Goal: Information Seeking & Learning: Learn about a topic

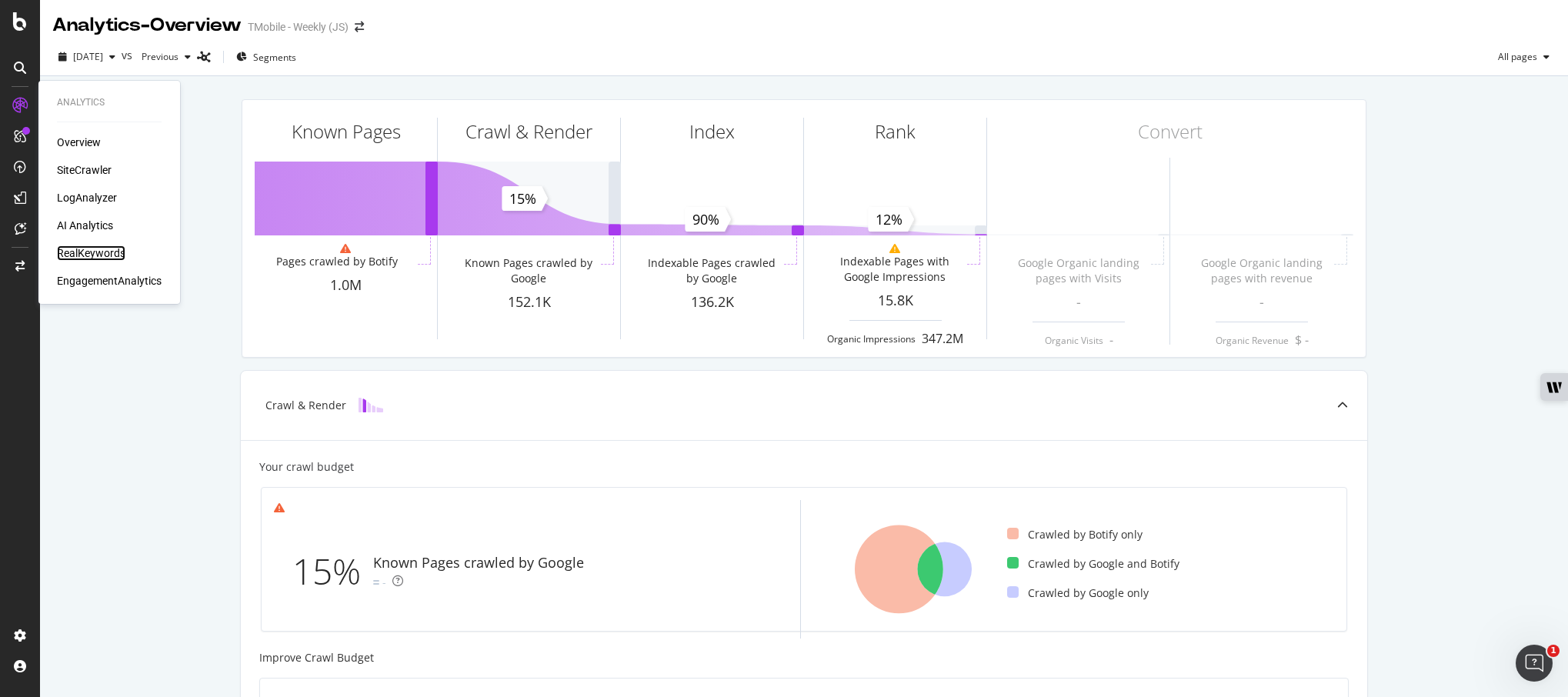
click at [86, 254] on div "RealKeywords" at bounding box center [90, 252] width 68 height 15
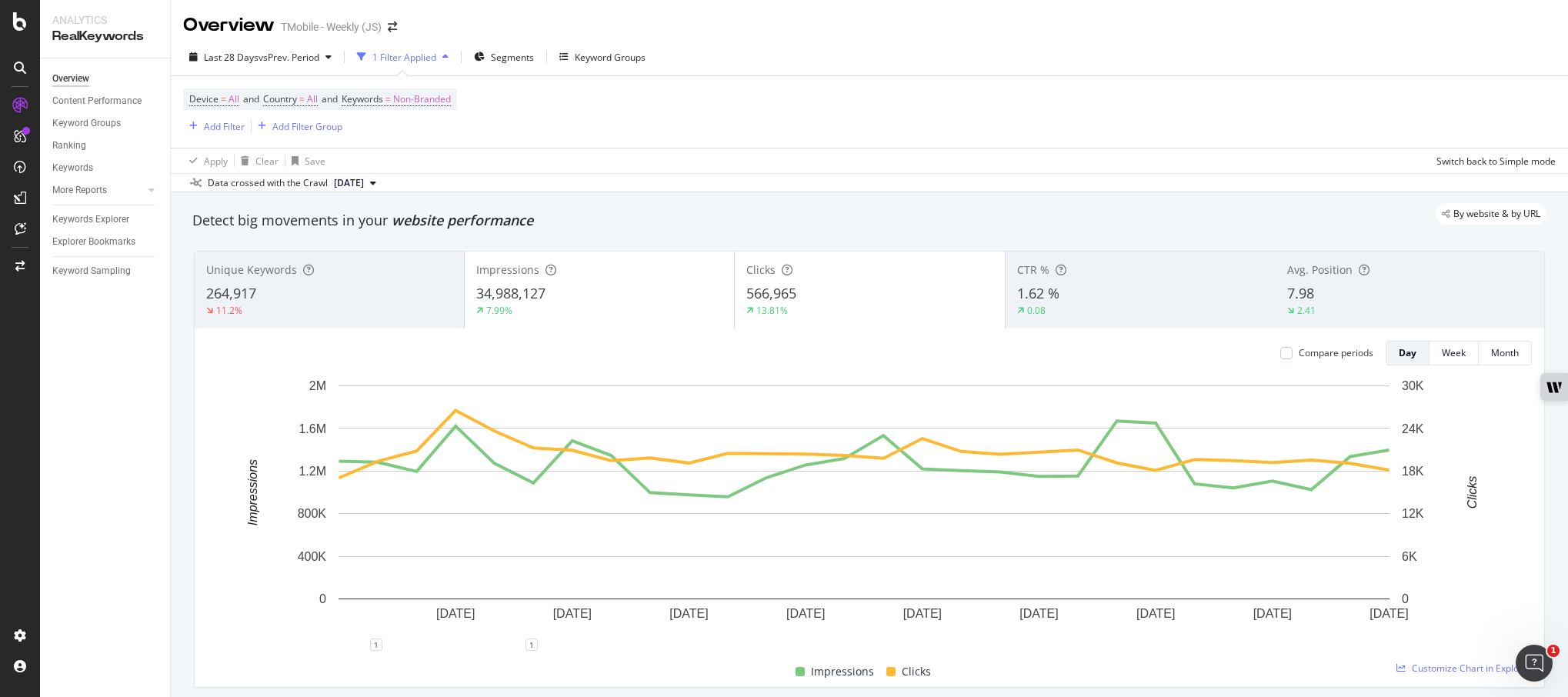
click at [1146, 52] on div "Last 28 Days vs Prev. Period 1 Filter Applied Segments Keyword Groups" at bounding box center [869, 59] width 1397 height 31
click at [217, 129] on div "Add Filter" at bounding box center [224, 127] width 41 height 13
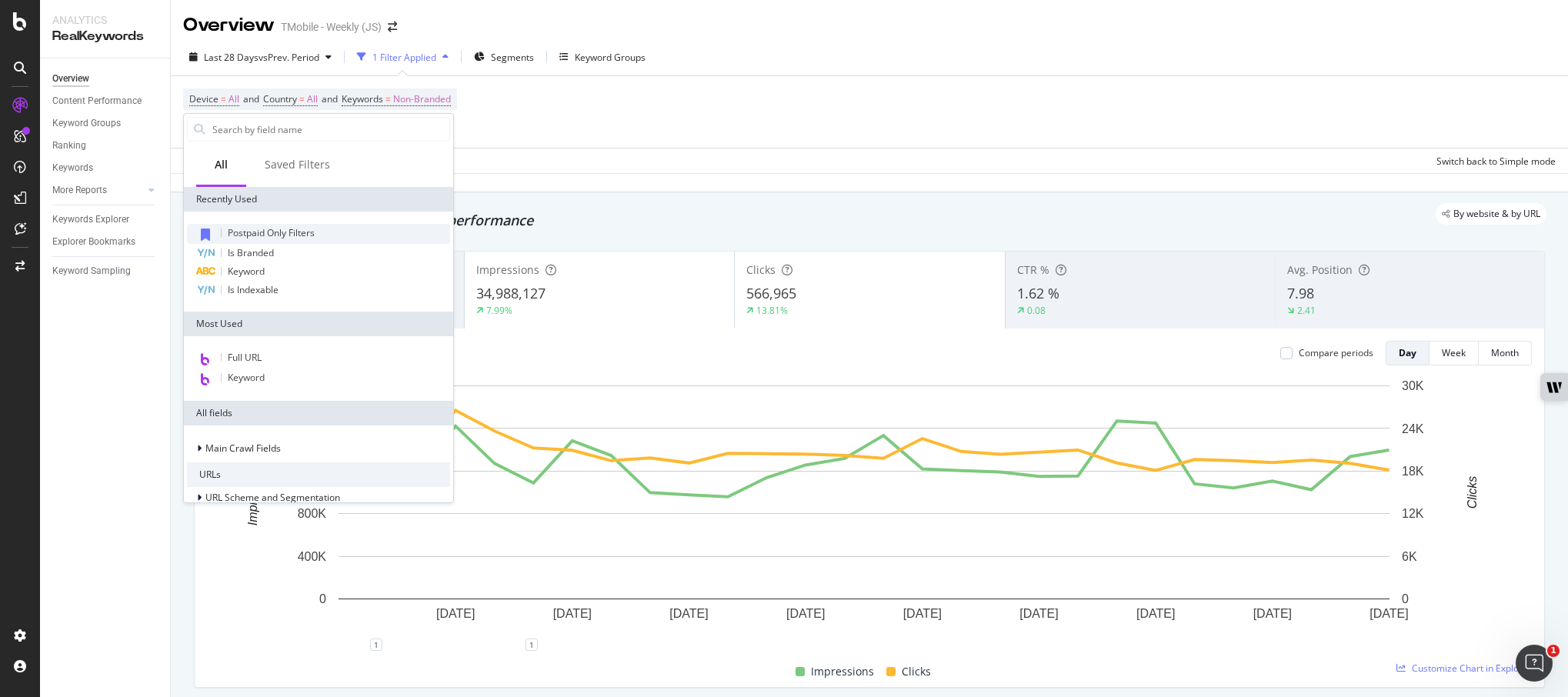
click at [269, 230] on span "Postpaid Only Filters" at bounding box center [271, 232] width 87 height 13
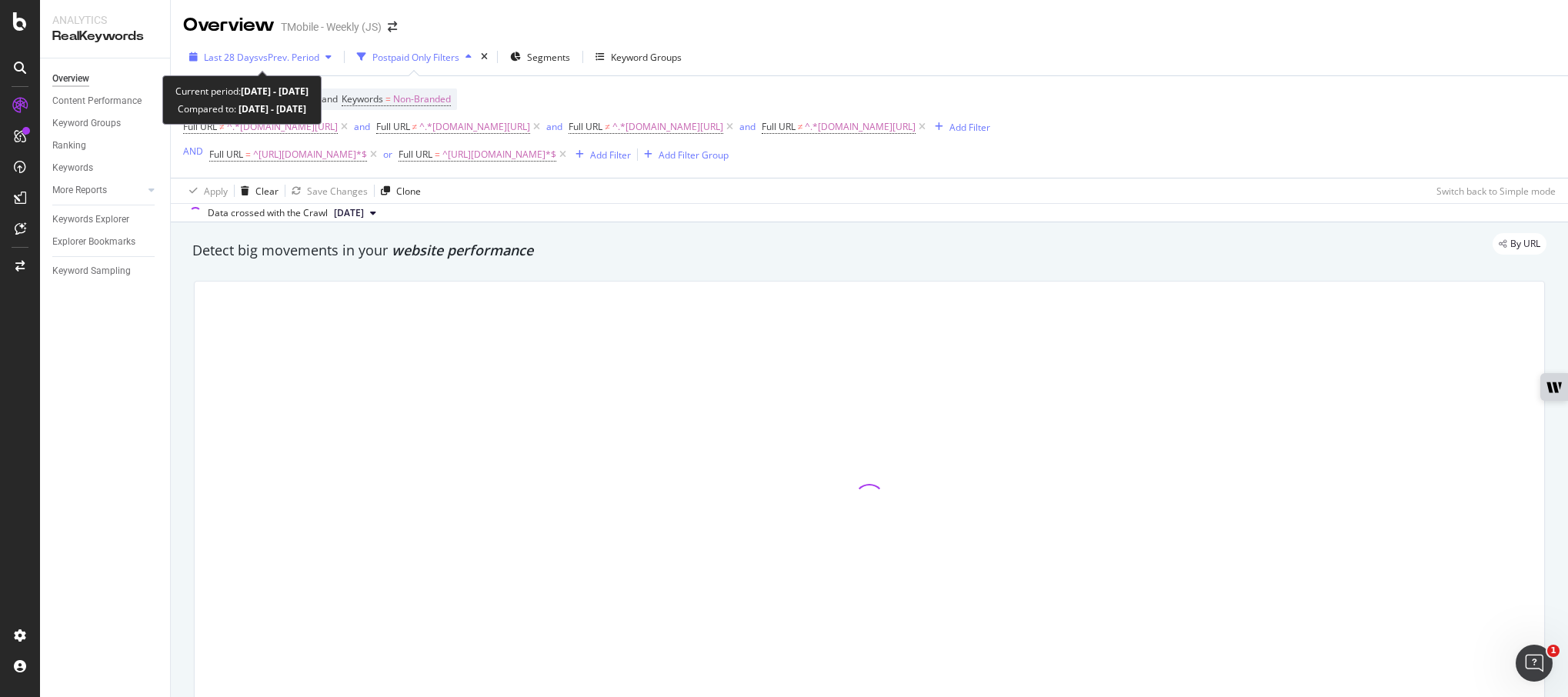
click at [320, 58] on span "vs Prev. Period" at bounding box center [289, 57] width 61 height 13
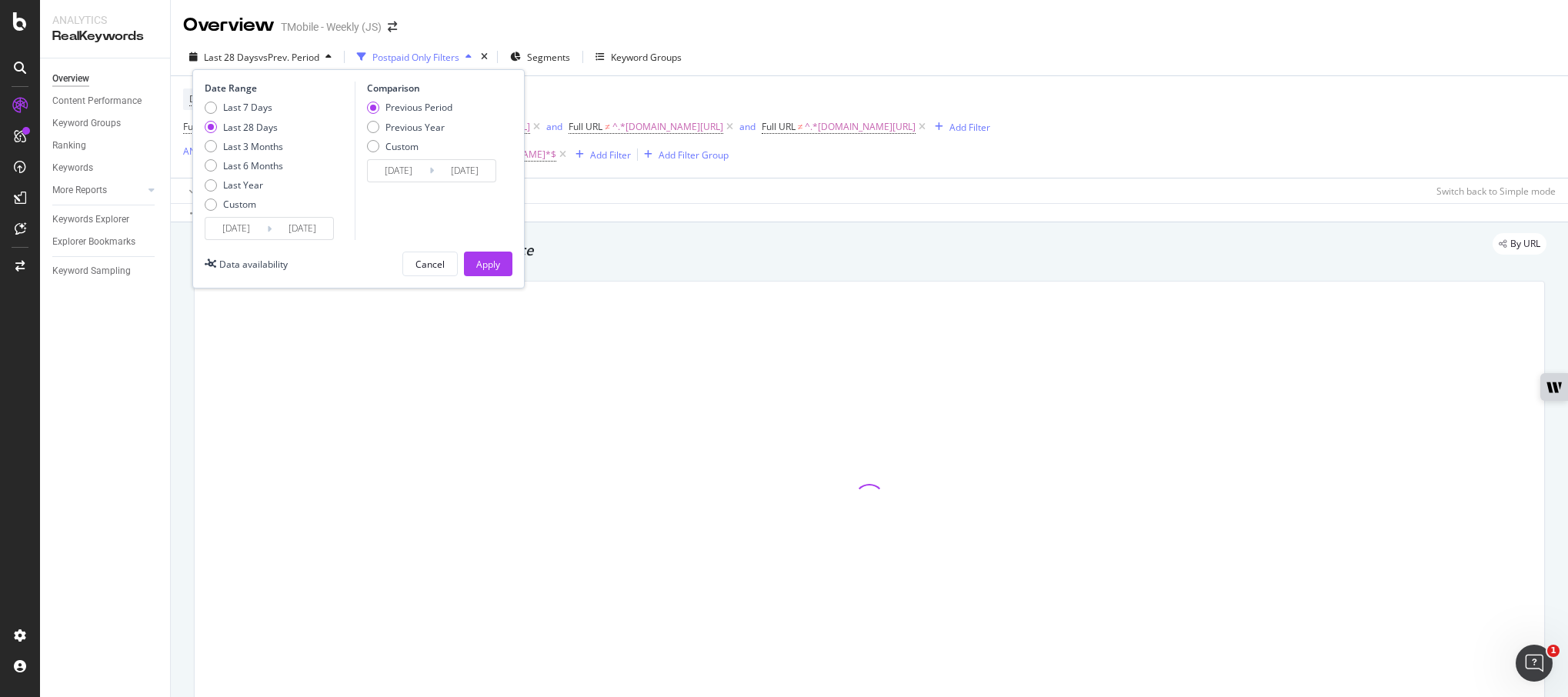
click at [229, 228] on input "[DATE]" at bounding box center [236, 228] width 62 height 21
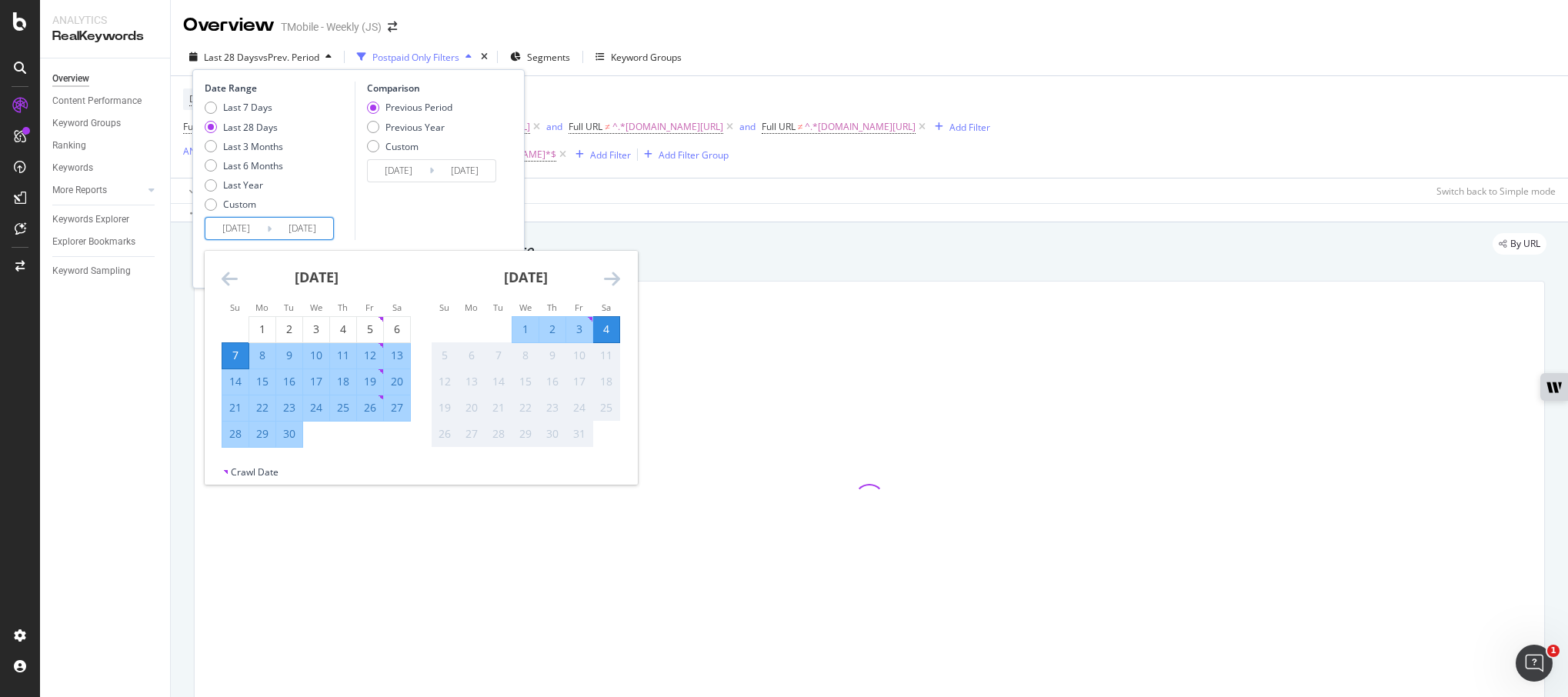
click at [227, 279] on icon "Move backward to switch to the previous month." at bounding box center [229, 278] width 16 height 19
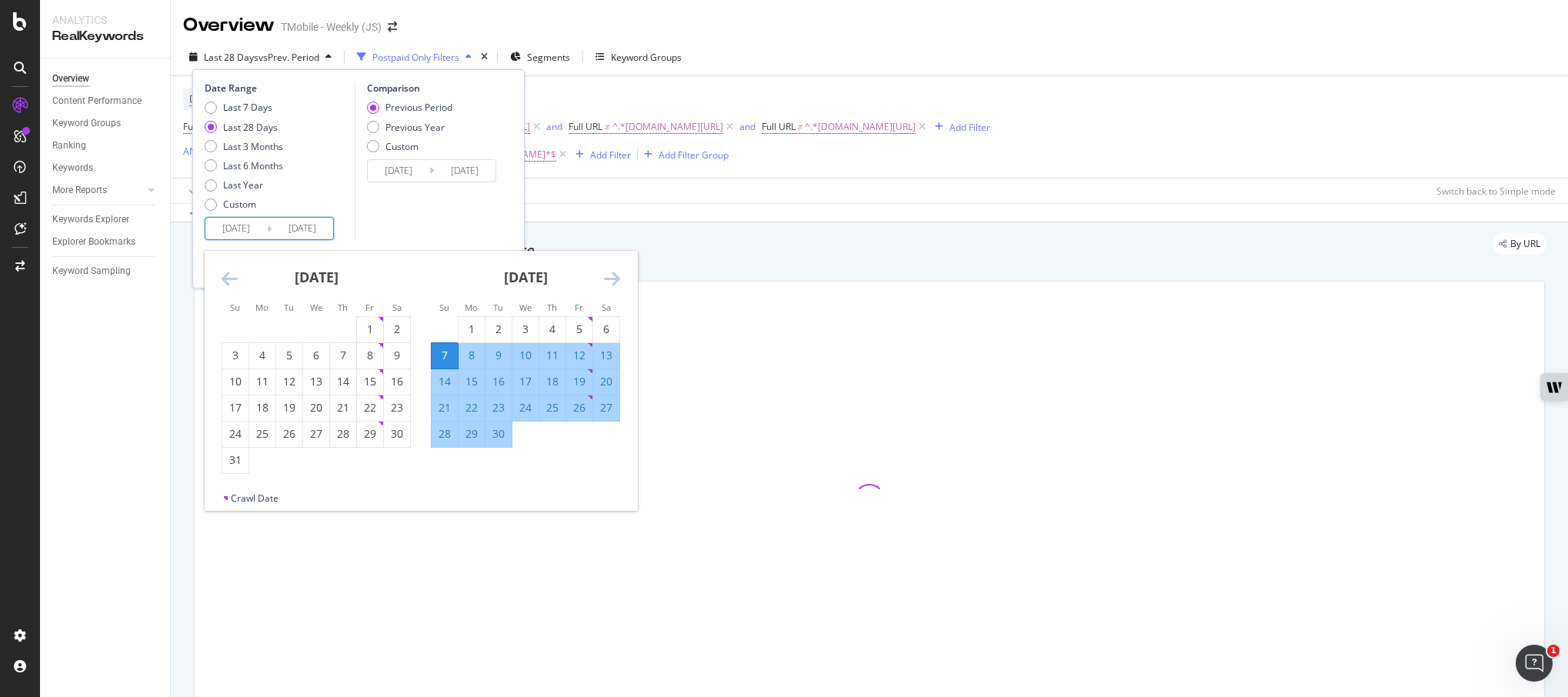
click at [227, 279] on icon "Move backward to switch to the previous month." at bounding box center [229, 278] width 16 height 19
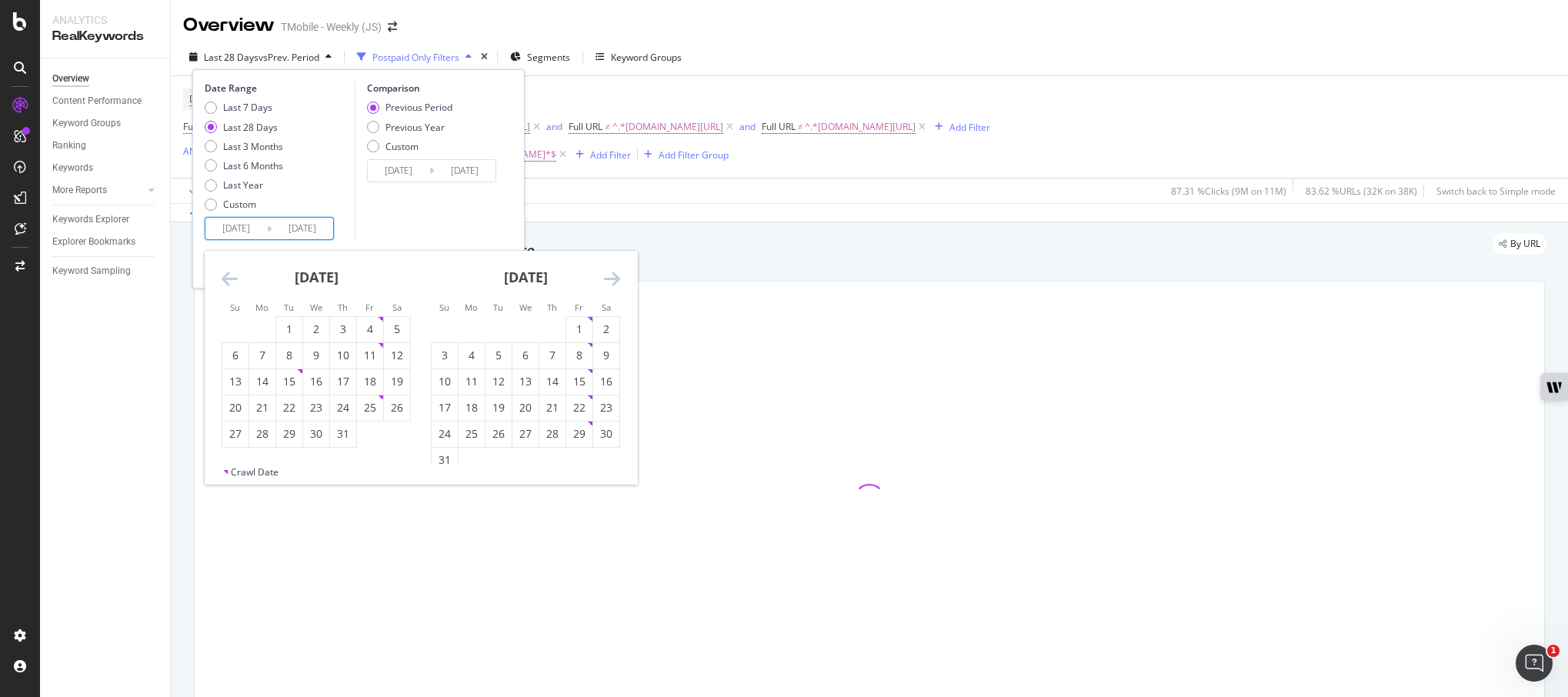
click at [227, 279] on icon "Move backward to switch to the previous month." at bounding box center [229, 278] width 16 height 19
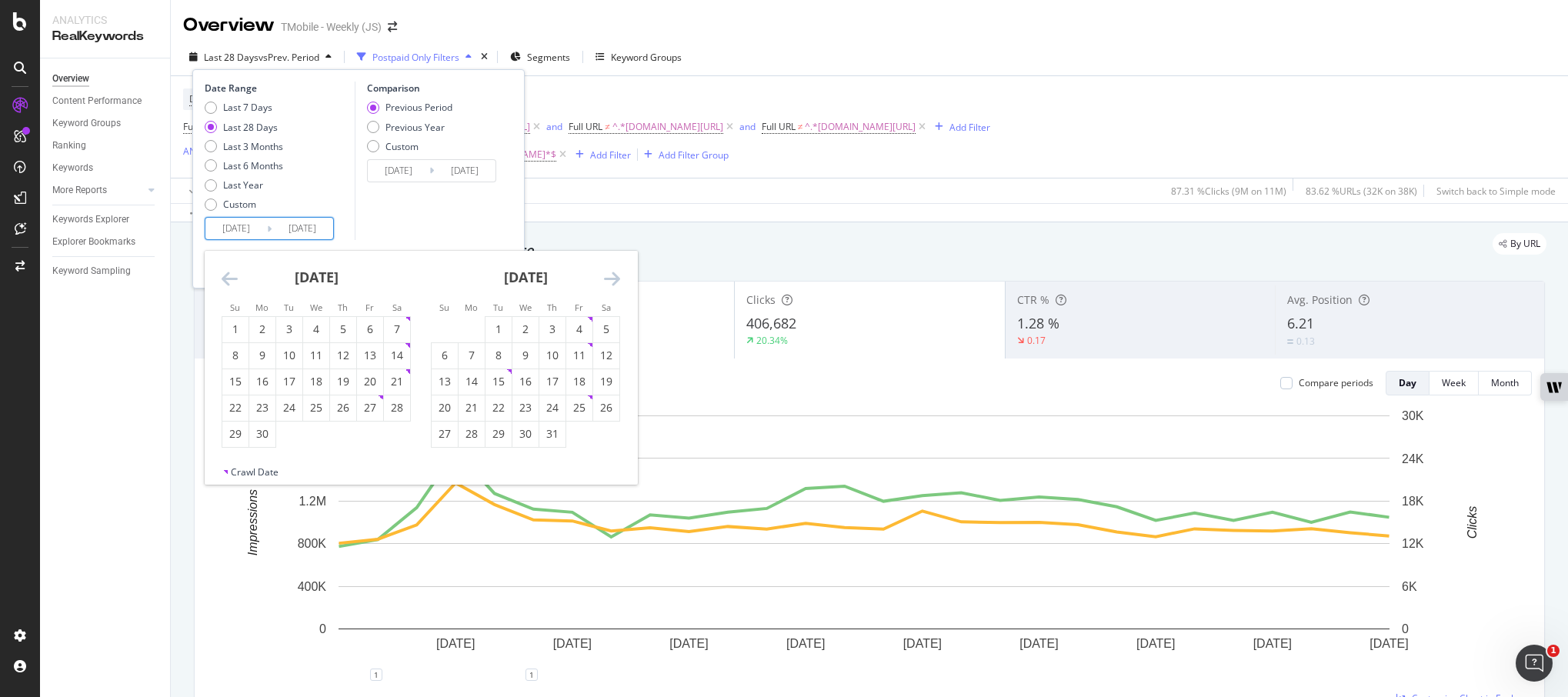
click at [227, 279] on icon "Move backward to switch to the previous month." at bounding box center [229, 278] width 16 height 19
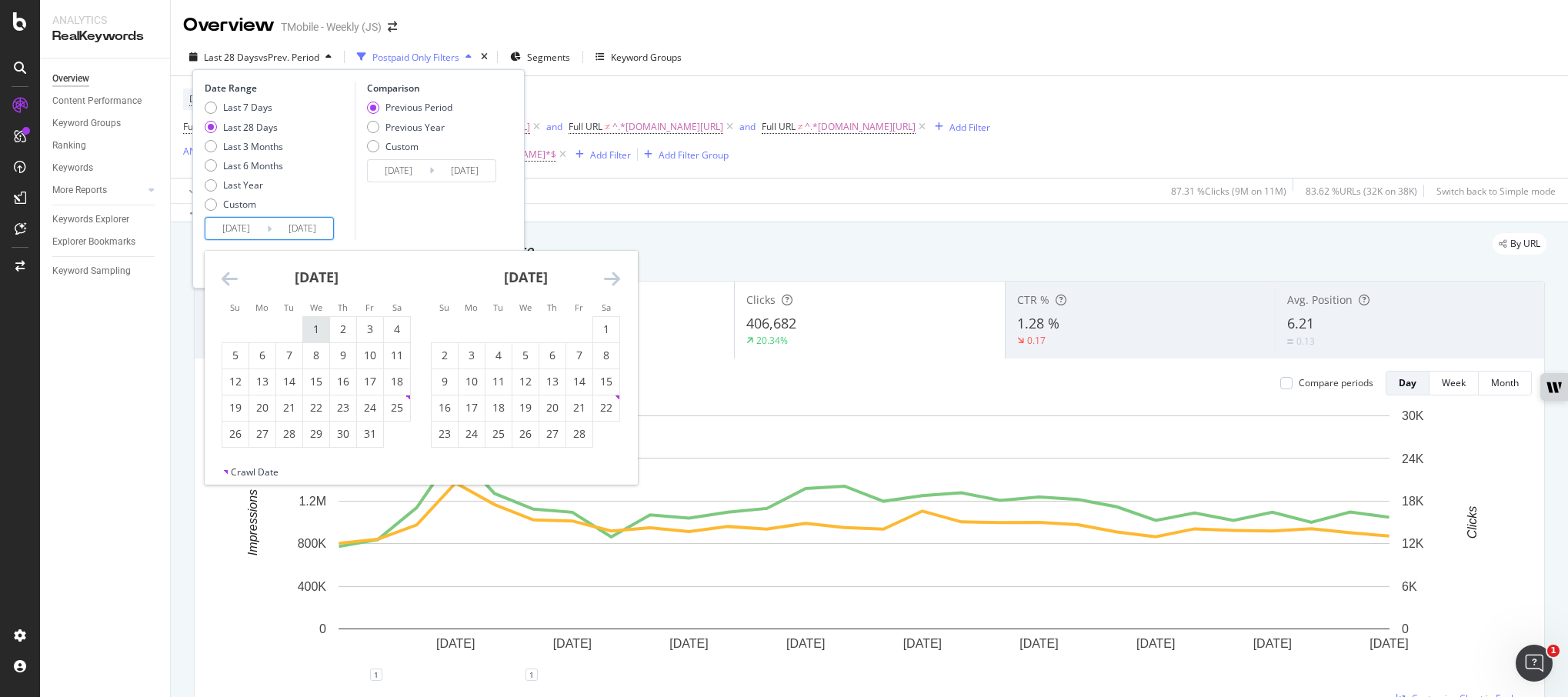
click at [314, 325] on div "1" at bounding box center [316, 329] width 27 height 15
type input "[DATE]"
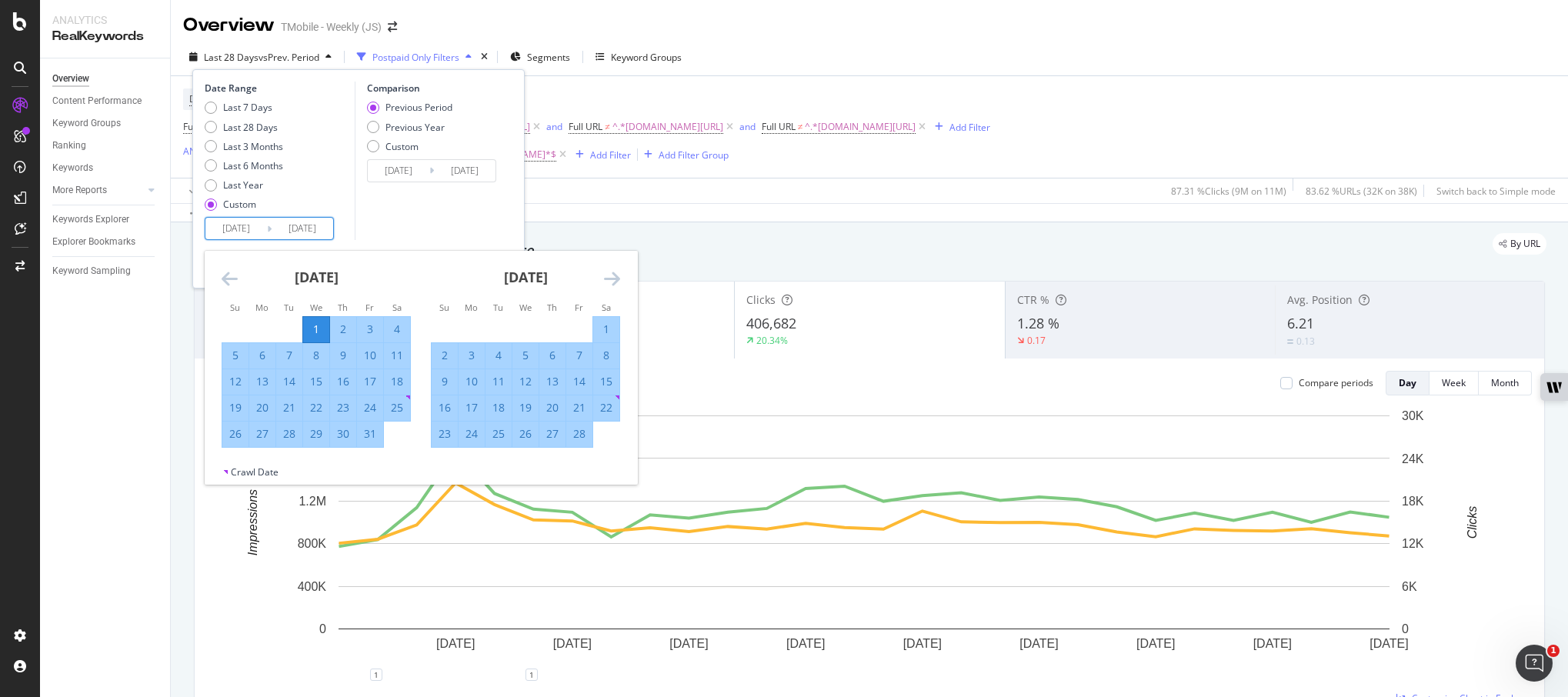
click at [613, 281] on icon "Move forward to switch to the next month." at bounding box center [612, 278] width 16 height 19
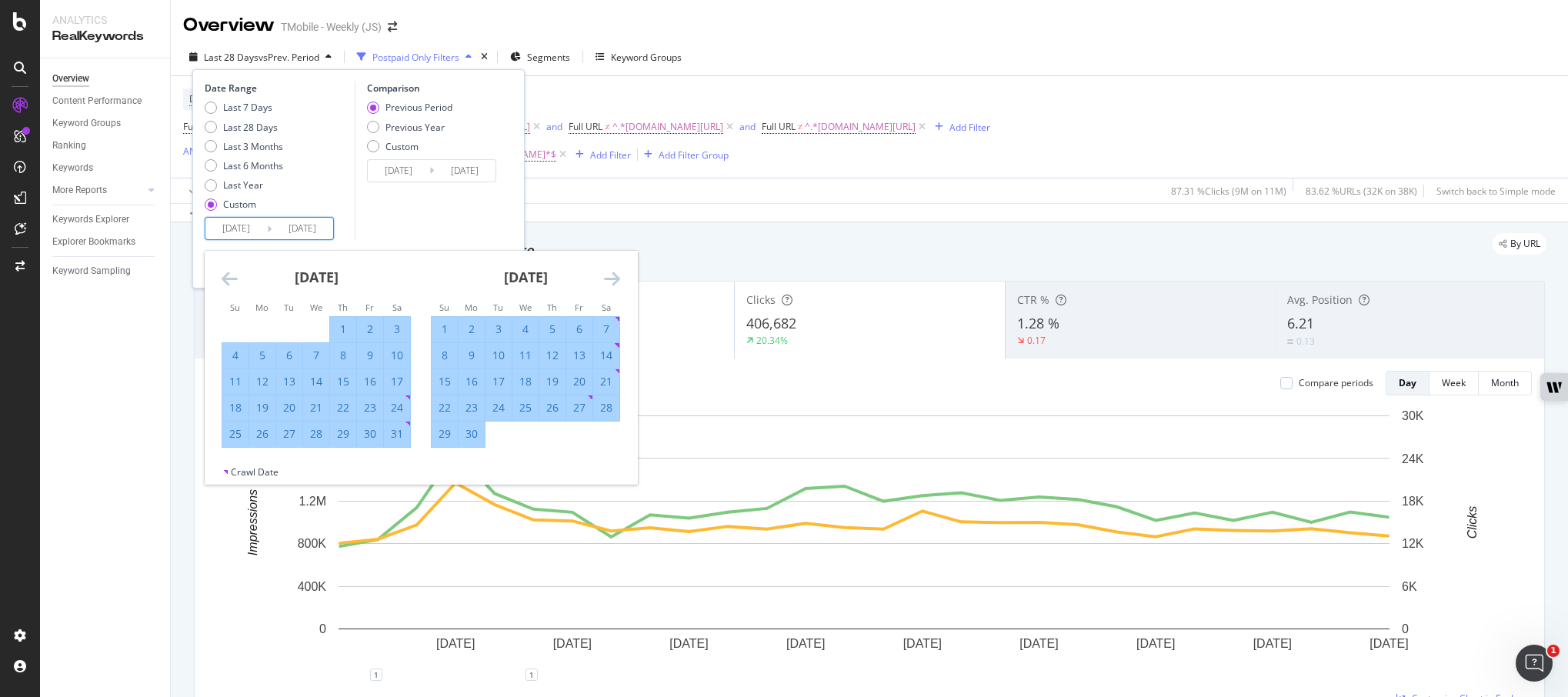
click at [613, 281] on icon "Move forward to switch to the next month." at bounding box center [612, 278] width 16 height 19
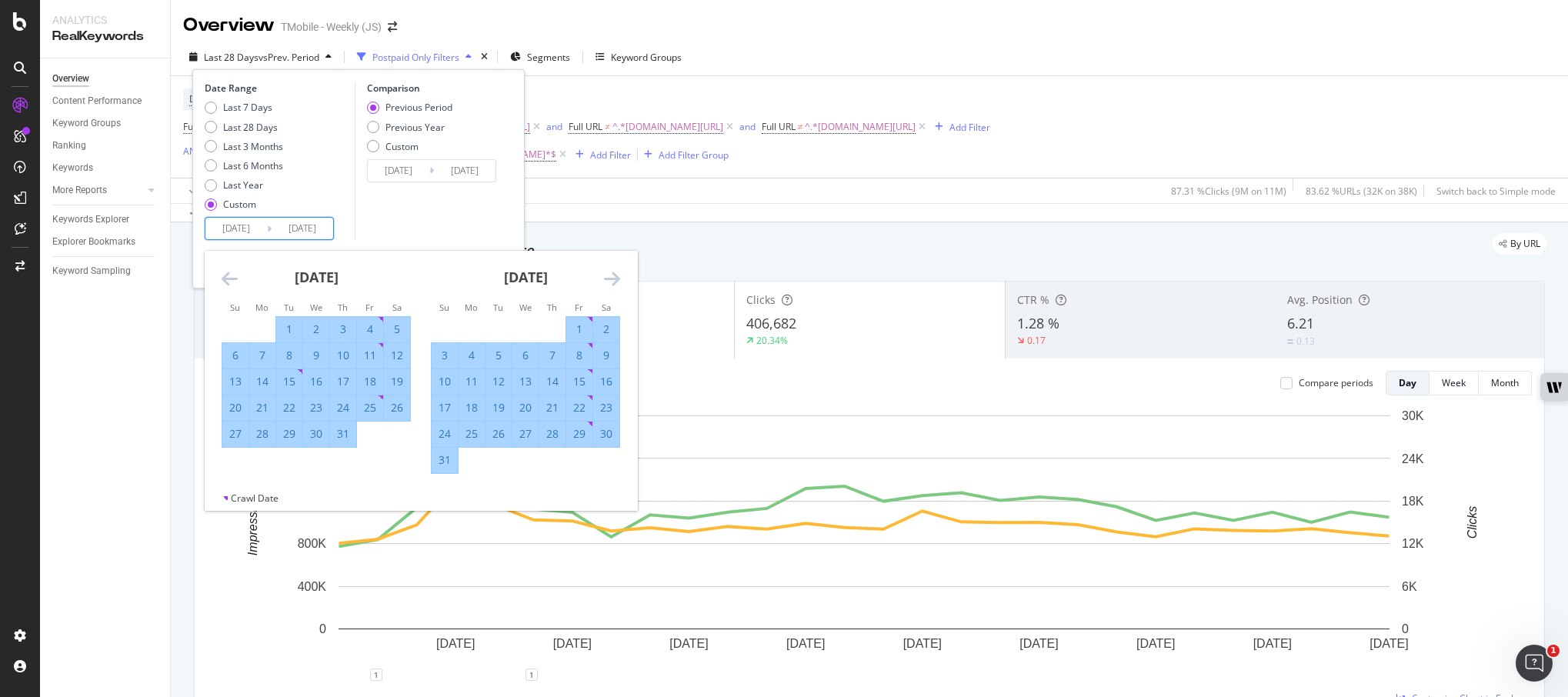
click at [613, 281] on icon "Move forward to switch to the next month." at bounding box center [612, 278] width 16 height 19
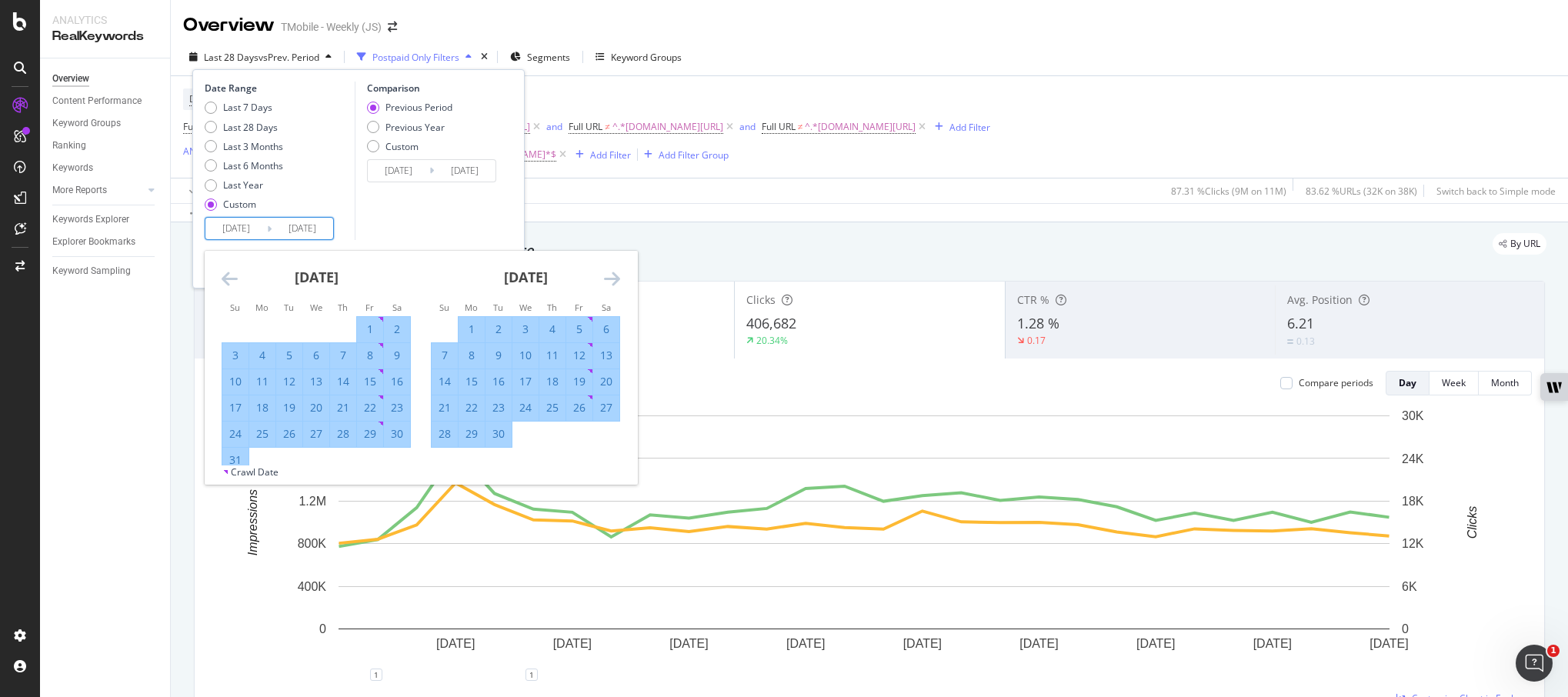
click at [613, 281] on icon "Move forward to switch to the next month." at bounding box center [612, 278] width 16 height 19
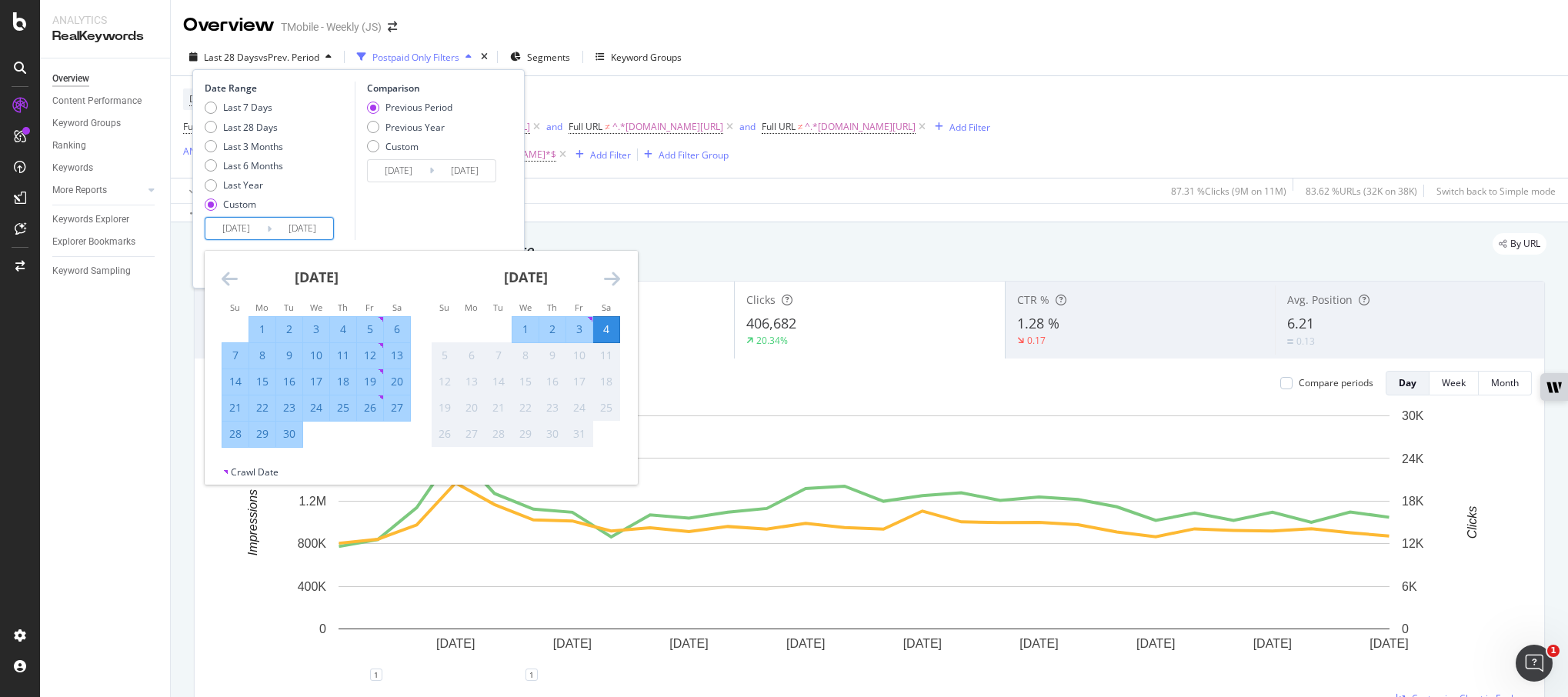
click at [286, 429] on div "30" at bounding box center [290, 433] width 27 height 15
type input "[DATE]"
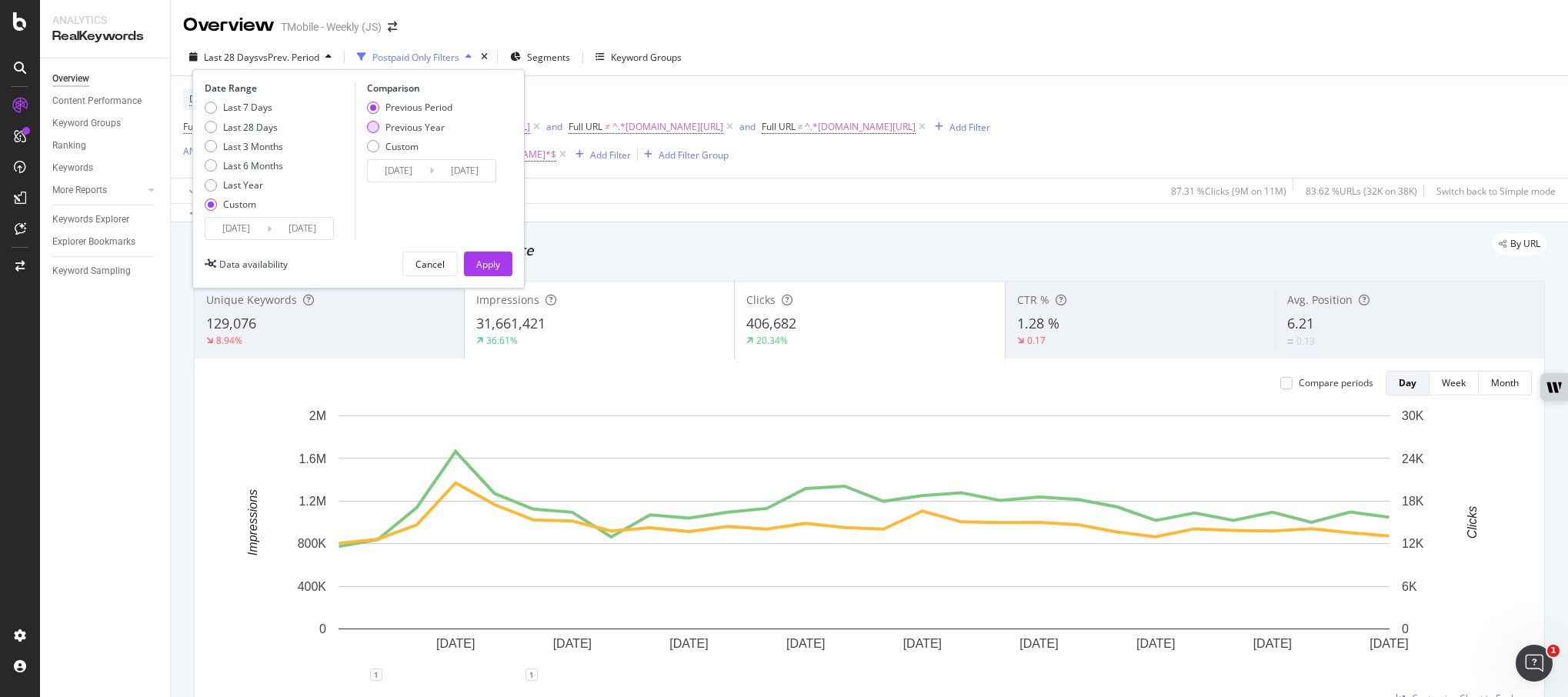
click at [440, 127] on div "Previous Year" at bounding box center [414, 127] width 59 height 13
type input "[DATE]"
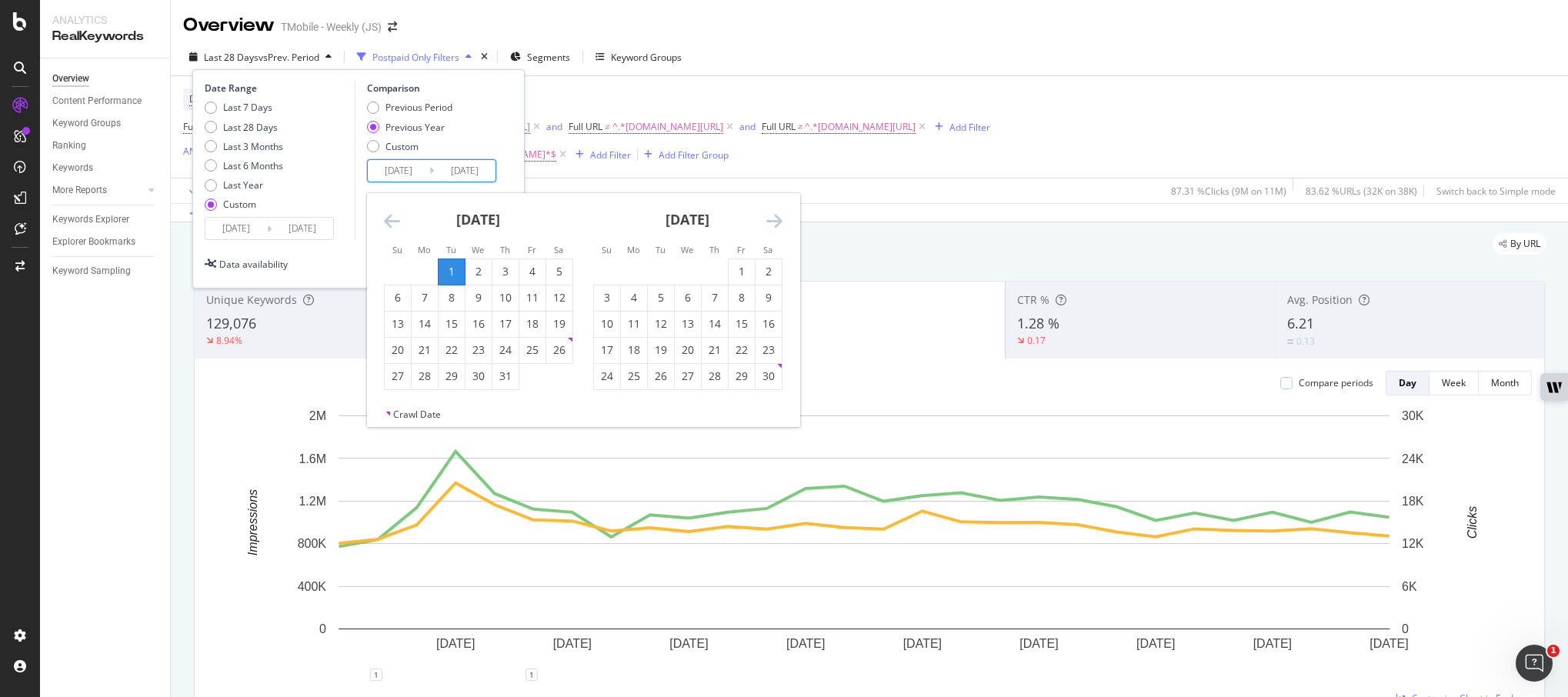
click at [422, 169] on input "[DATE]" at bounding box center [398, 171] width 62 height 21
type input "[DATE]"
click at [490, 169] on input "[DATE]" at bounding box center [465, 171] width 62 height 21
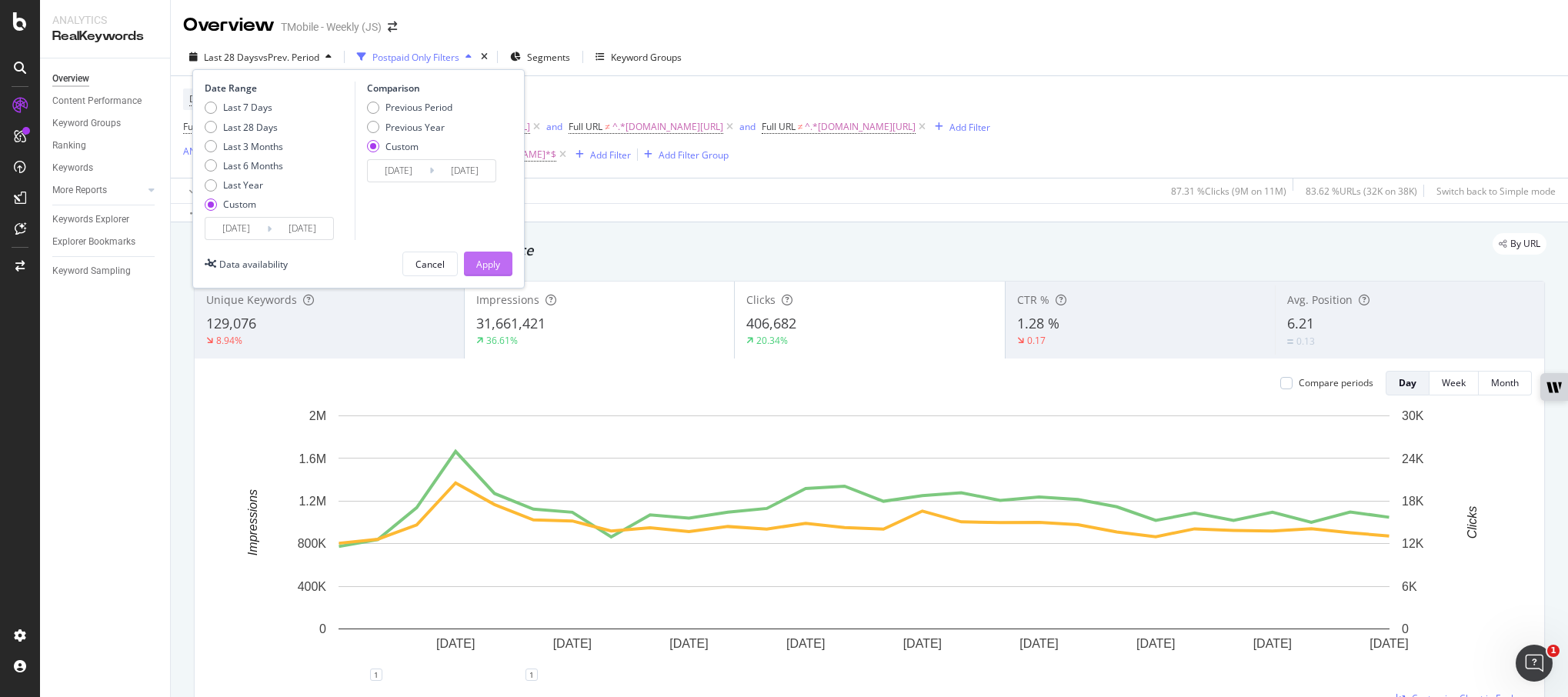
type input "[DATE]"
click at [490, 264] on div "Apply" at bounding box center [488, 264] width 24 height 13
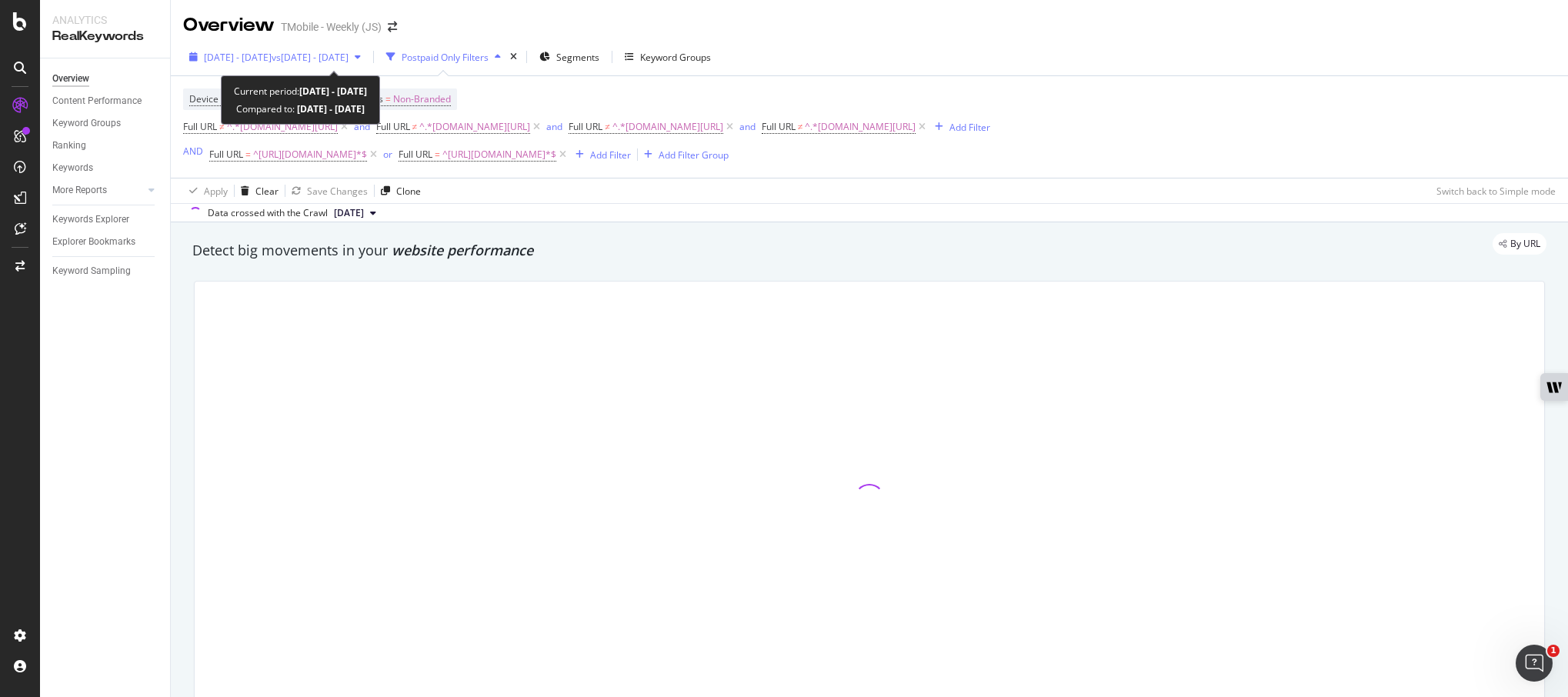
click at [349, 60] on span "vs [DATE] - [DATE]" at bounding box center [310, 57] width 77 height 13
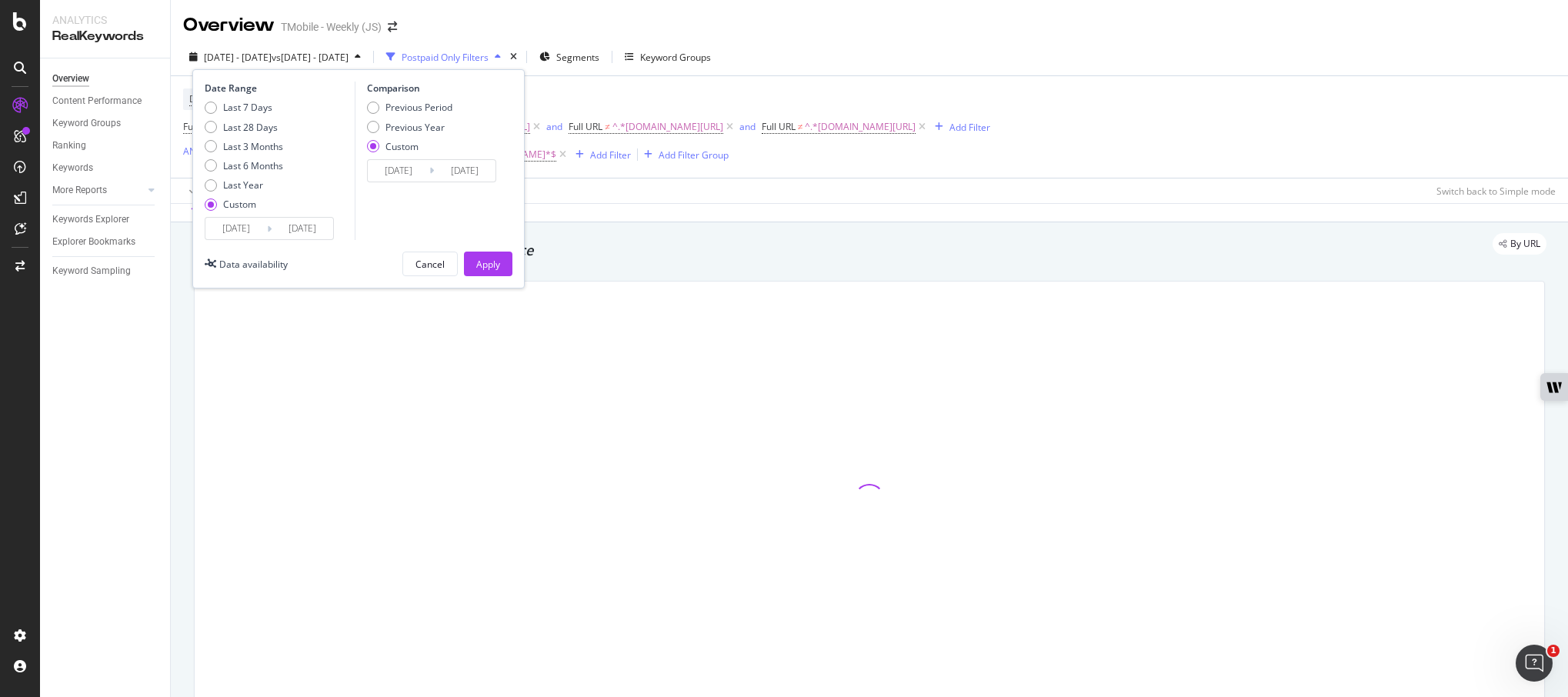
click at [631, 219] on div "Data crossed with the Crawl [DATE]" at bounding box center [869, 212] width 1397 height 19
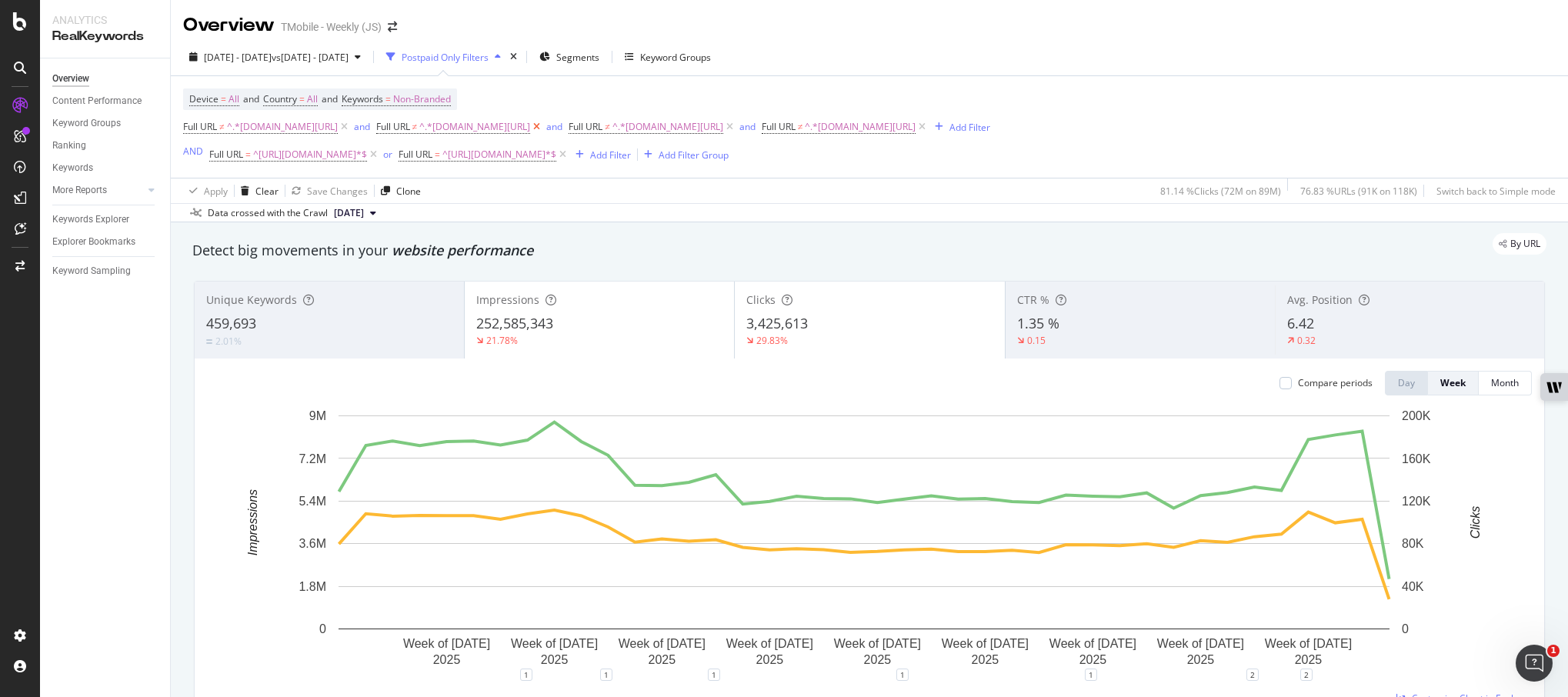
click at [543, 130] on icon at bounding box center [537, 127] width 13 height 15
click at [530, 130] on span "^.*[DOMAIN_NAME][URL]" at bounding box center [474, 127] width 111 height 21
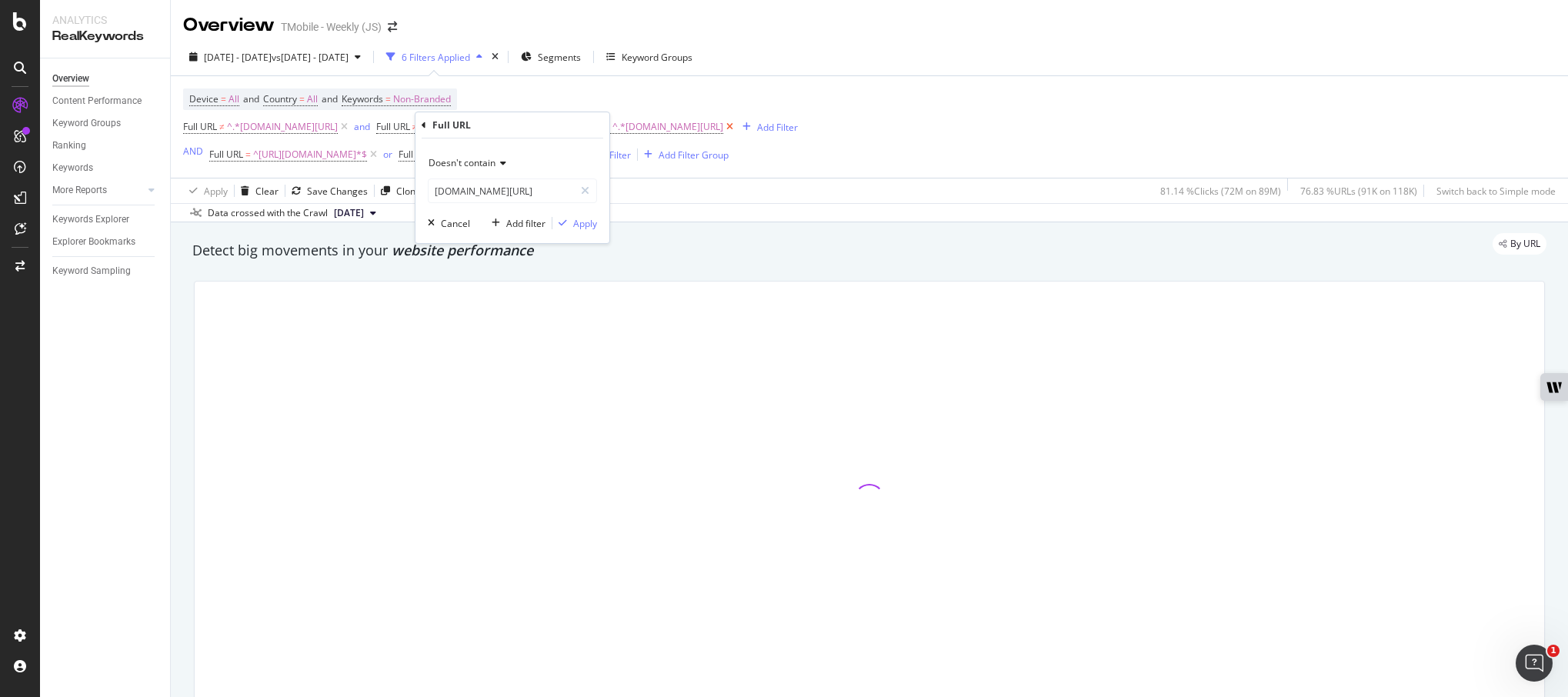
click at [736, 125] on icon at bounding box center [730, 127] width 13 height 15
click at [543, 126] on icon at bounding box center [537, 127] width 13 height 15
click at [336, 128] on span "^.*[DOMAIN_NAME][URL]" at bounding box center [282, 127] width 111 height 21
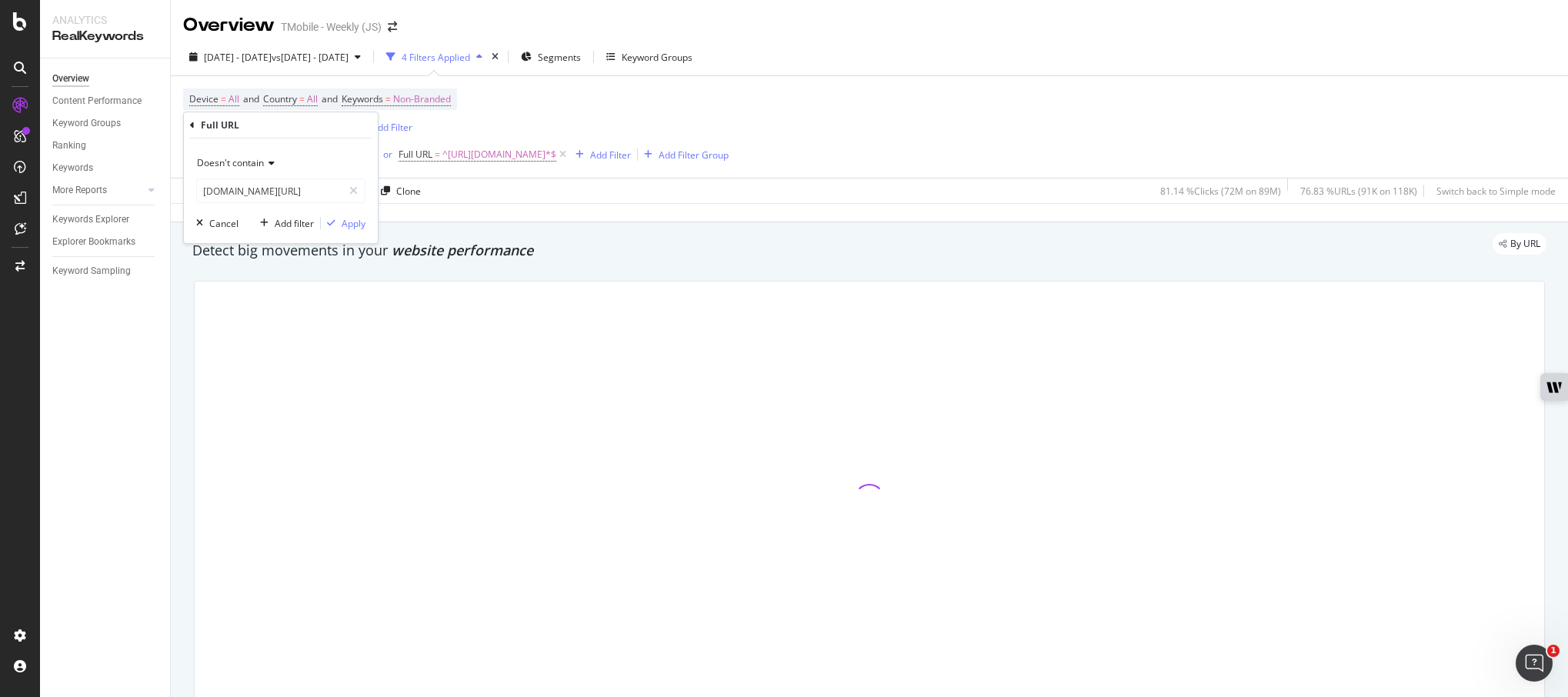
click at [265, 163] on icon at bounding box center [269, 163] width 11 height 9
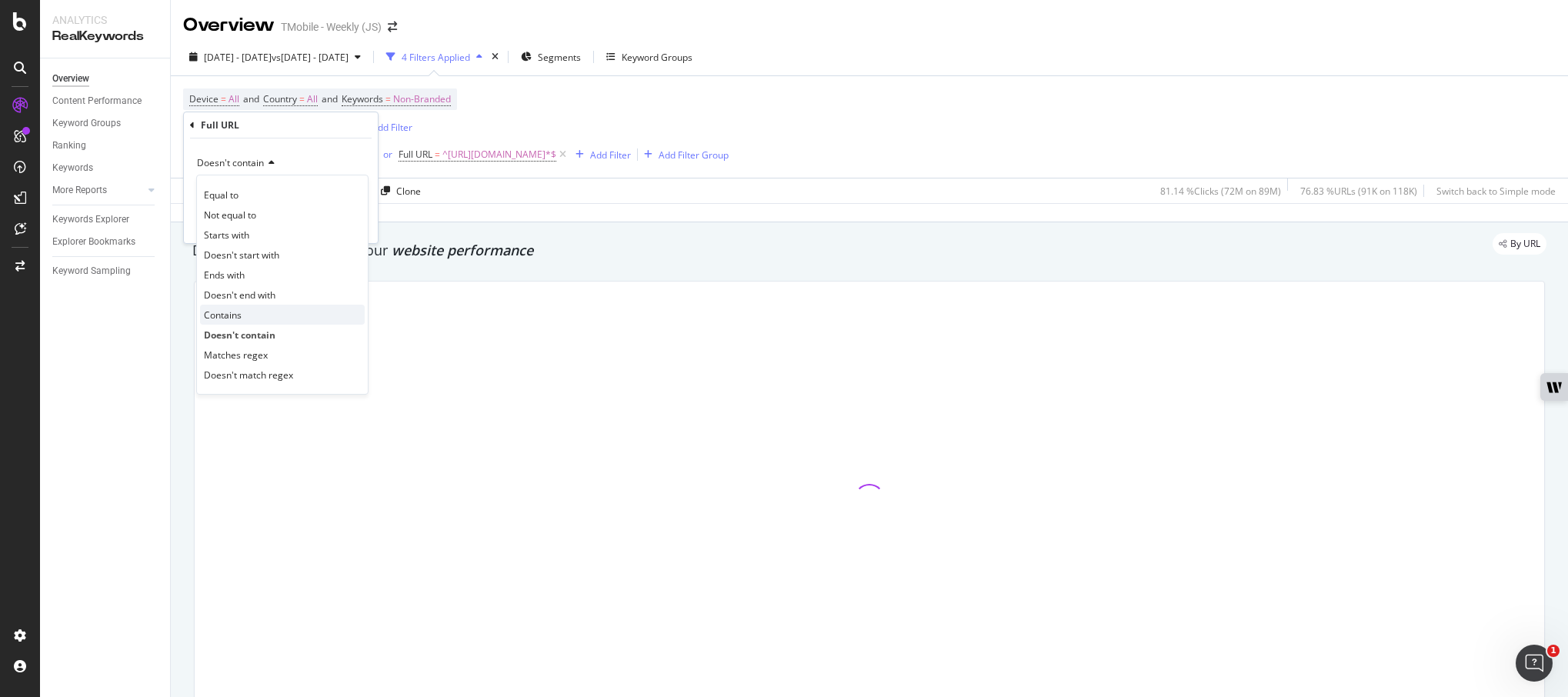
click at [256, 317] on div "Contains" at bounding box center [282, 314] width 165 height 20
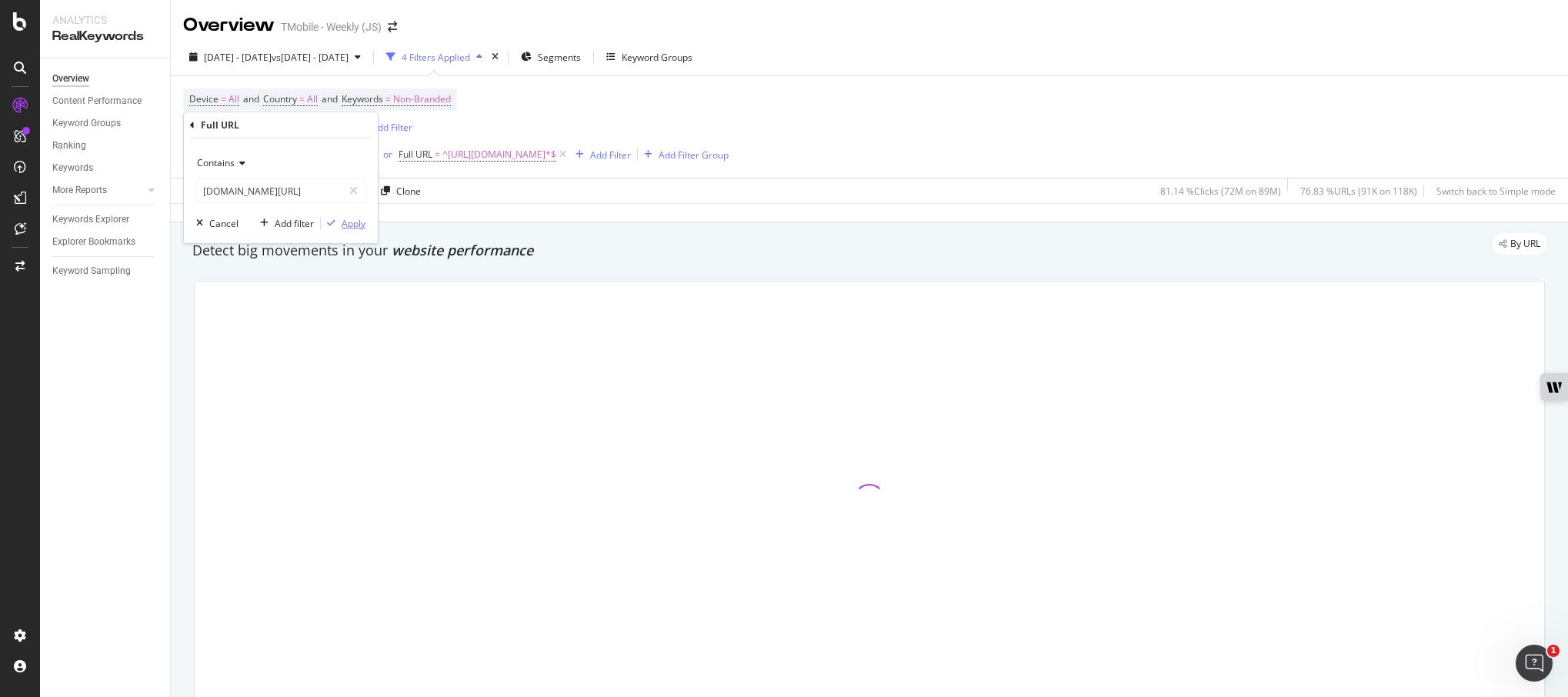
click at [343, 223] on div "Apply" at bounding box center [353, 223] width 24 height 13
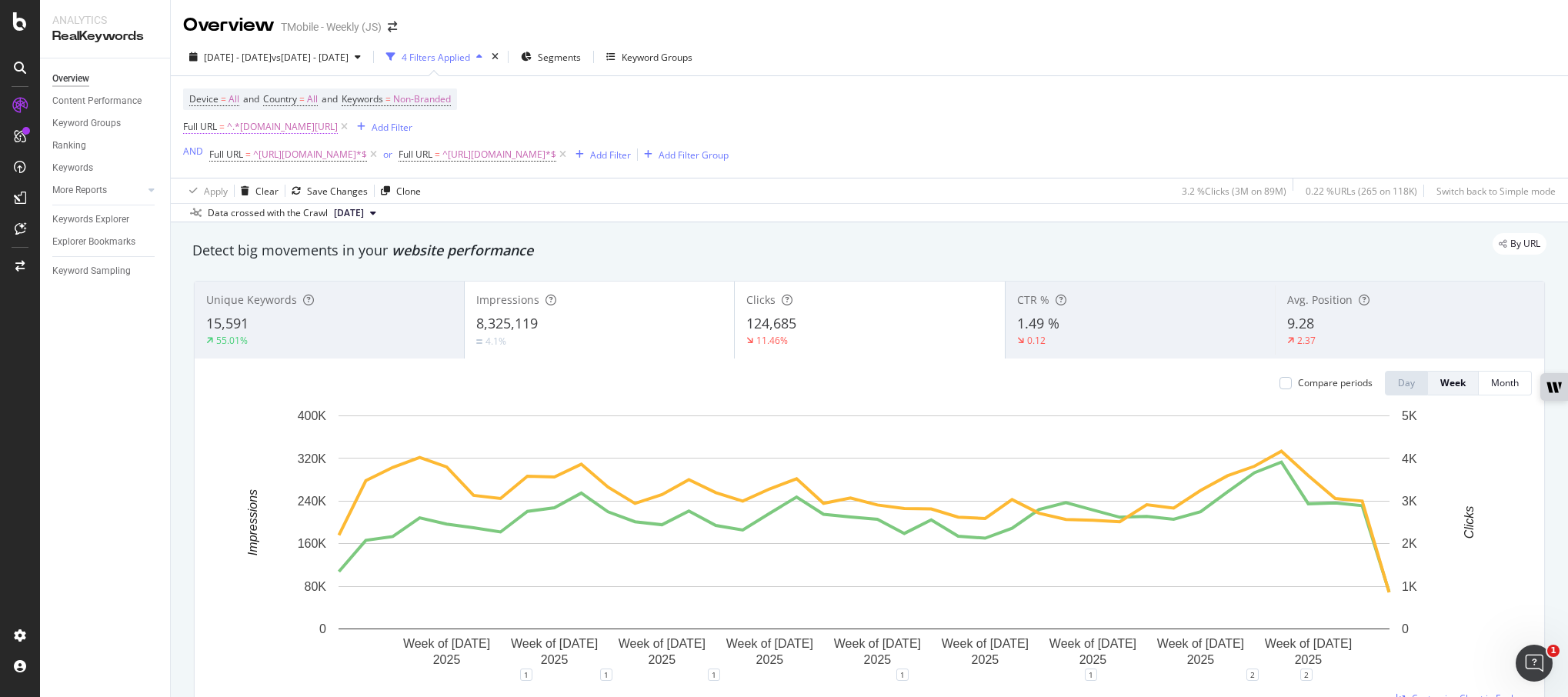
click at [336, 127] on span "^.*[DOMAIN_NAME][URL]" at bounding box center [282, 127] width 111 height 21
click at [308, 188] on input "[DOMAIN_NAME][URL]" at bounding box center [269, 191] width 145 height 25
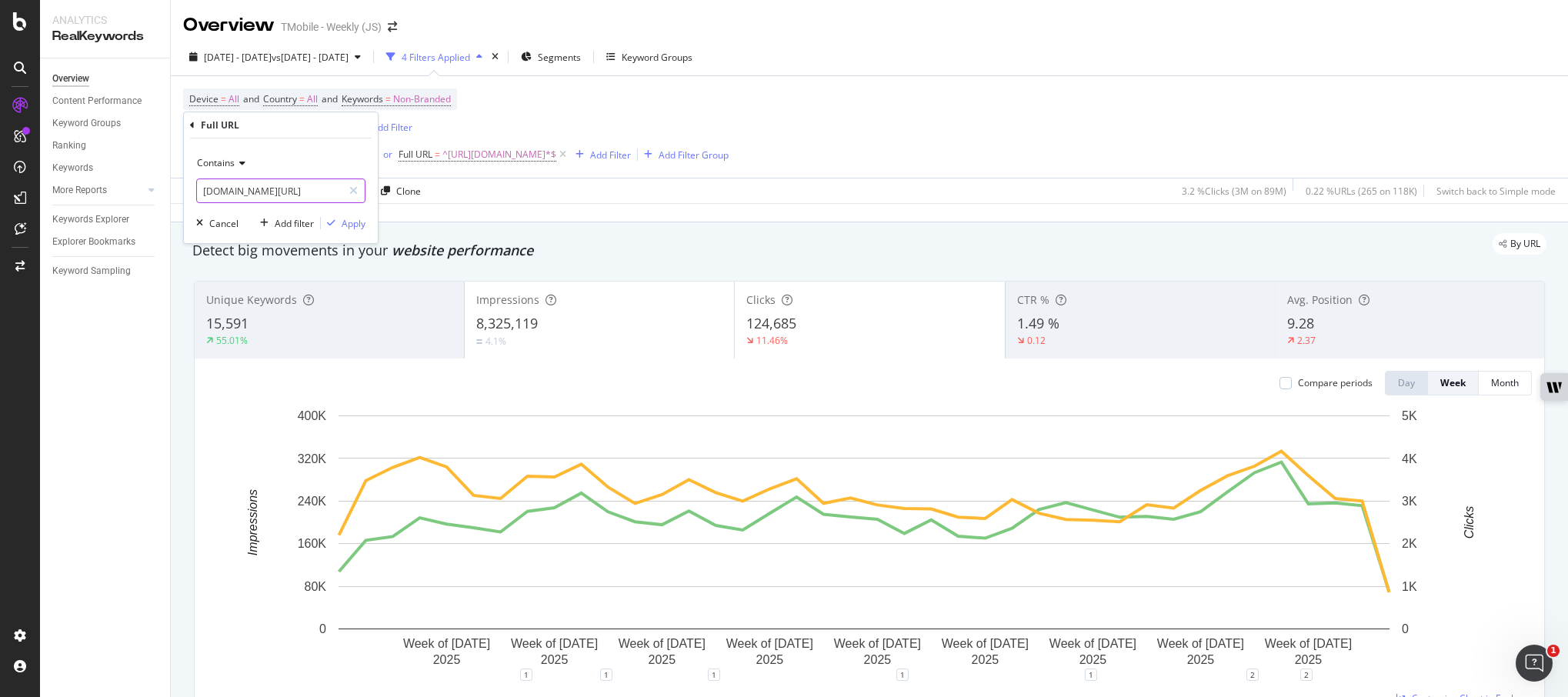
click at [312, 192] on input "[DOMAIN_NAME][URL]" at bounding box center [269, 191] width 145 height 25
drag, startPoint x: 331, startPoint y: 192, endPoint x: 266, endPoint y: 190, distance: 65.0
click at [266, 190] on input "[DOMAIN_NAME][URL]" at bounding box center [269, 191] width 145 height 25
type input "[DOMAIN_NAME][URL]"
click at [356, 228] on div "Apply" at bounding box center [353, 223] width 24 height 13
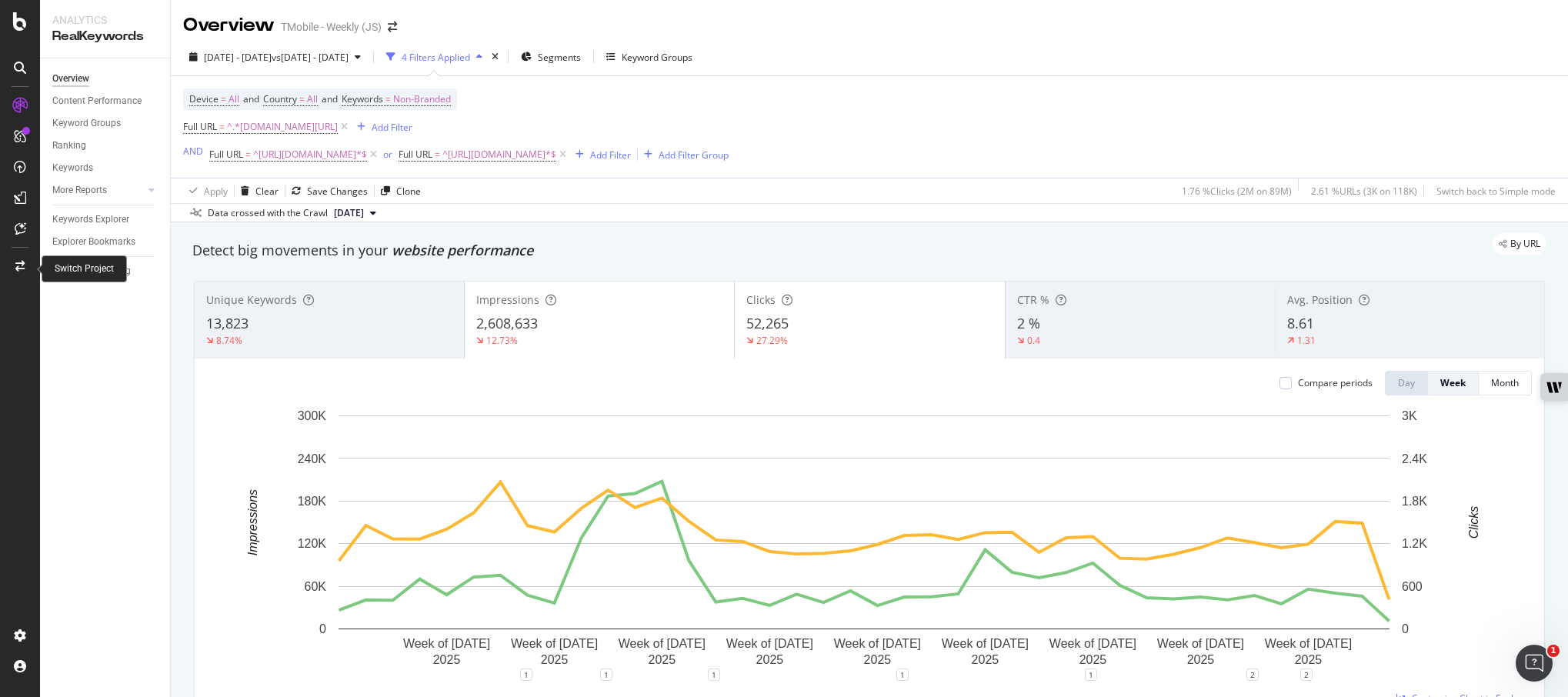
click at [10, 267] on div at bounding box center [20, 267] width 37 height 25
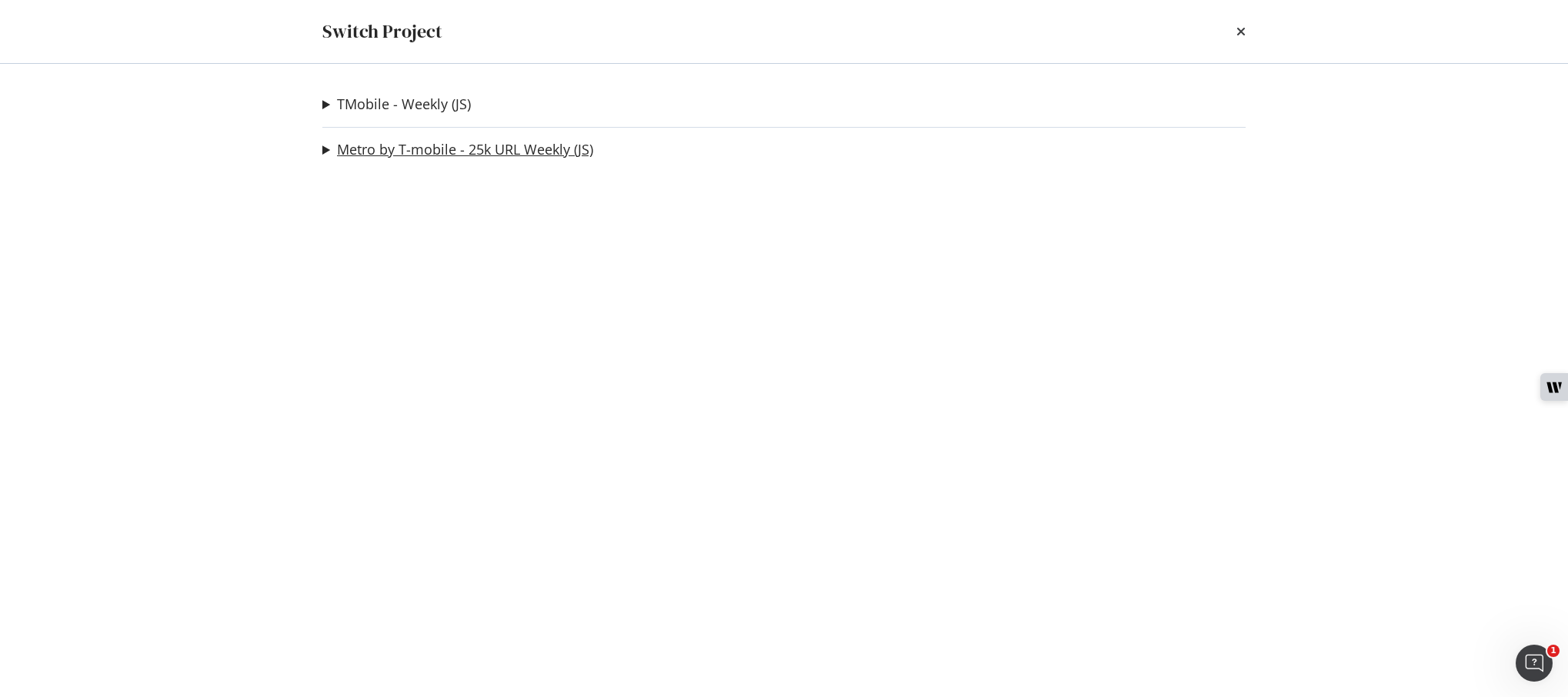
click at [480, 156] on link "Metro by T-mobile - 25k URL Weekly (JS)" at bounding box center [465, 150] width 256 height 16
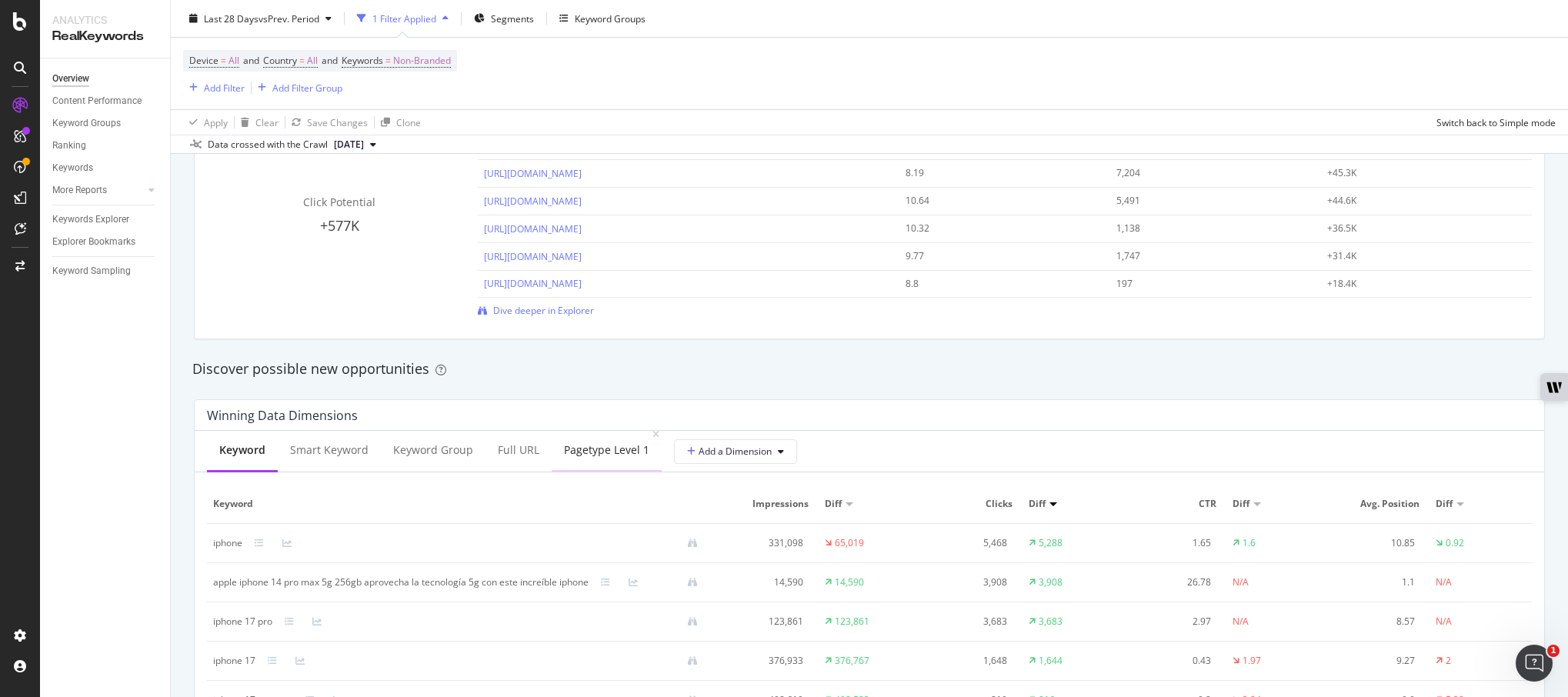
scroll to position [1197, 0]
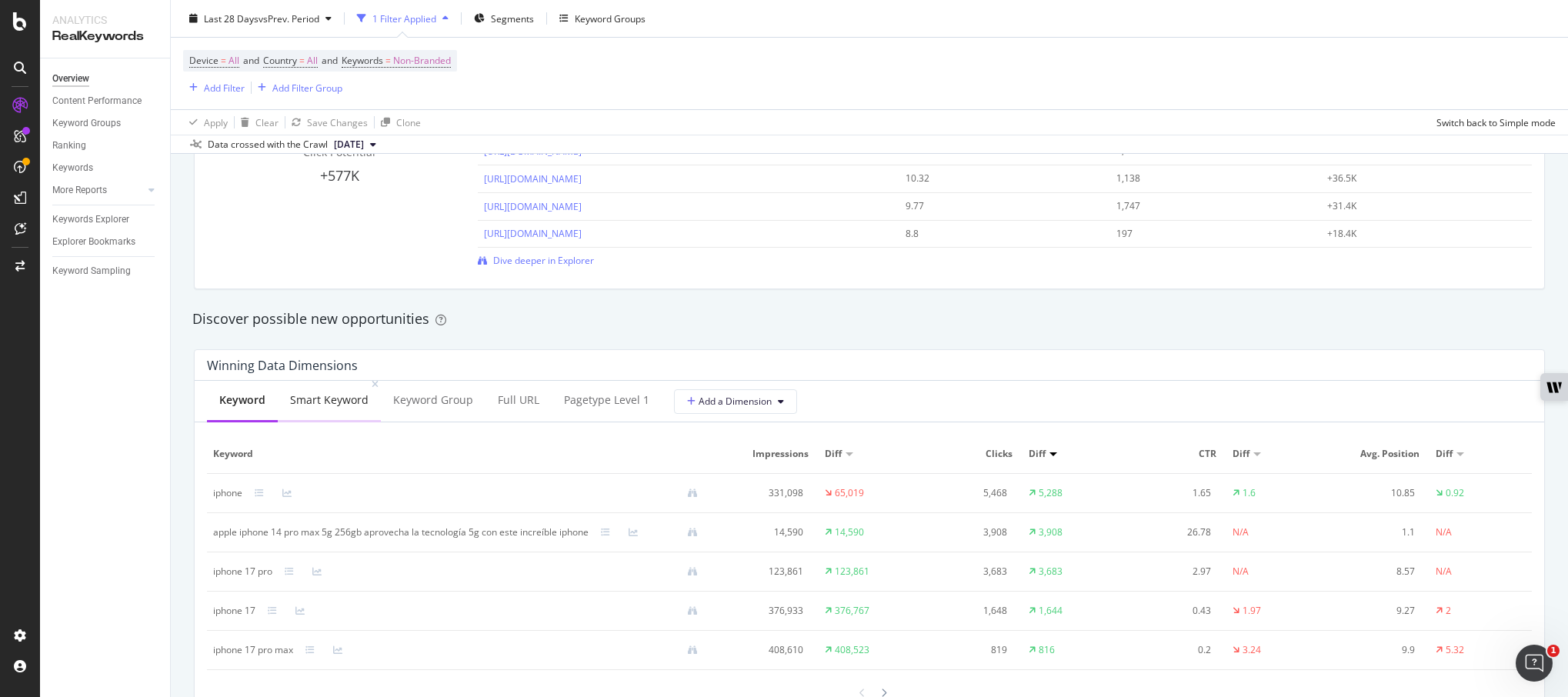
click at [346, 401] on div "Smart Keyword" at bounding box center [329, 399] width 79 height 15
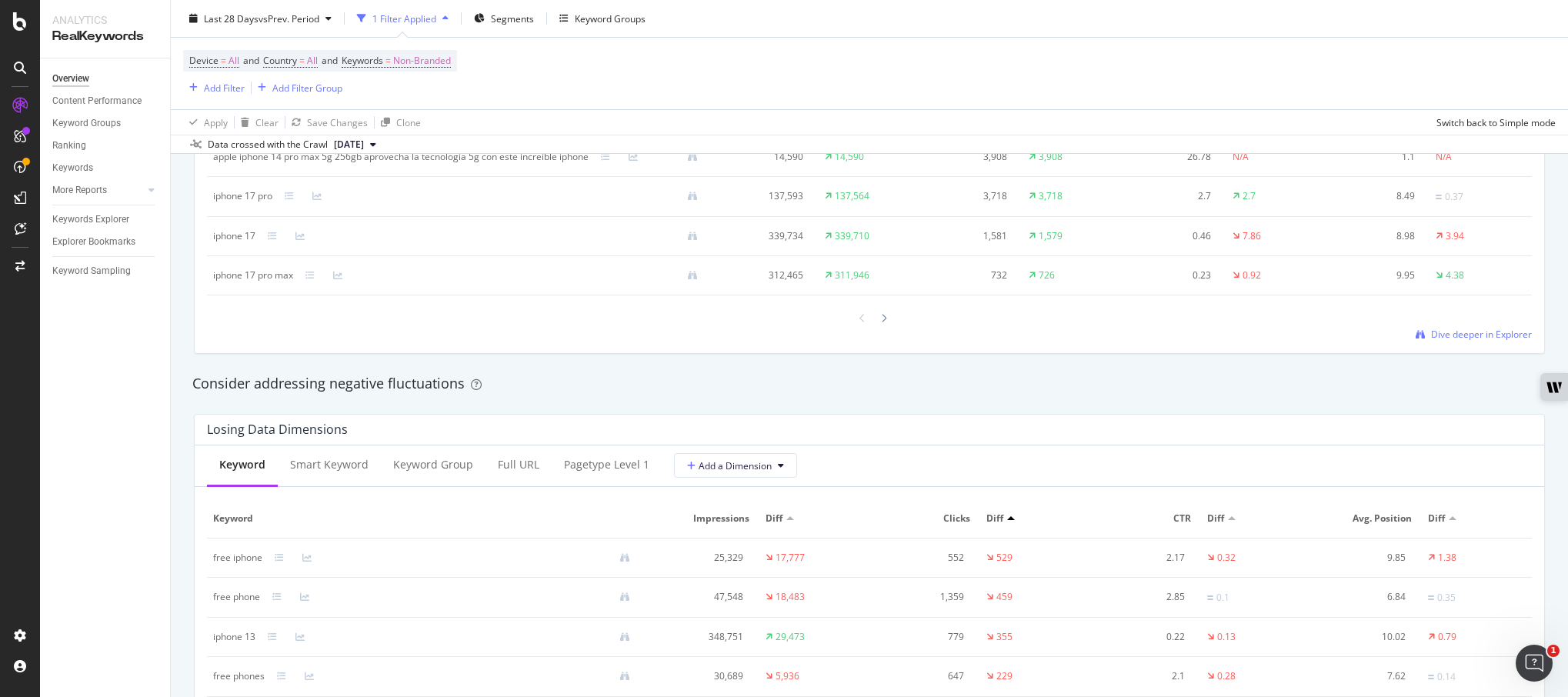
scroll to position [1578, 0]
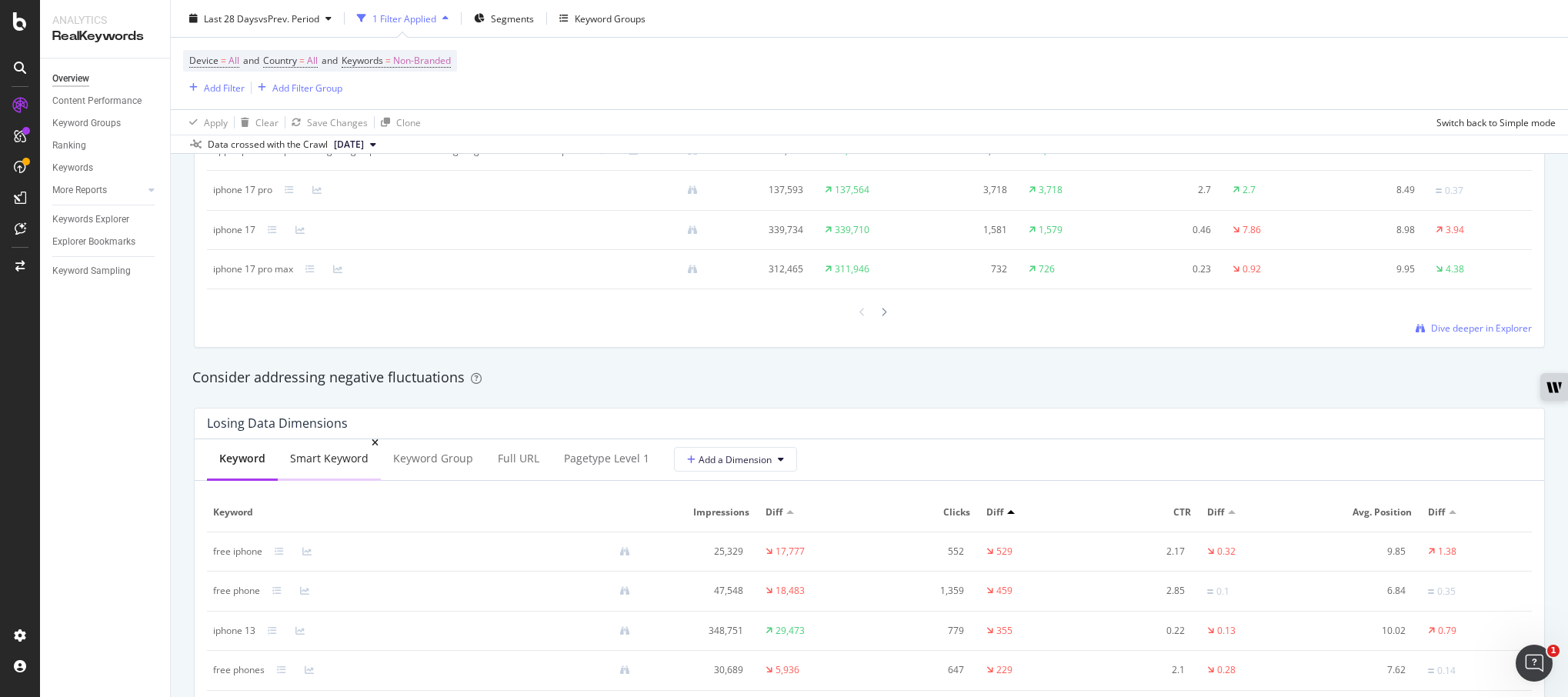
click at [353, 466] on div "Smart Keyword" at bounding box center [329, 458] width 79 height 15
click at [150, 402] on div "Overview Content Performance Keyword Groups Ranking Keywords More Reports Count…" at bounding box center [104, 377] width 130 height 639
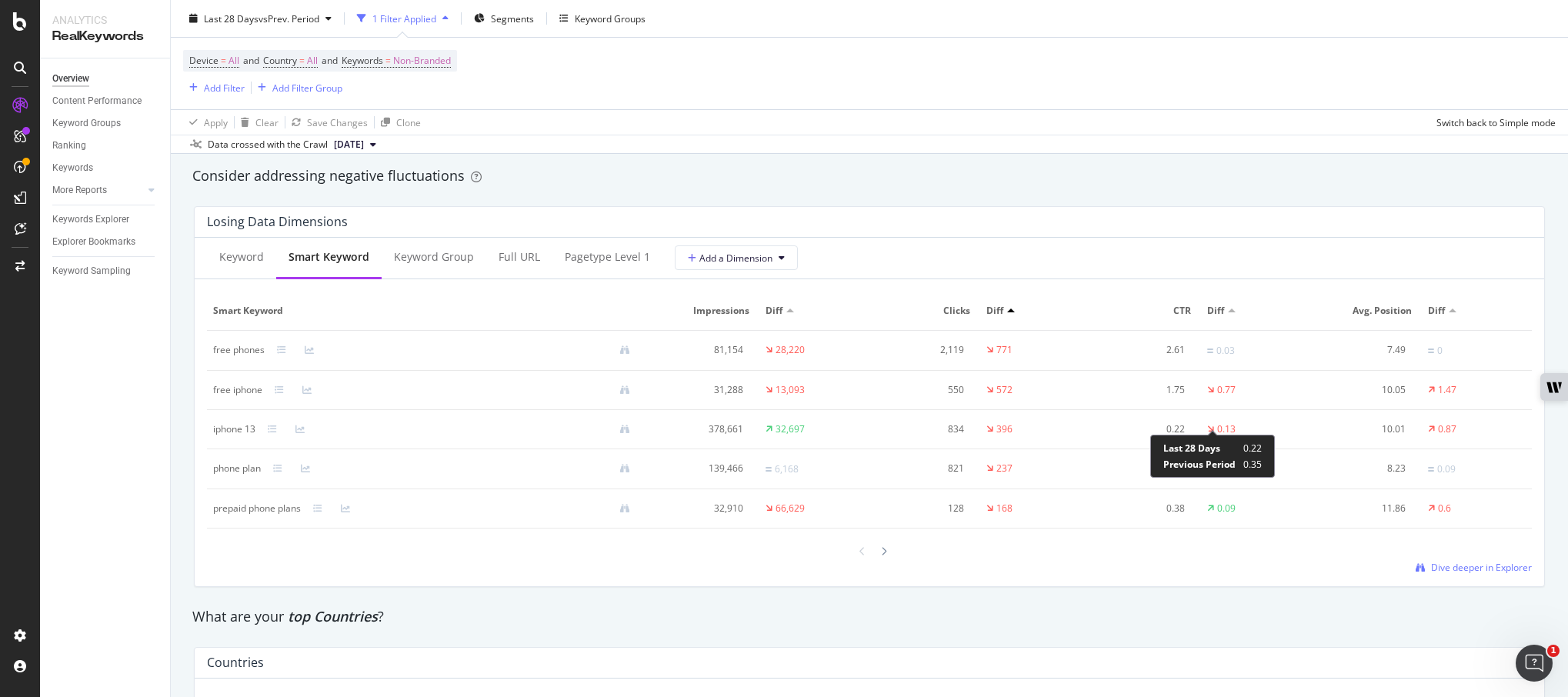
scroll to position [1787, 0]
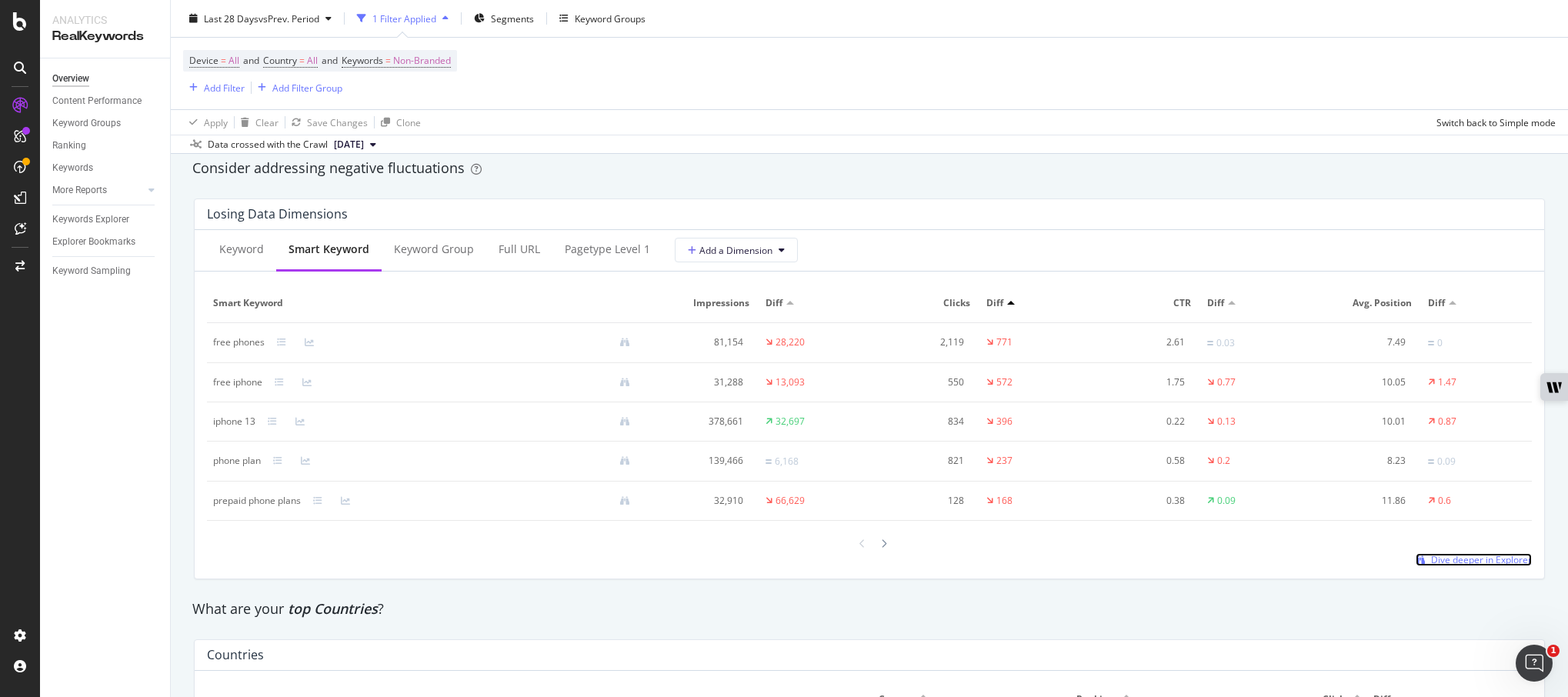
click at [1480, 559] on span "Dive deeper in Explorer" at bounding box center [1481, 560] width 101 height 13
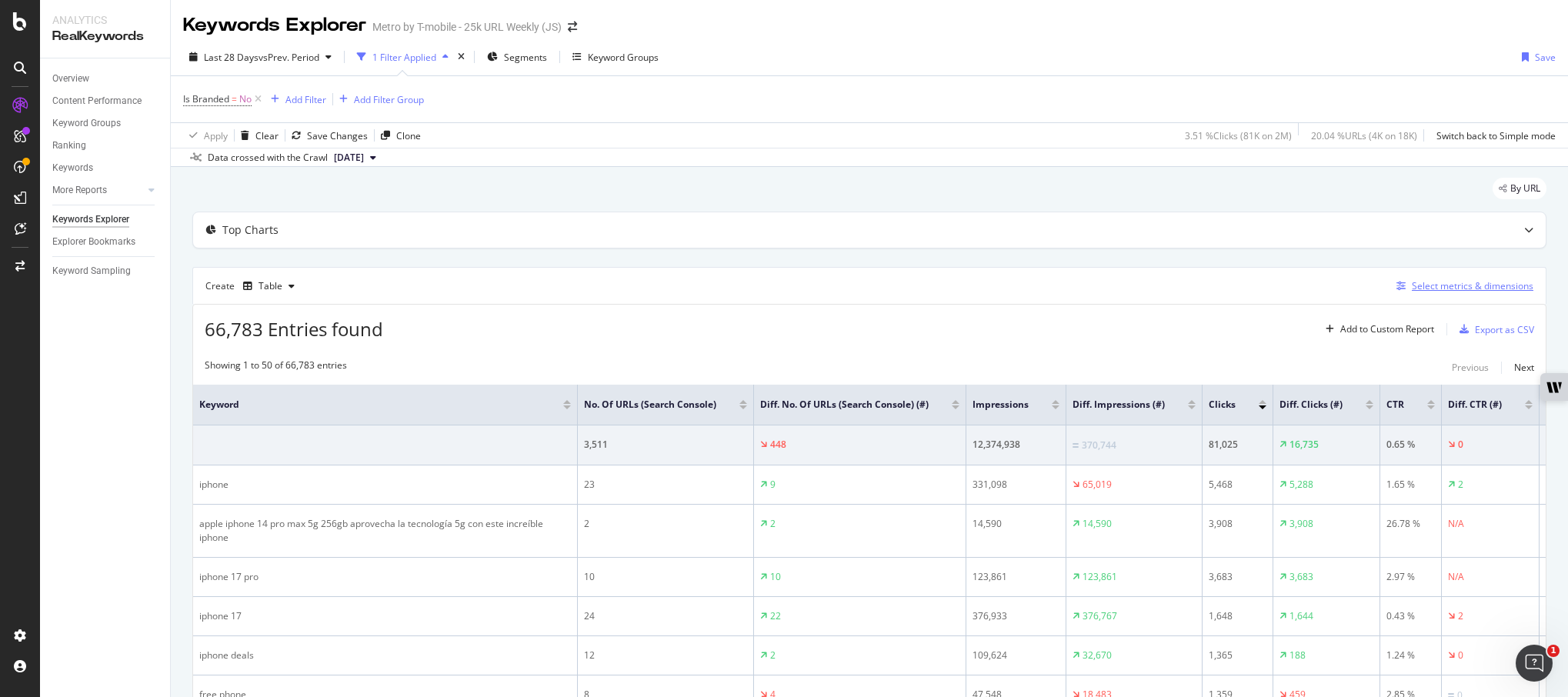
click at [1469, 289] on div "Select metrics & dimensions" at bounding box center [1471, 285] width 121 height 13
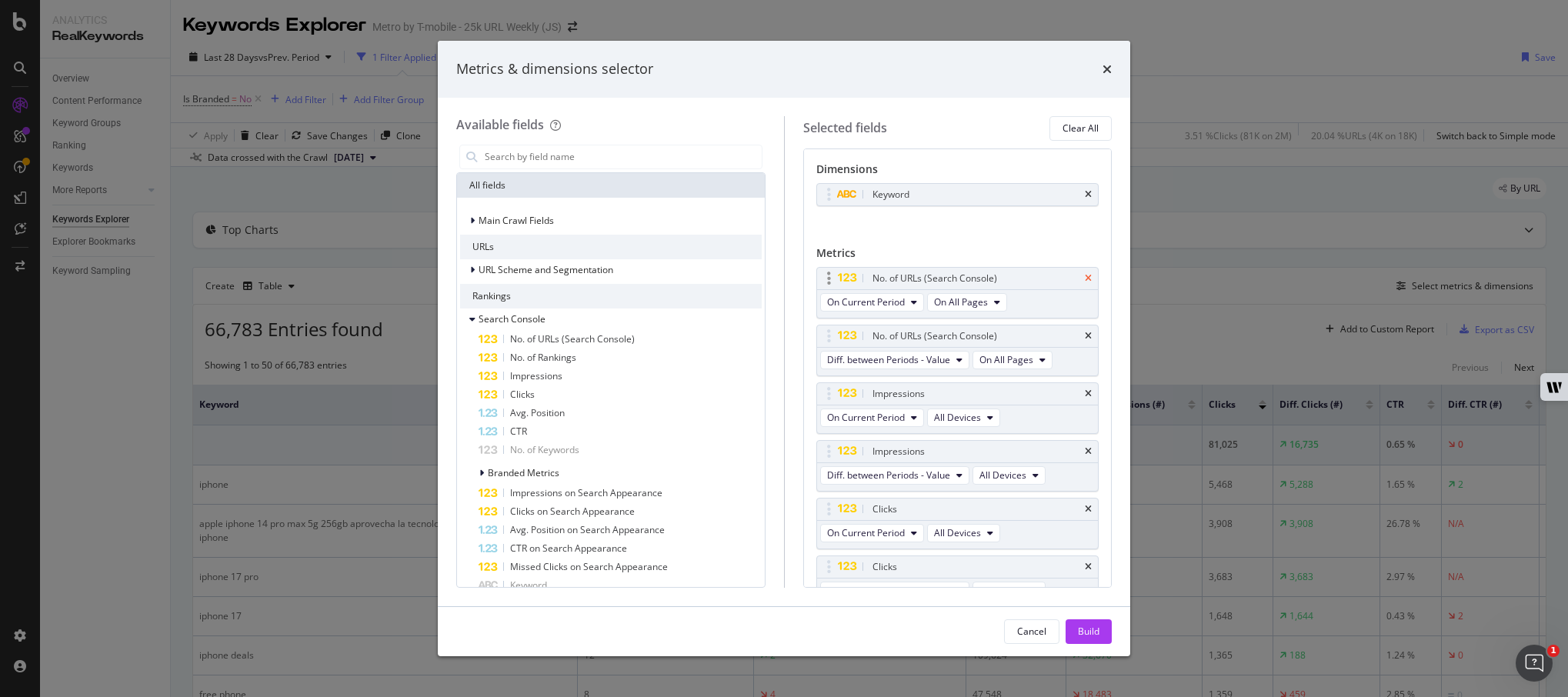
click at [1085, 276] on icon "times" at bounding box center [1088, 278] width 7 height 9
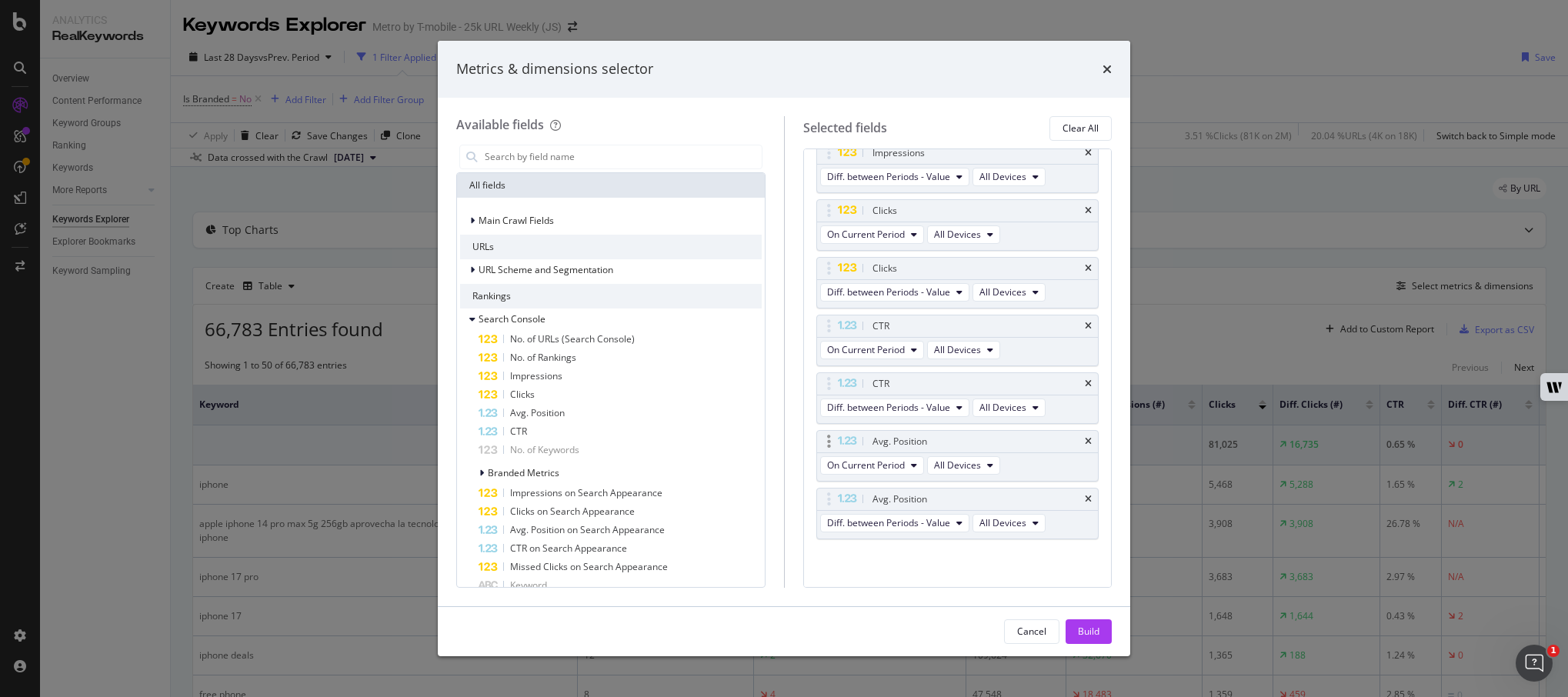
scroll to position [187, 0]
drag, startPoint x: 824, startPoint y: 438, endPoint x: 826, endPoint y: 329, distance: 109.0
click at [826, 329] on body "Analytics RealKeywords Overview Content Performance Keyword Groups Ranking Keyw…" at bounding box center [784, 348] width 1568 height 697
drag, startPoint x: 824, startPoint y: 487, endPoint x: 818, endPoint y: 374, distance: 113.2
click at [818, 374] on body "Analytics RealKeywords Overview Content Performance Keyword Groups Ranking Keyw…" at bounding box center [784, 348] width 1568 height 697
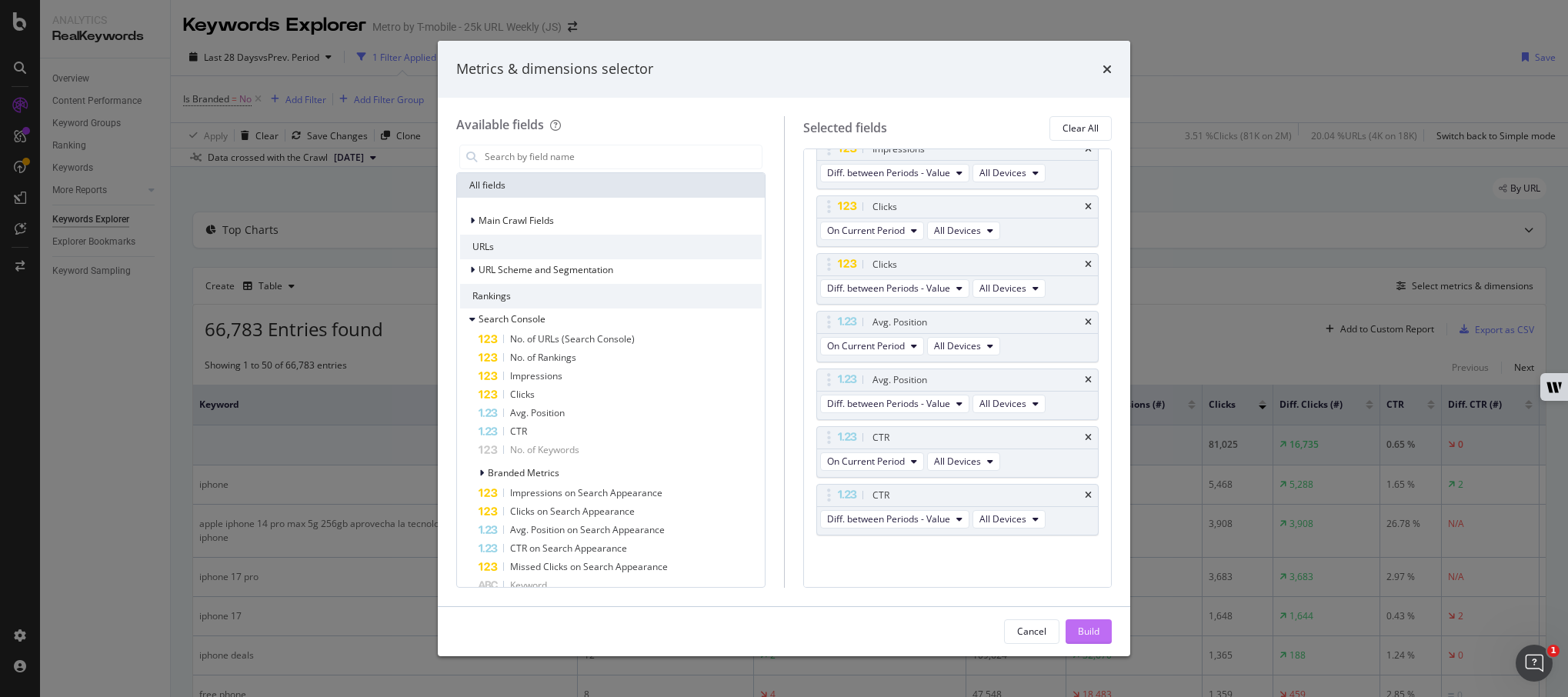
drag, startPoint x: 1092, startPoint y: 635, endPoint x: 1067, endPoint y: 617, distance: 30.8
click at [1092, 634] on div "Build" at bounding box center [1088, 631] width 21 height 13
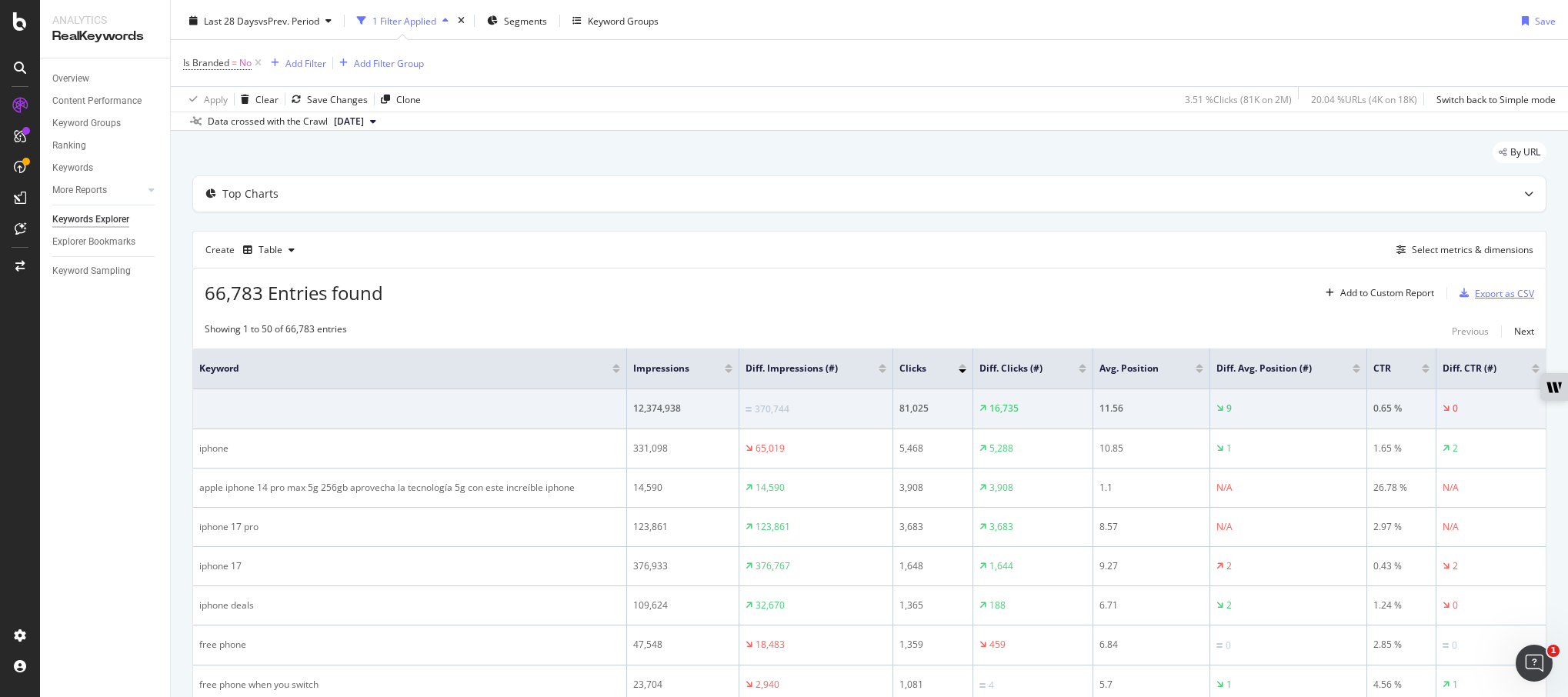
scroll to position [18, 0]
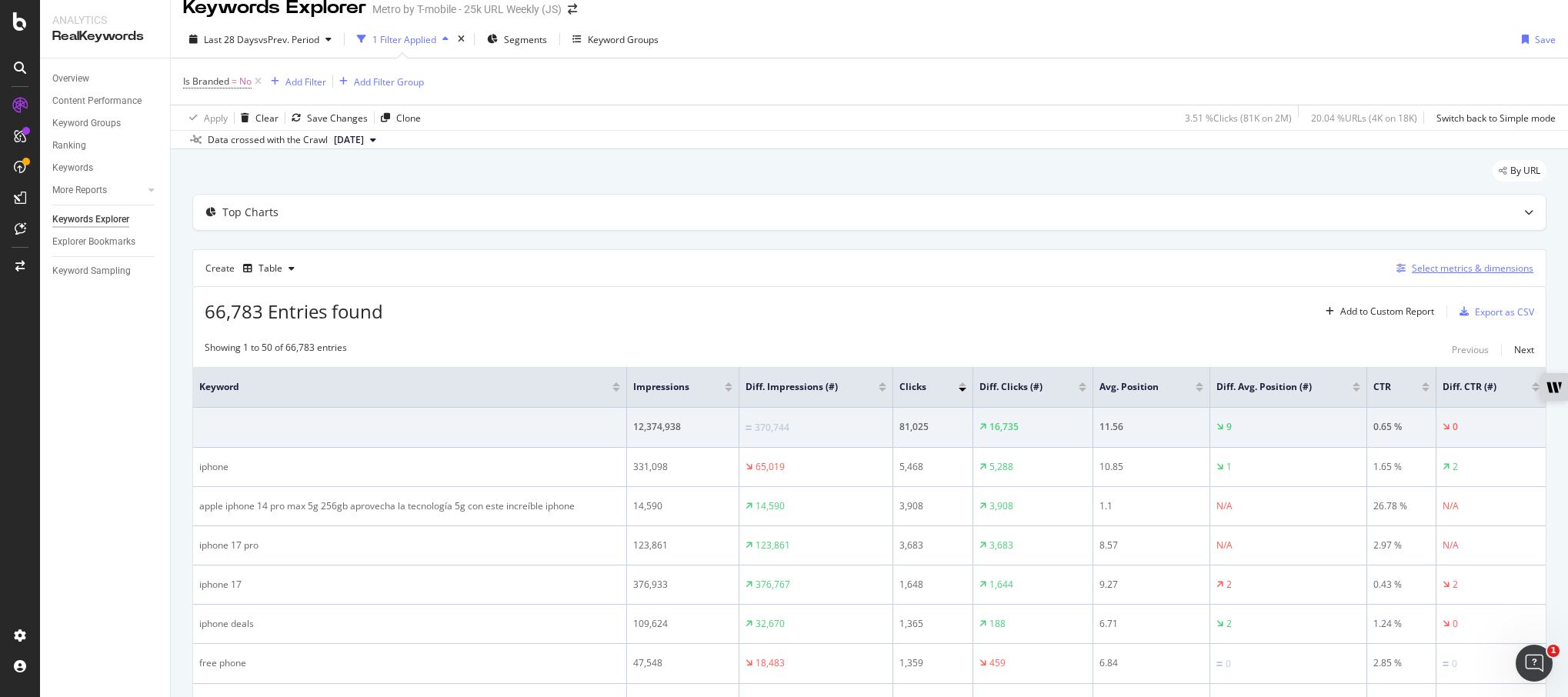
click at [1460, 262] on div "Select metrics & dimensions" at bounding box center [1471, 267] width 121 height 13
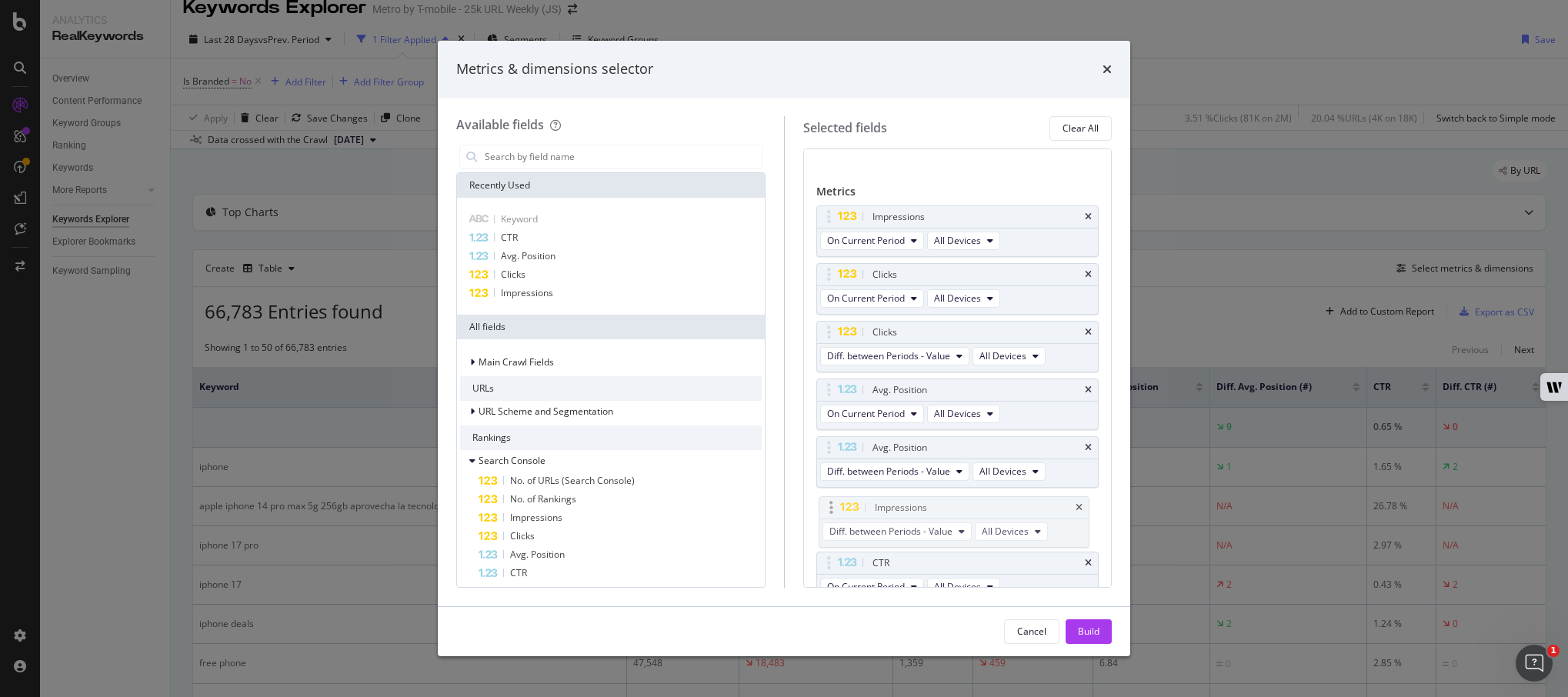
drag, startPoint x: 828, startPoint y: 336, endPoint x: 830, endPoint y: 507, distance: 171.0
drag, startPoint x: 829, startPoint y: 219, endPoint x: 826, endPoint y: 461, distance: 242.0
click at [1096, 632] on div "Build" at bounding box center [1088, 631] width 21 height 13
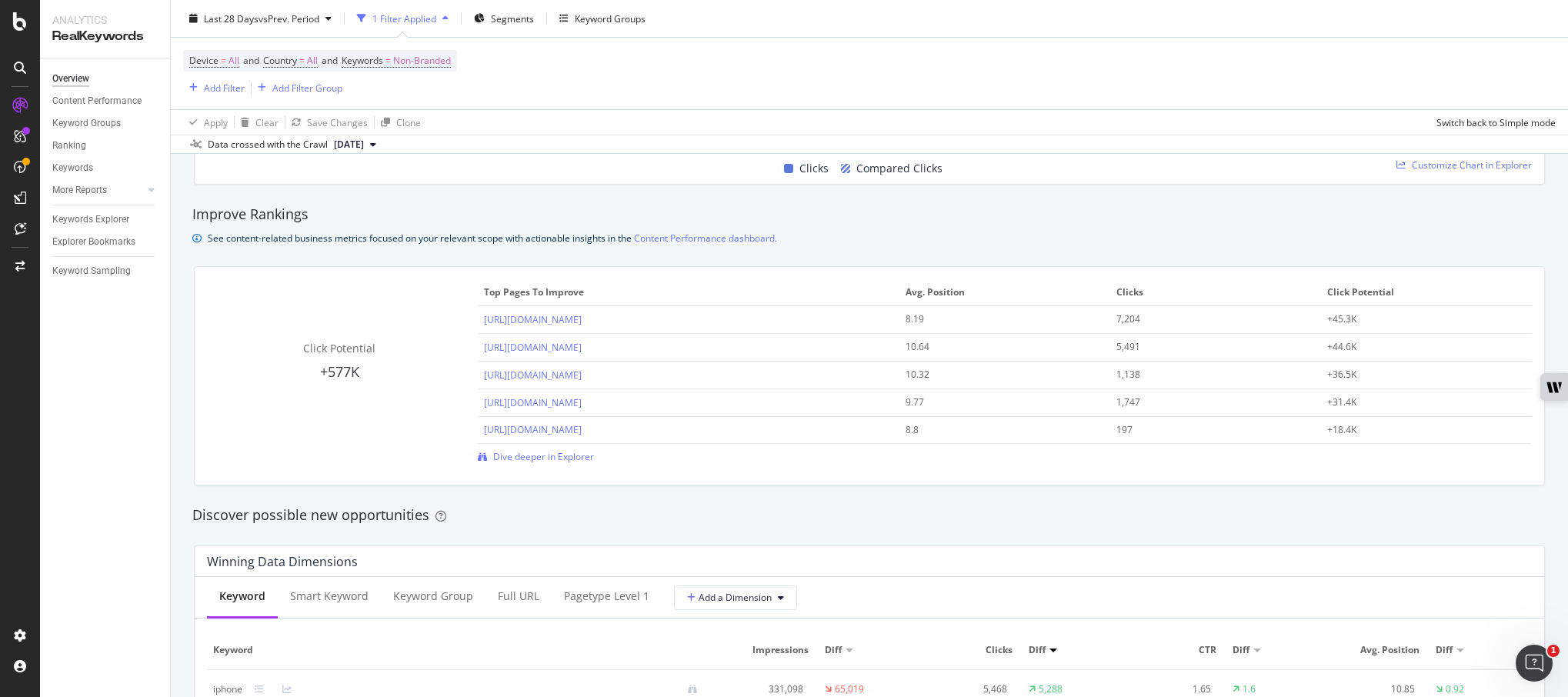
scroll to position [1133, 0]
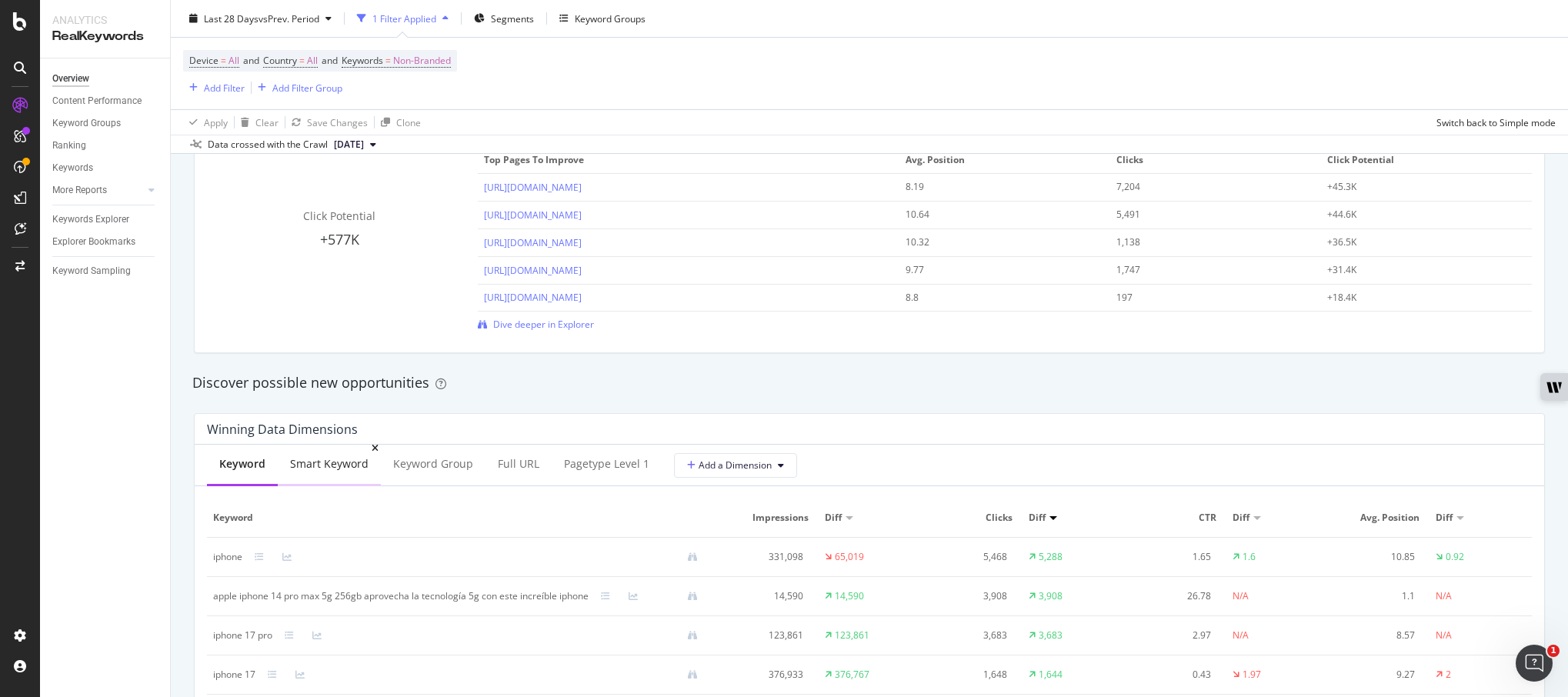
click at [322, 462] on div "Smart Keyword" at bounding box center [329, 463] width 79 height 15
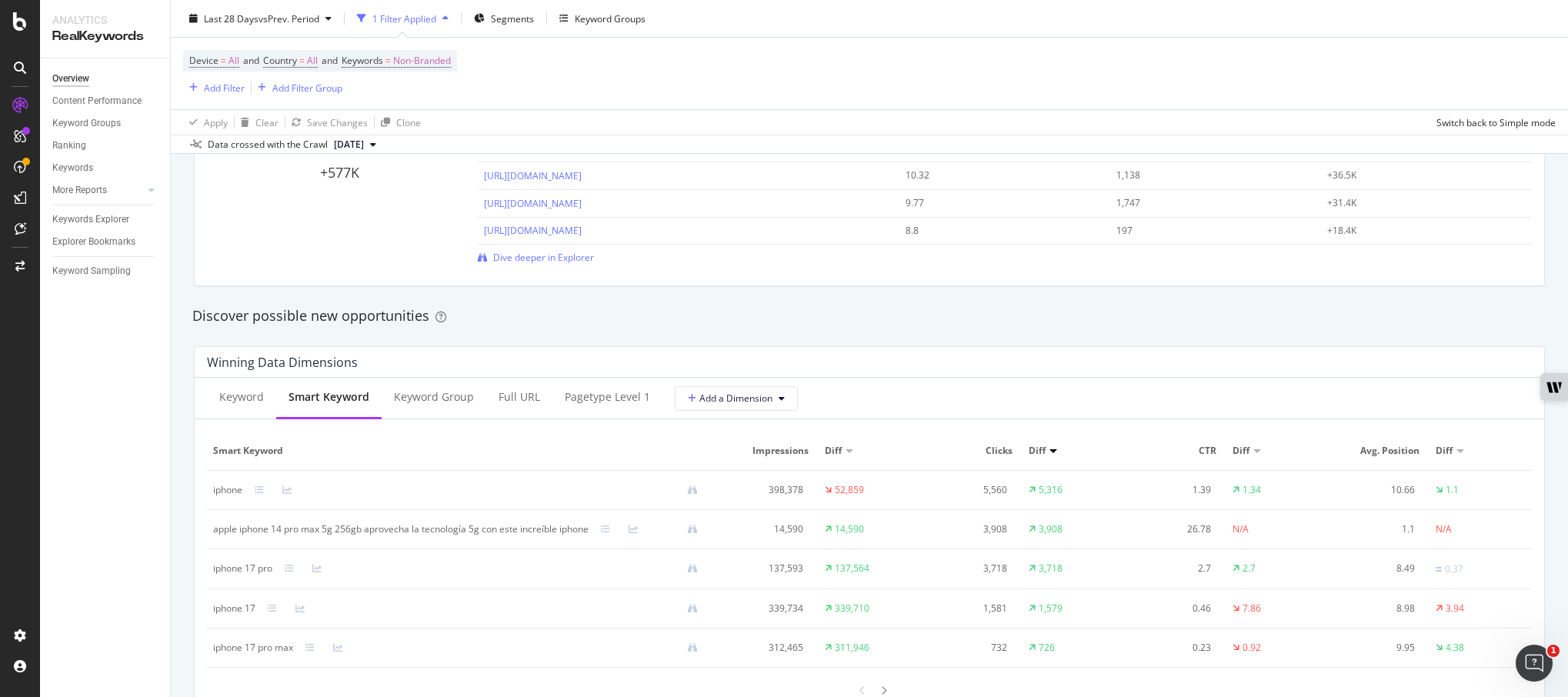
scroll to position [1240, 0]
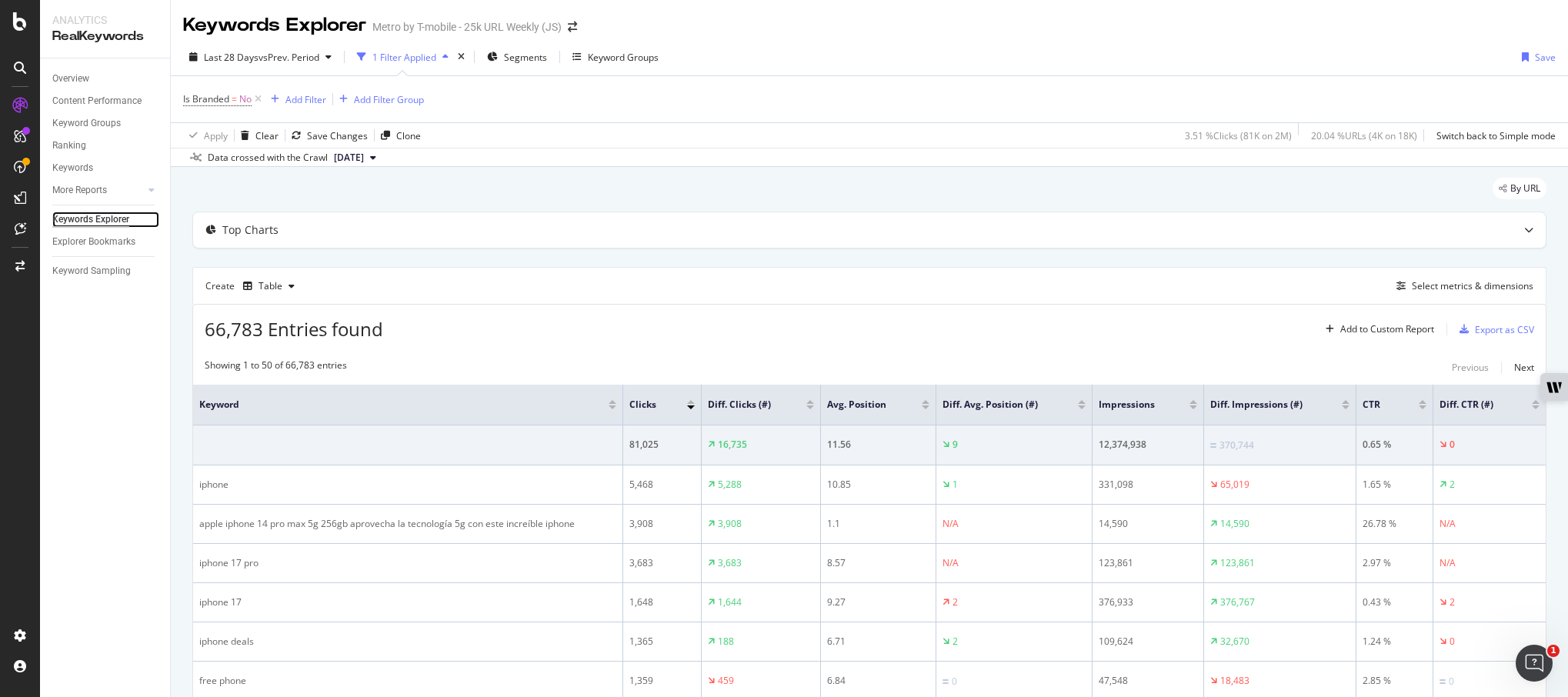
click at [122, 216] on div "Keywords Explorer" at bounding box center [90, 220] width 77 height 16
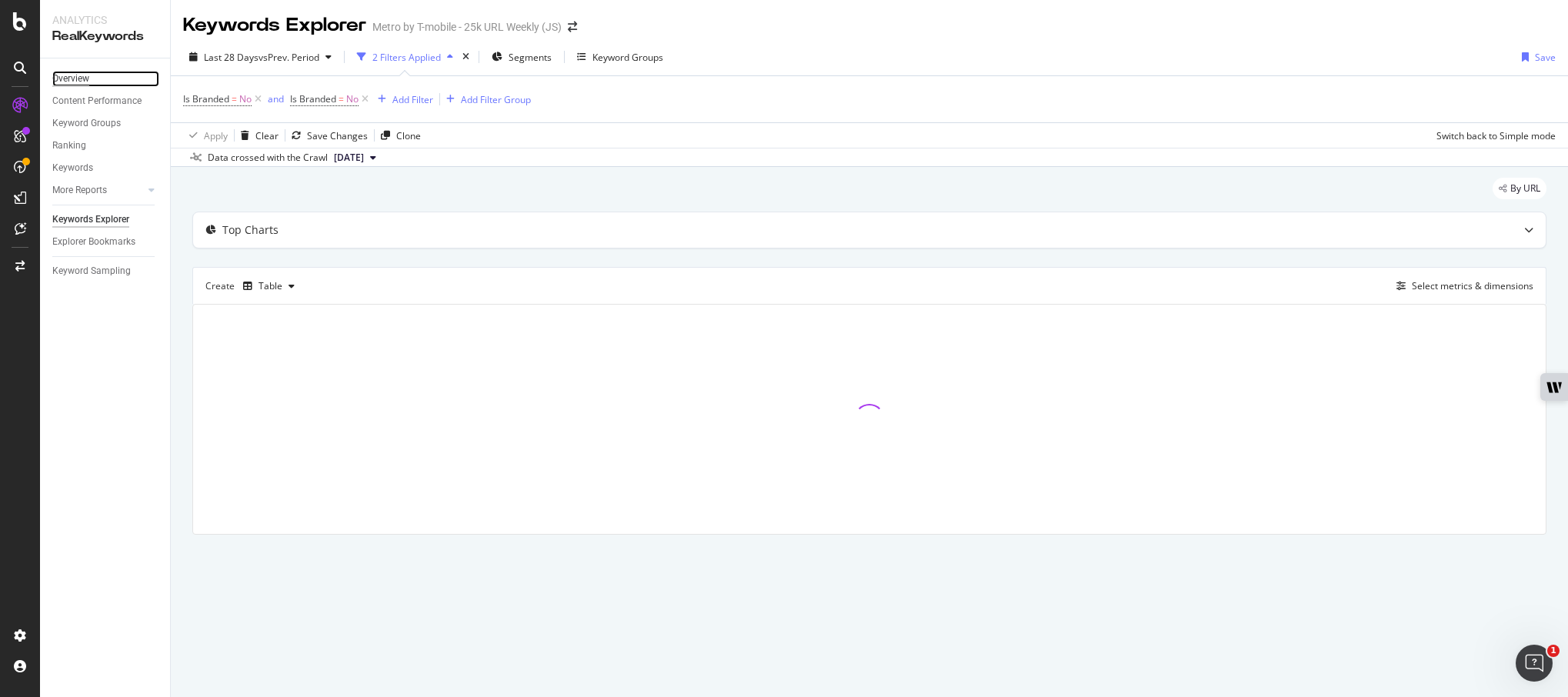
click at [80, 74] on div "Overview" at bounding box center [71, 79] width 37 height 16
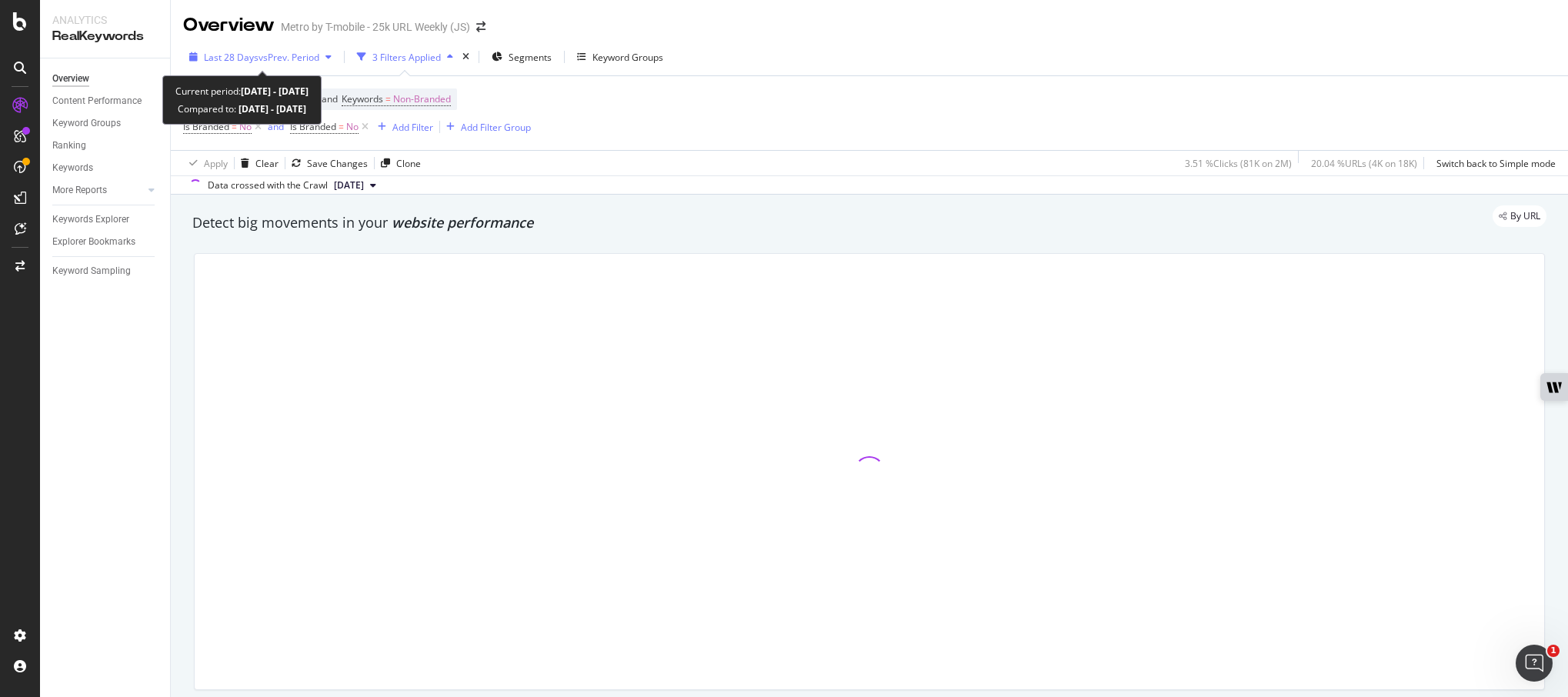
click at [282, 61] on span "vs Prev. Period" at bounding box center [289, 57] width 61 height 13
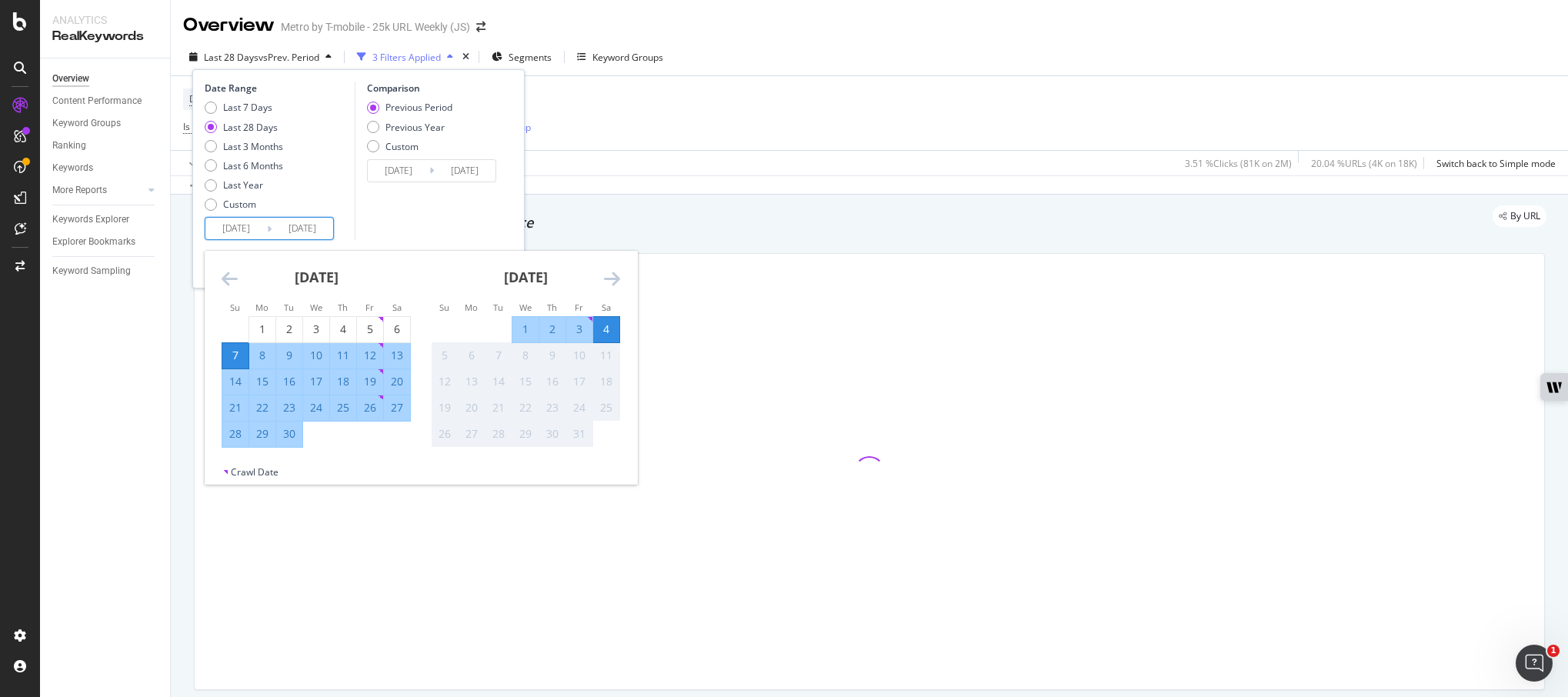
click at [235, 236] on input "[DATE]" at bounding box center [236, 228] width 62 height 21
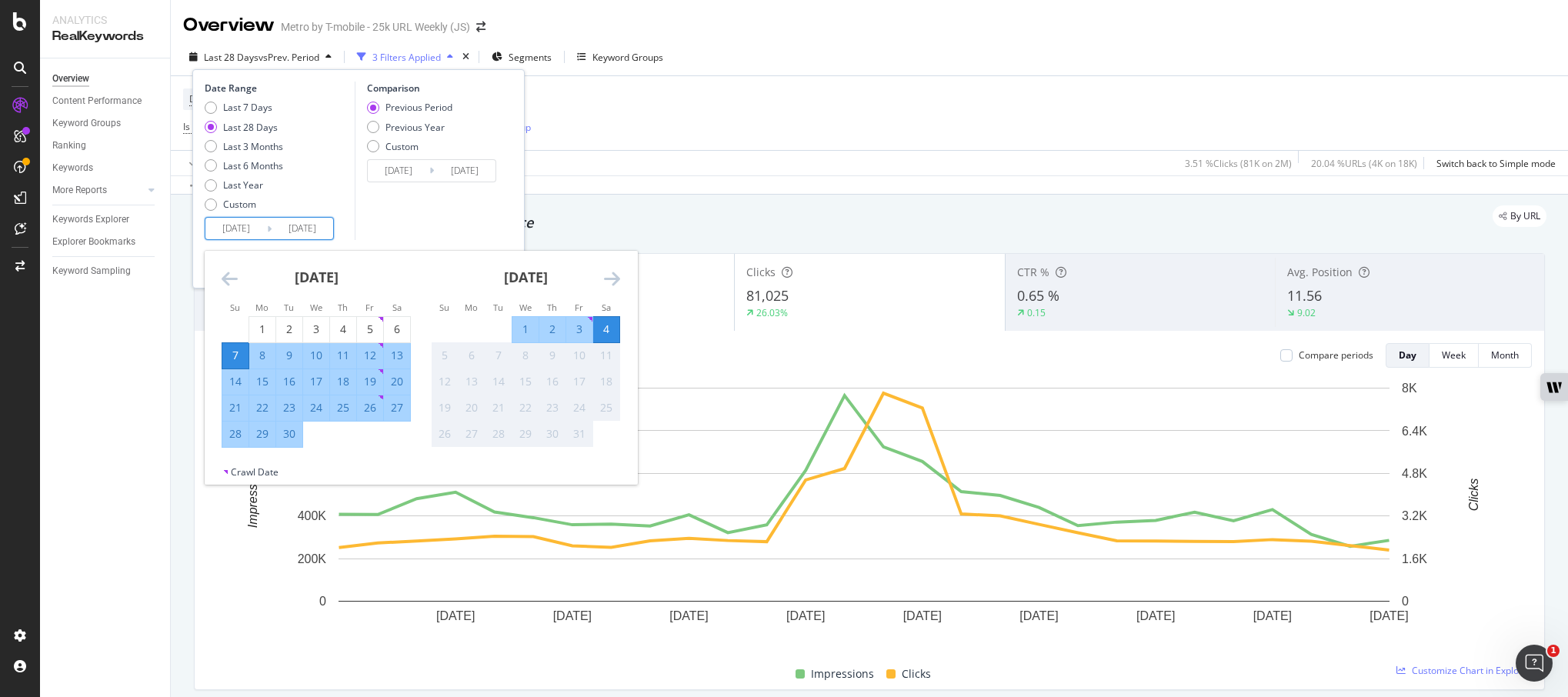
click at [224, 276] on icon "Move backward to switch to the previous month." at bounding box center [229, 278] width 16 height 19
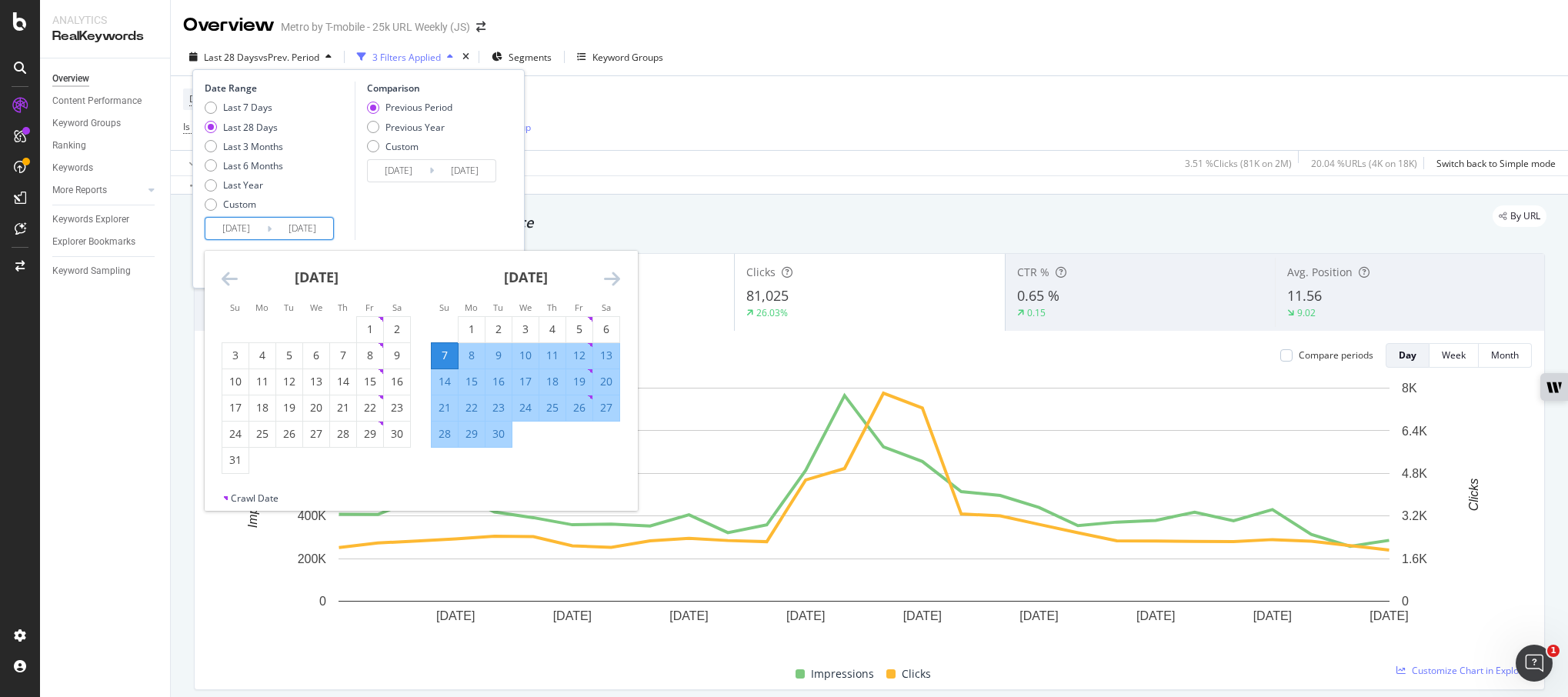
click at [224, 276] on icon "Move backward to switch to the previous month." at bounding box center [229, 278] width 16 height 19
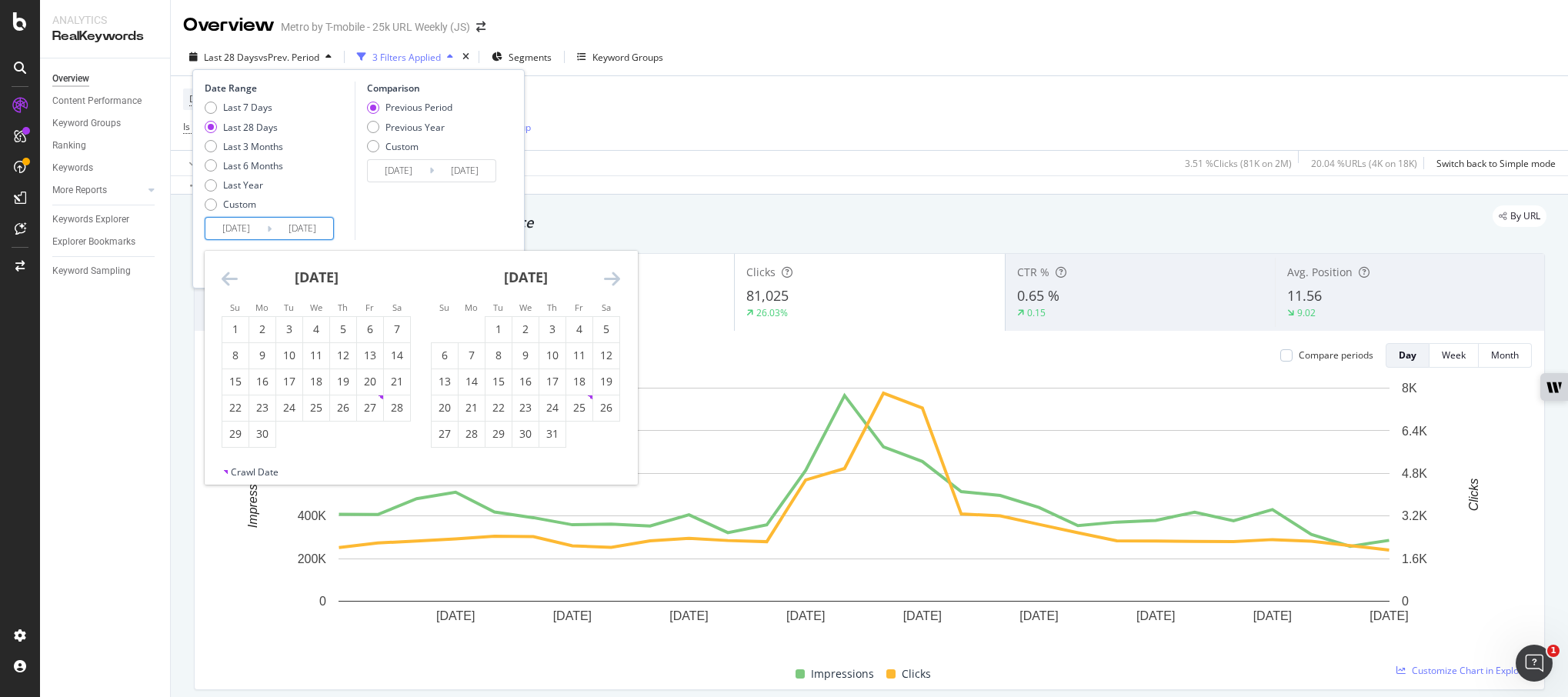
click at [224, 276] on icon "Move backward to switch to the previous month." at bounding box center [229, 278] width 16 height 19
click at [224, 275] on icon "Move backward to switch to the previous month." at bounding box center [229, 278] width 16 height 19
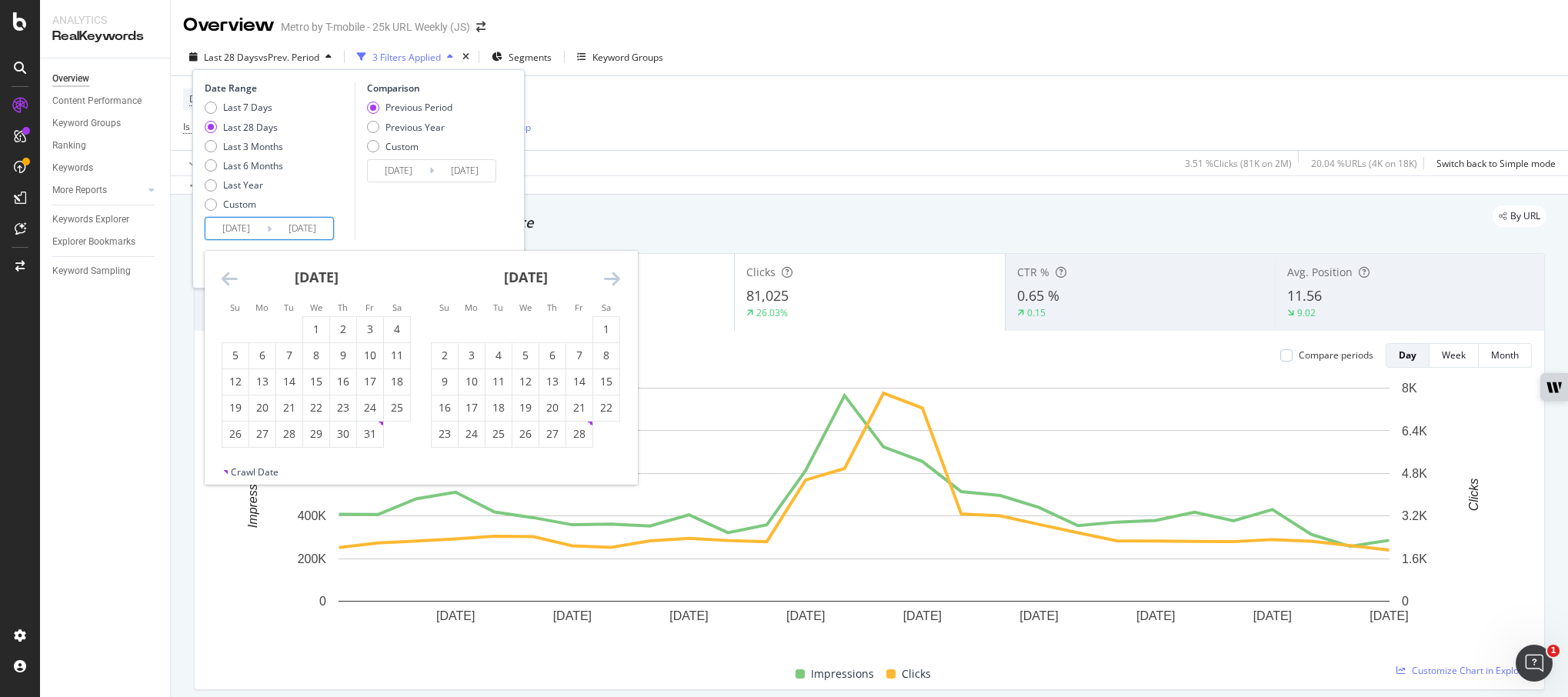
click at [224, 275] on icon "Move backward to switch to the previous month." at bounding box center [229, 278] width 16 height 19
click at [533, 337] on div "1" at bounding box center [526, 329] width 27 height 15
type input "[DATE]"
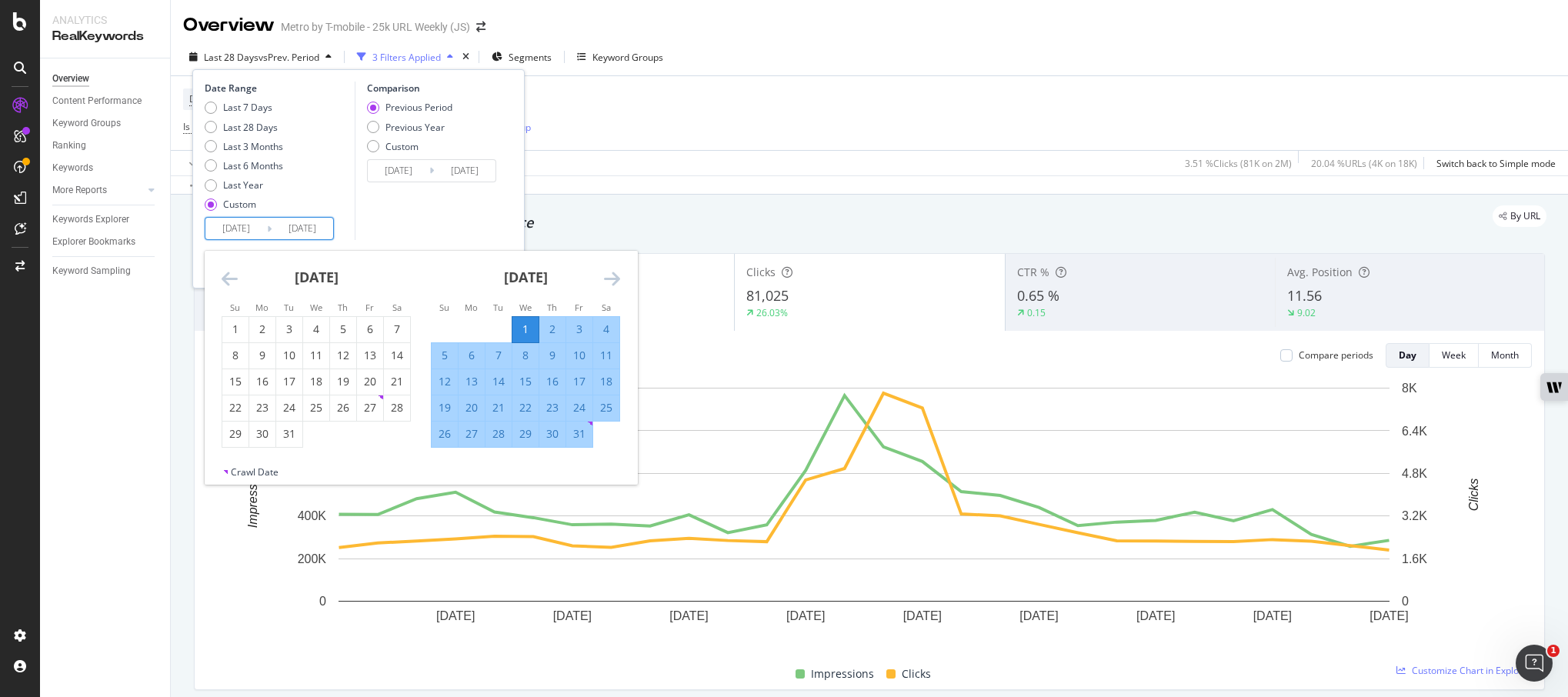
click at [624, 281] on div "[DATE] 1 2 3 4 5 6 7 8 9 10 11 12 13 14 15 16 17 18 19 20 21 22 23 24 25 26 27 …" at bounding box center [525, 349] width 209 height 197
click at [619, 279] on icon "Move forward to switch to the next month." at bounding box center [612, 278] width 16 height 19
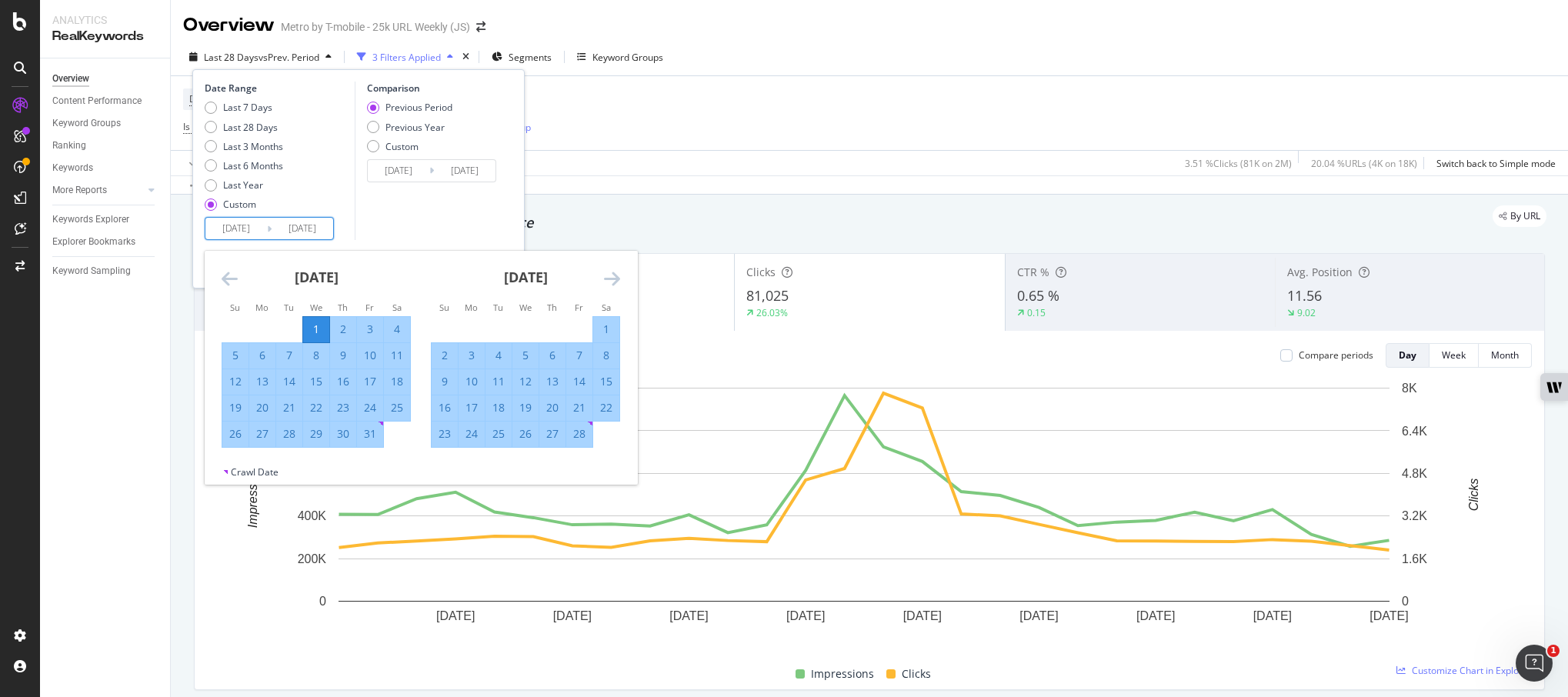
click at [619, 279] on icon "Move forward to switch to the next month." at bounding box center [612, 278] width 16 height 19
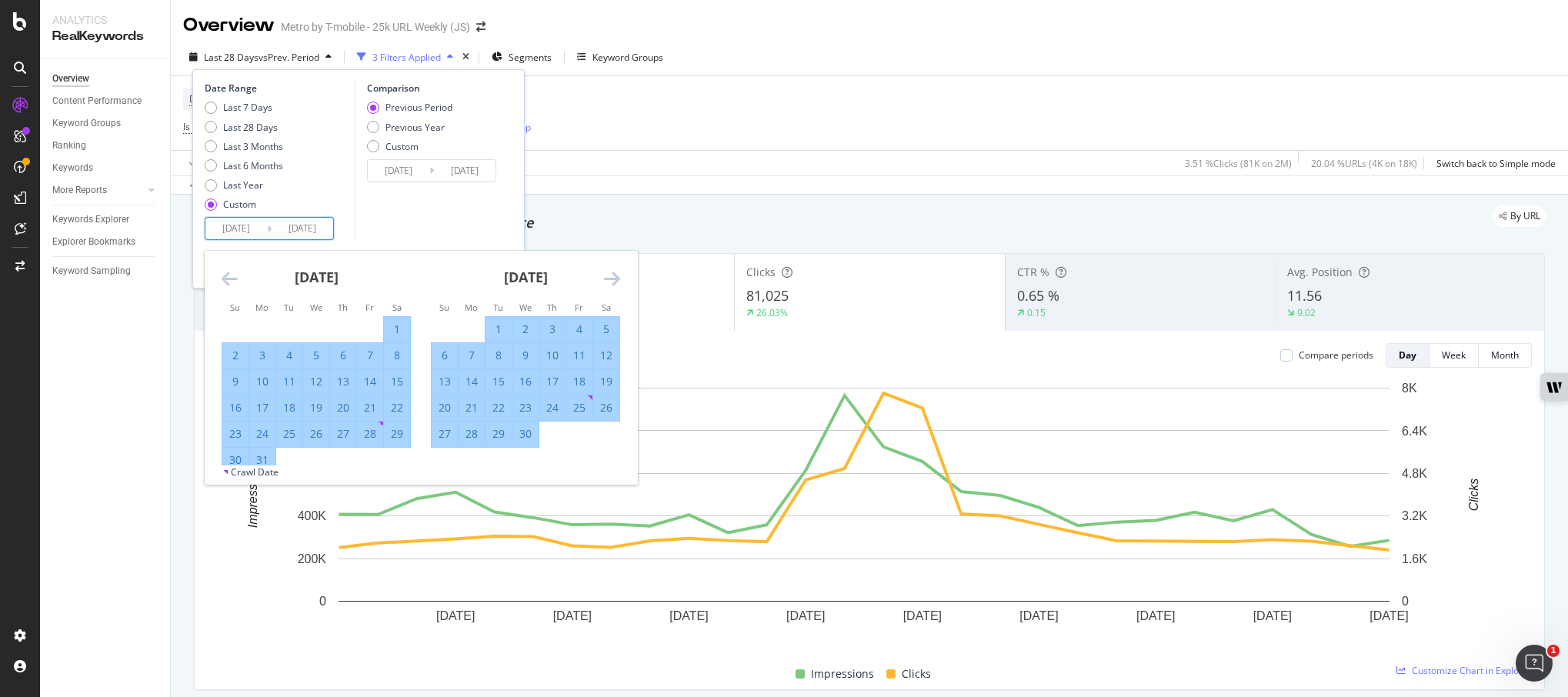
click at [619, 279] on icon "Move forward to switch to the next month." at bounding box center [612, 278] width 16 height 19
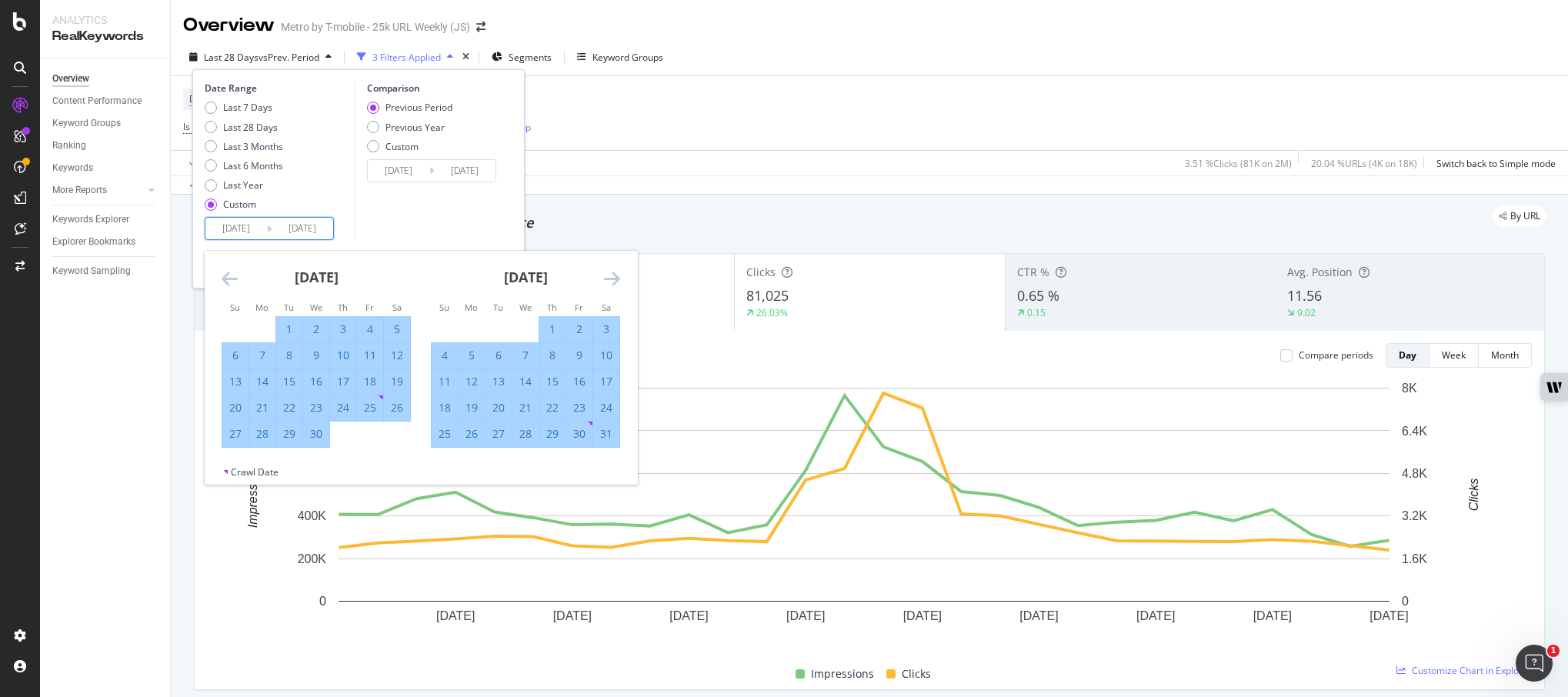
click at [619, 279] on icon "Move forward to switch to the next month." at bounding box center [612, 278] width 16 height 19
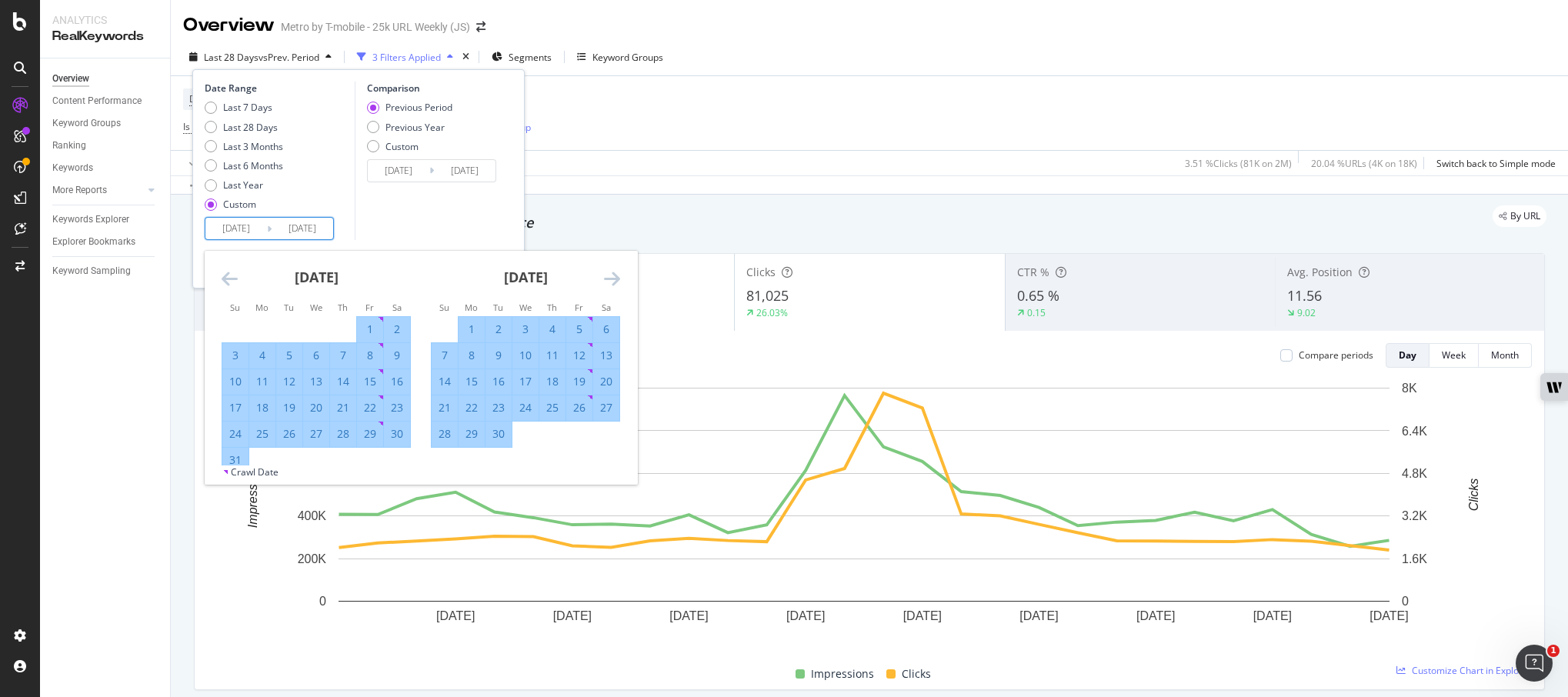
click at [619, 279] on icon "Move forward to switch to the next month." at bounding box center [612, 278] width 16 height 19
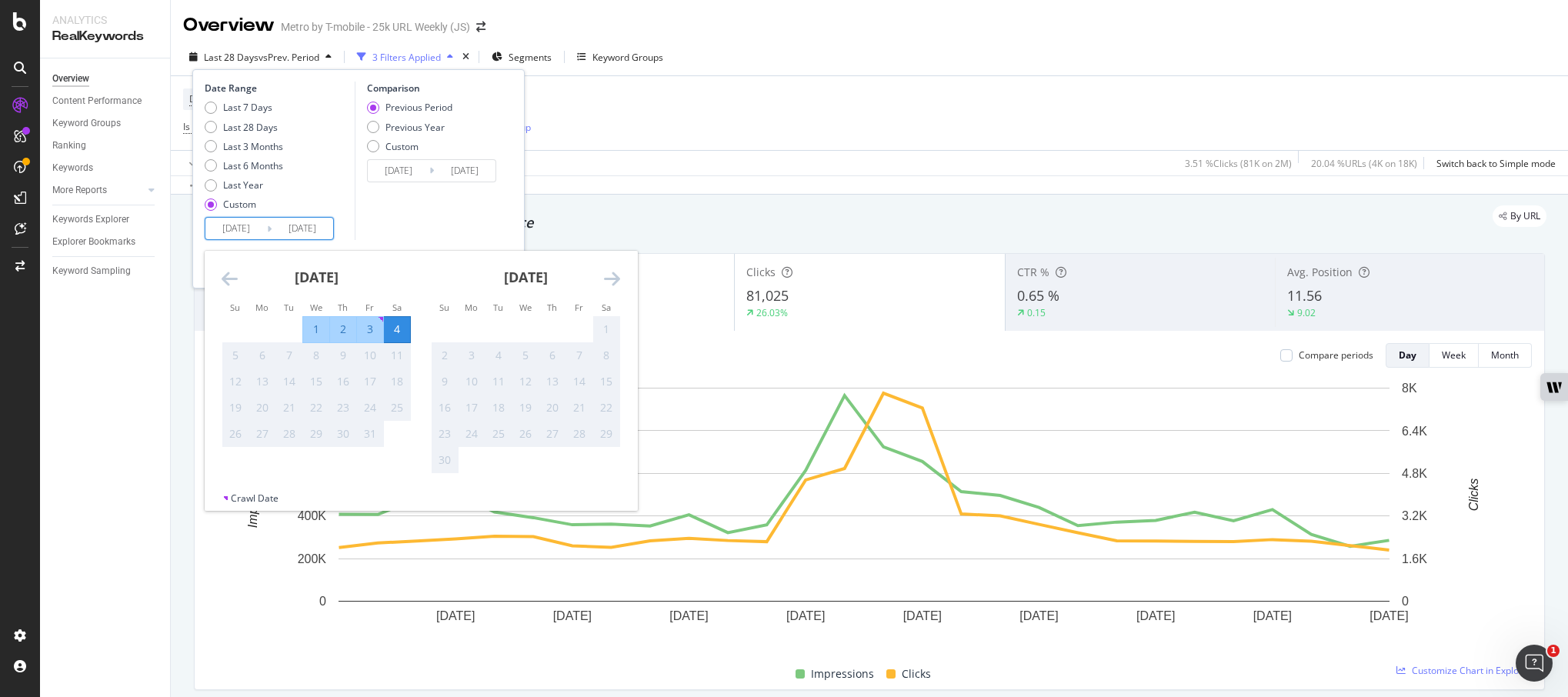
click at [224, 276] on icon "Move backward to switch to the previous month." at bounding box center [229, 278] width 16 height 19
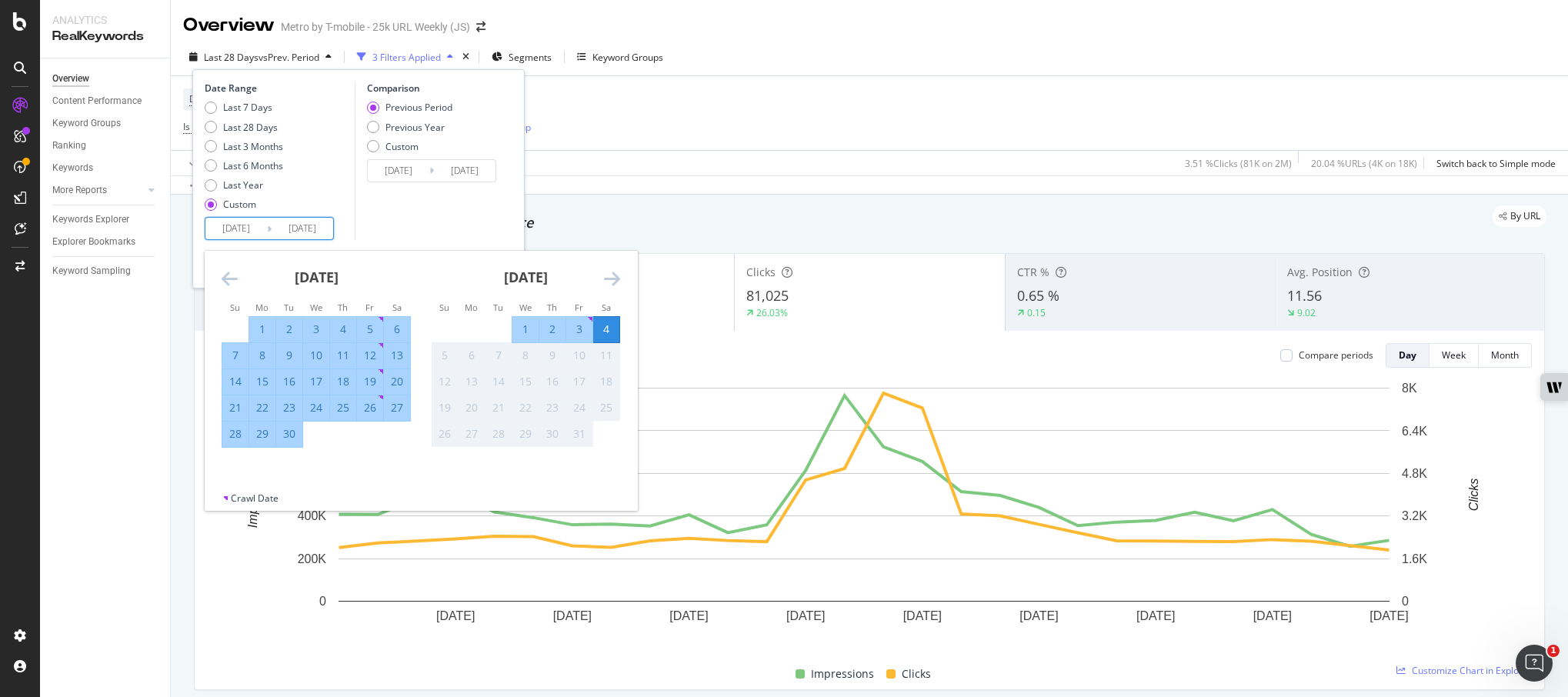
click at [291, 433] on div "30" at bounding box center [290, 433] width 27 height 15
type input "[DATE]"
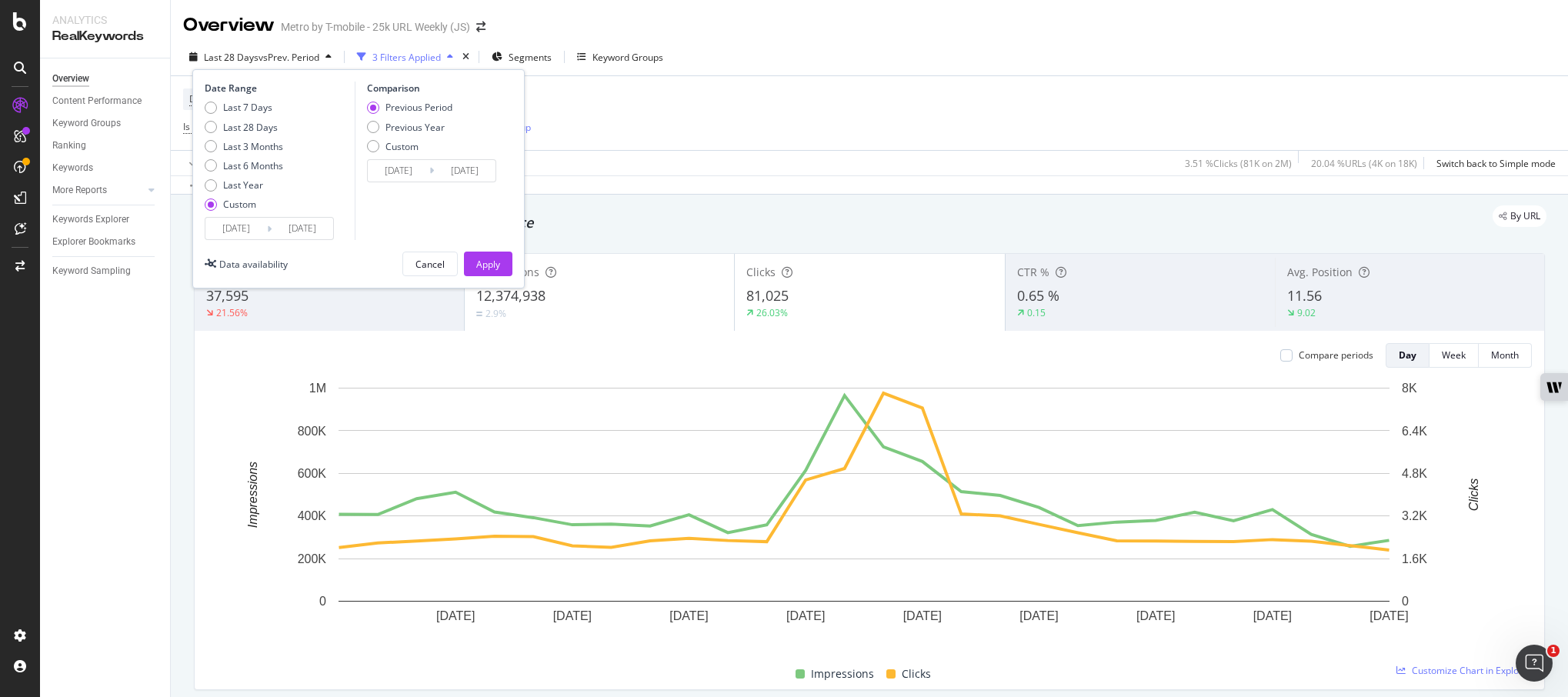
click at [400, 134] on div "Previous Period Previous Year Custom" at bounding box center [409, 129] width 85 height 58
click at [409, 122] on div "Previous Year" at bounding box center [414, 127] width 59 height 13
type input "[DATE]"
click at [421, 175] on input "[DATE]" at bounding box center [398, 171] width 62 height 21
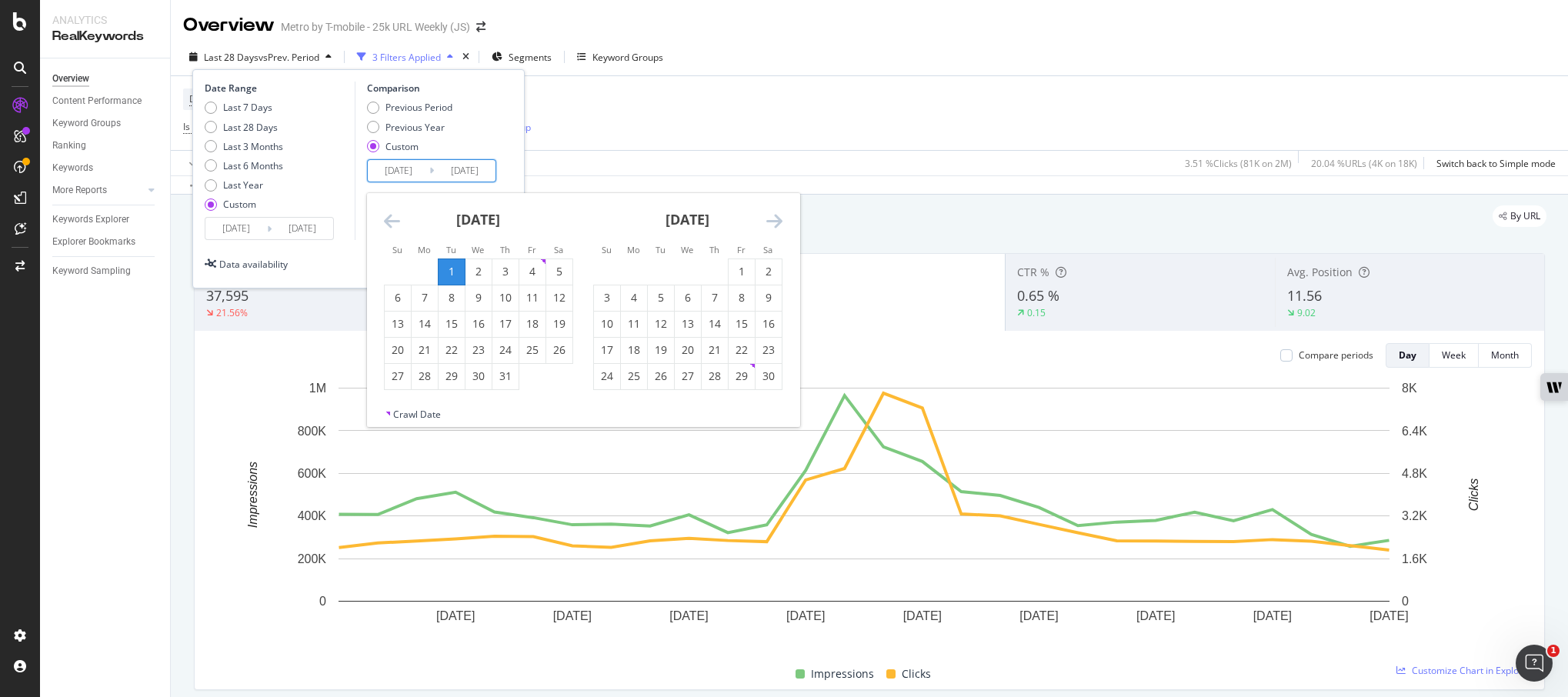
type input "[DATE]"
drag, startPoint x: 490, startPoint y: 172, endPoint x: 466, endPoint y: 176, distance: 24.3
click at [466, 176] on input "[DATE]" at bounding box center [465, 171] width 62 height 21
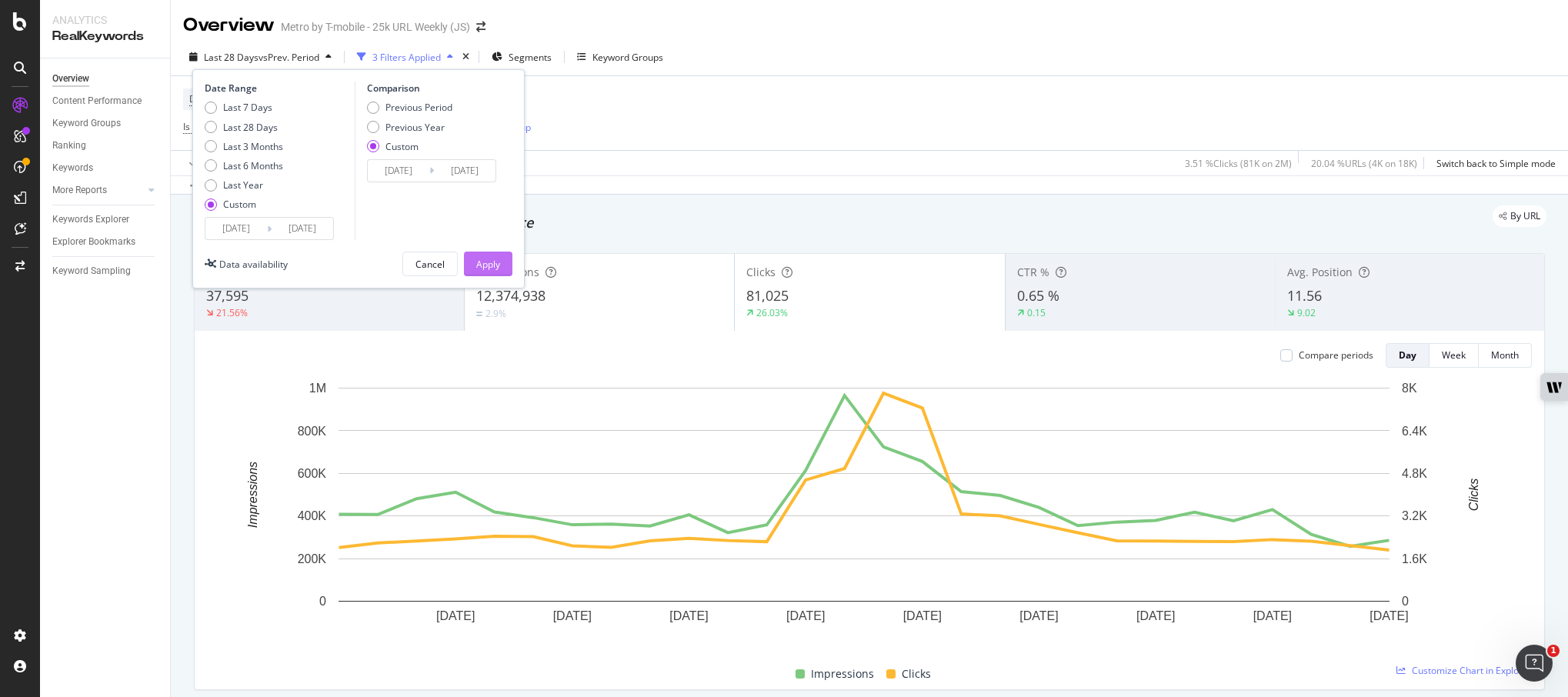
type input "[DATE]"
click at [480, 255] on div "Apply" at bounding box center [488, 264] width 24 height 23
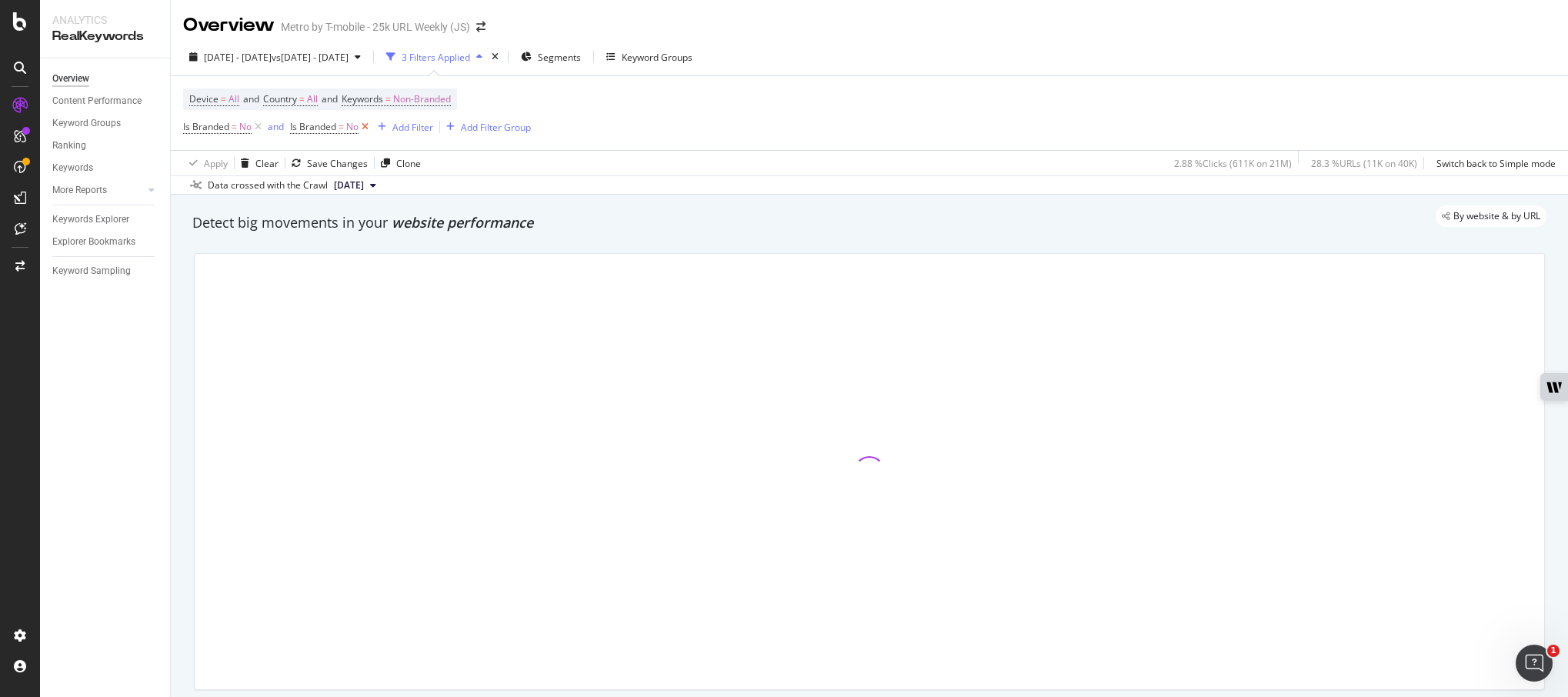
click at [364, 123] on icon at bounding box center [365, 127] width 13 height 15
click at [258, 124] on icon at bounding box center [258, 127] width 13 height 15
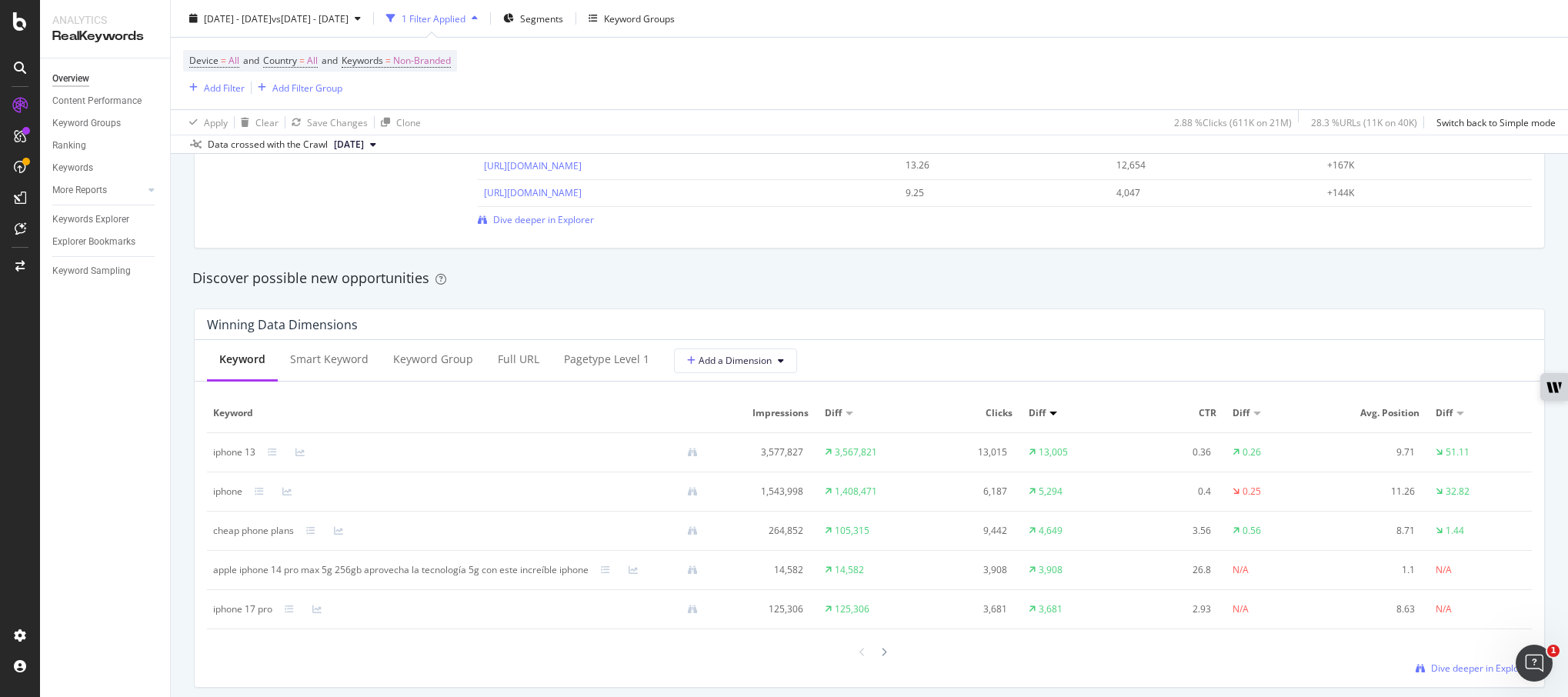
scroll to position [1284, 0]
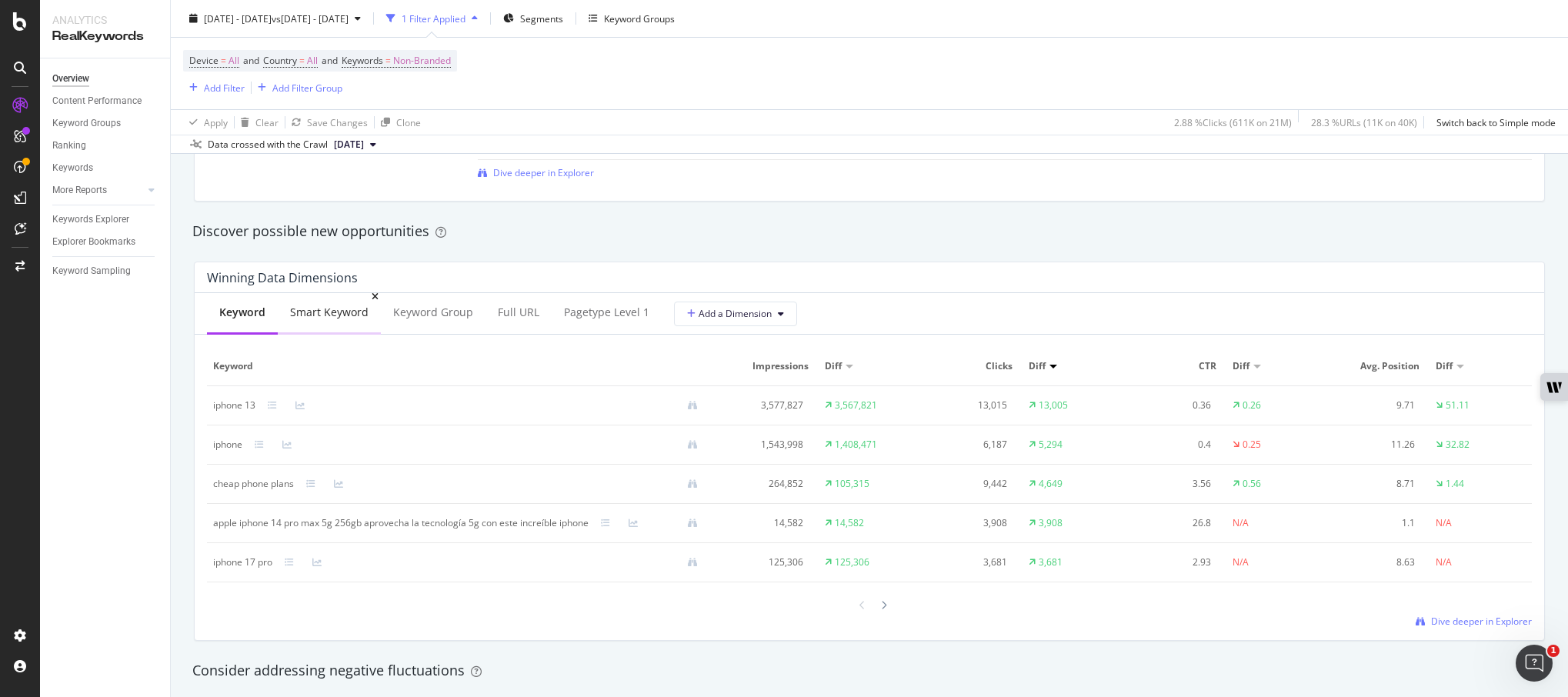
click at [344, 316] on div "Smart Keyword" at bounding box center [329, 312] width 79 height 15
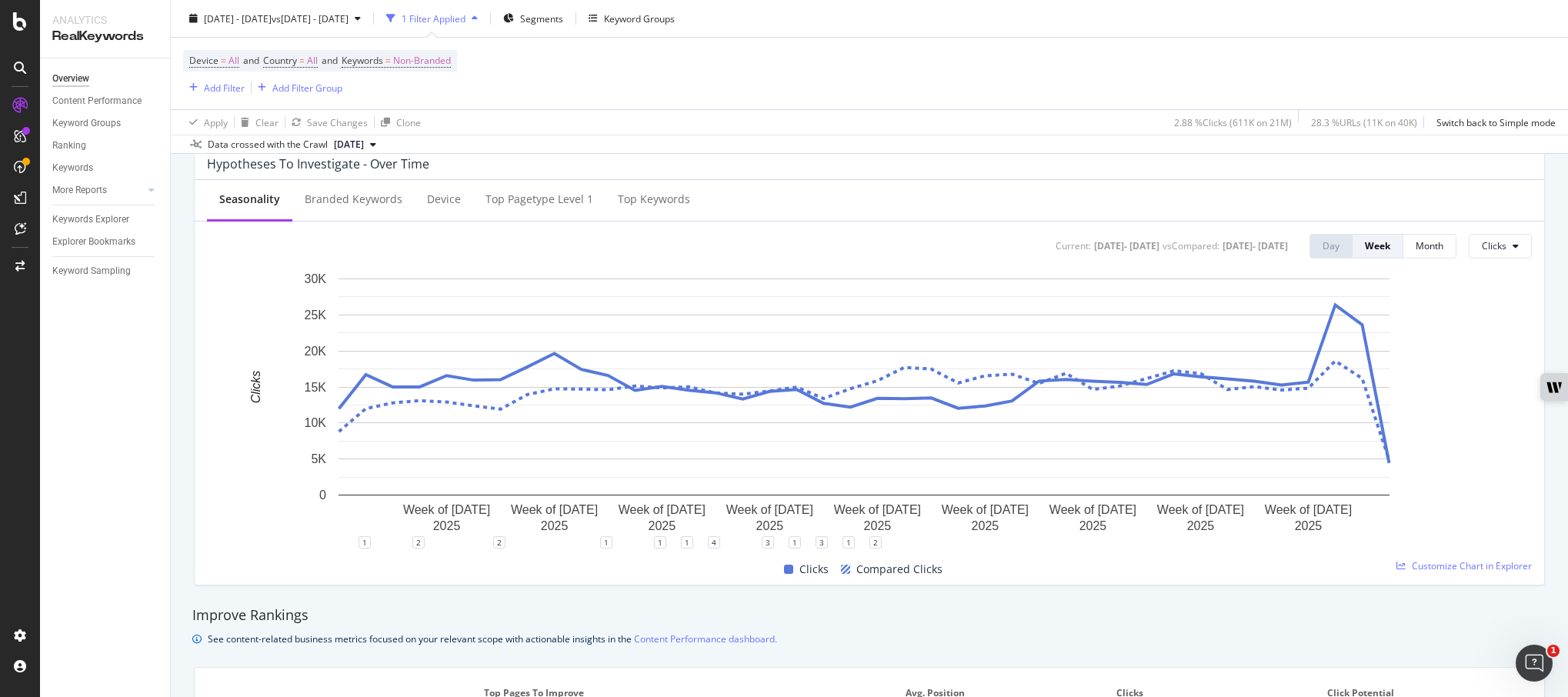
scroll to position [527, 0]
